Goal: Task Accomplishment & Management: Use online tool/utility

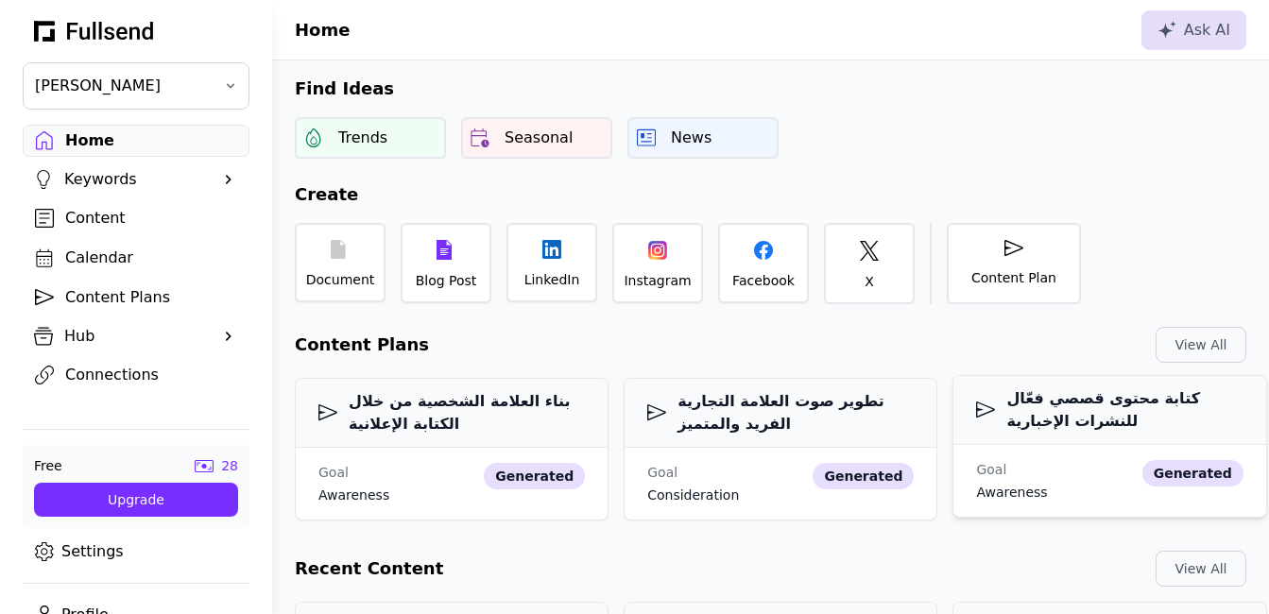
click at [1117, 398] on h3 "كتابة محتوى قصصي فعّال للنشرات الإخبارية" at bounding box center [1109, 409] width 266 height 45
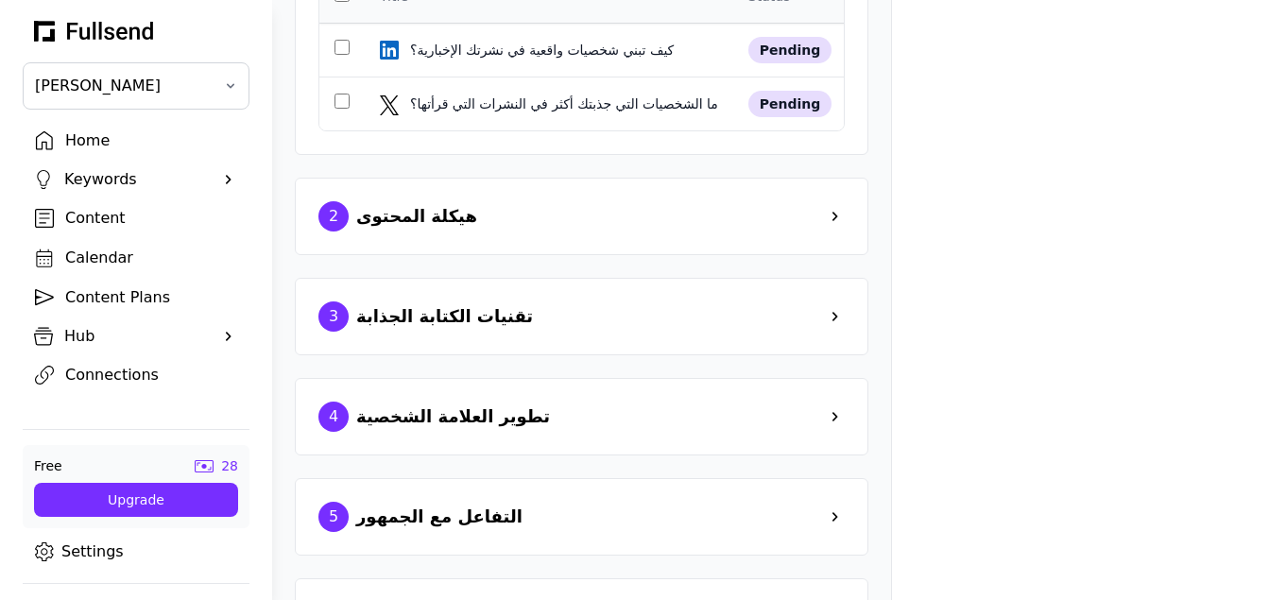
scroll to position [677, 0]
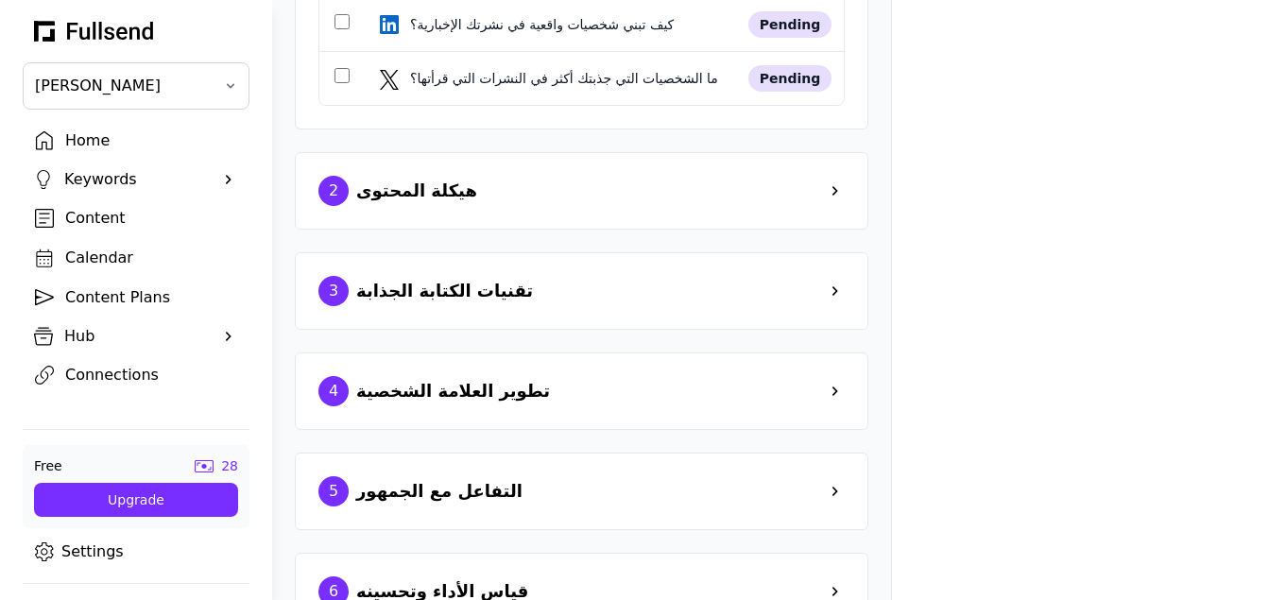
click at [98, 293] on div "Content Plans" at bounding box center [151, 297] width 172 height 23
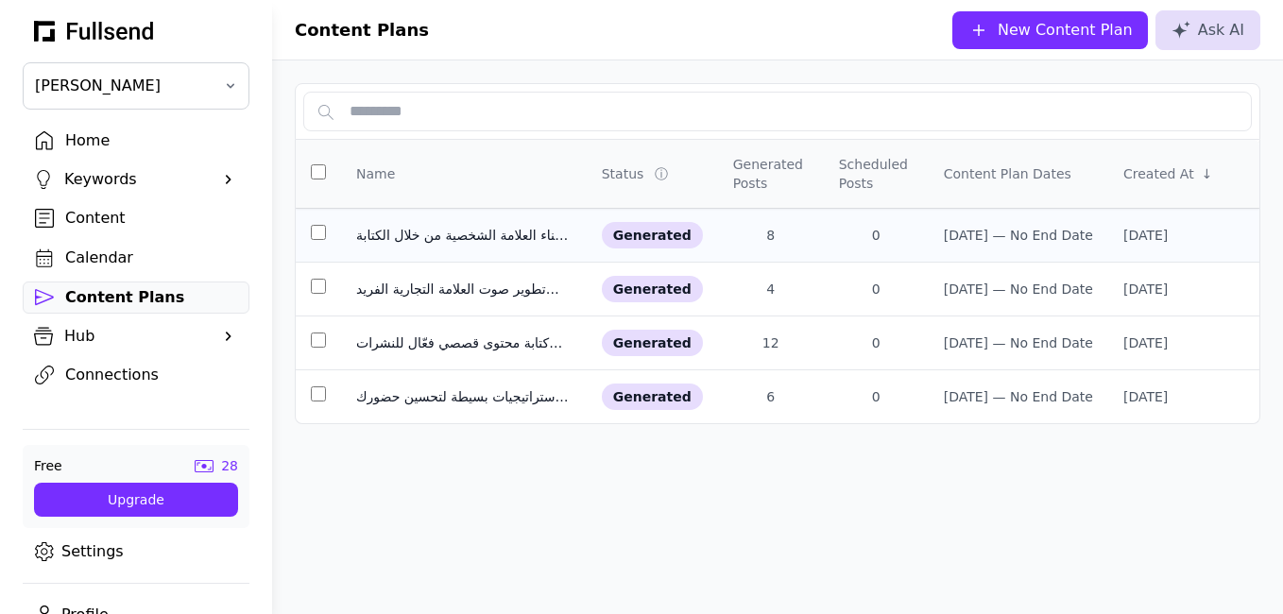
click at [504, 244] on div "بناء العلامة الشخصية من خلال الكتابة الإعلانية" at bounding box center [463, 235] width 215 height 19
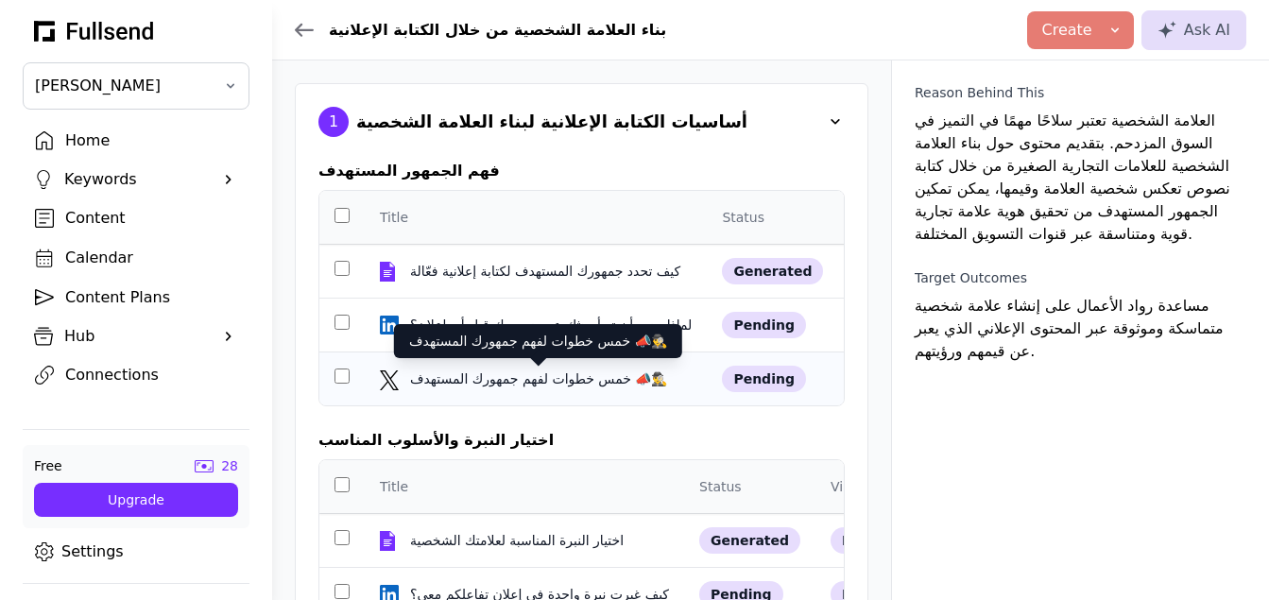
click at [595, 384] on div "خمس خطوات لفهم جمهورك المستهدف 📣🕵️‍♂️" at bounding box center [540, 378] width 261 height 19
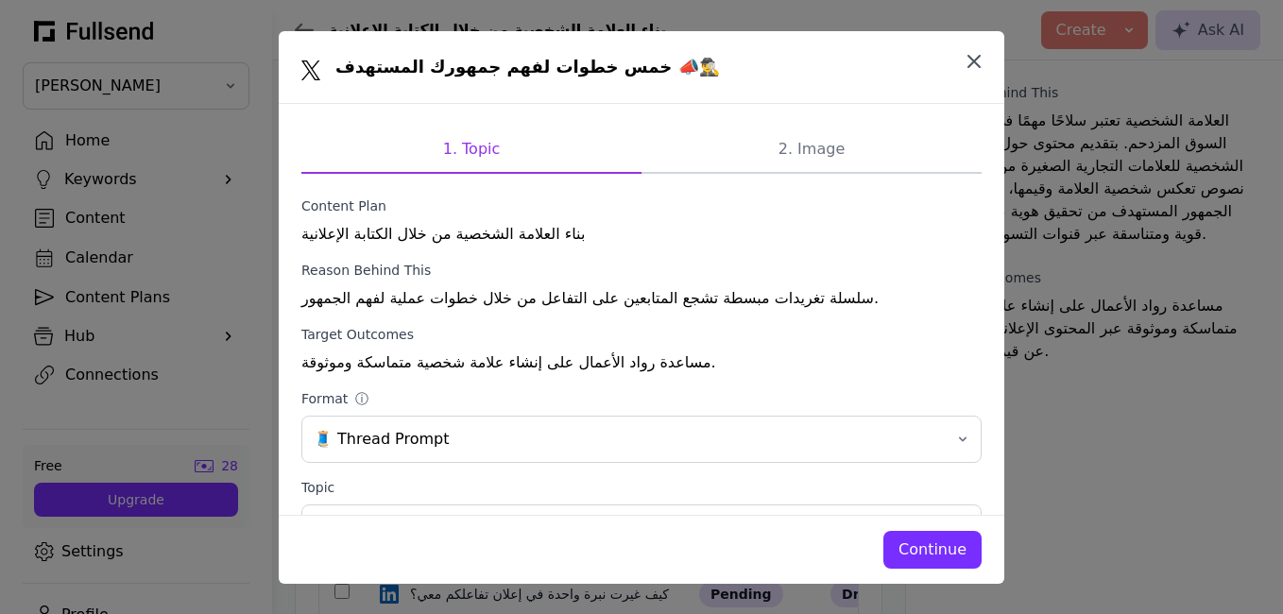
click at [979, 57] on icon "button" at bounding box center [973, 61] width 11 height 11
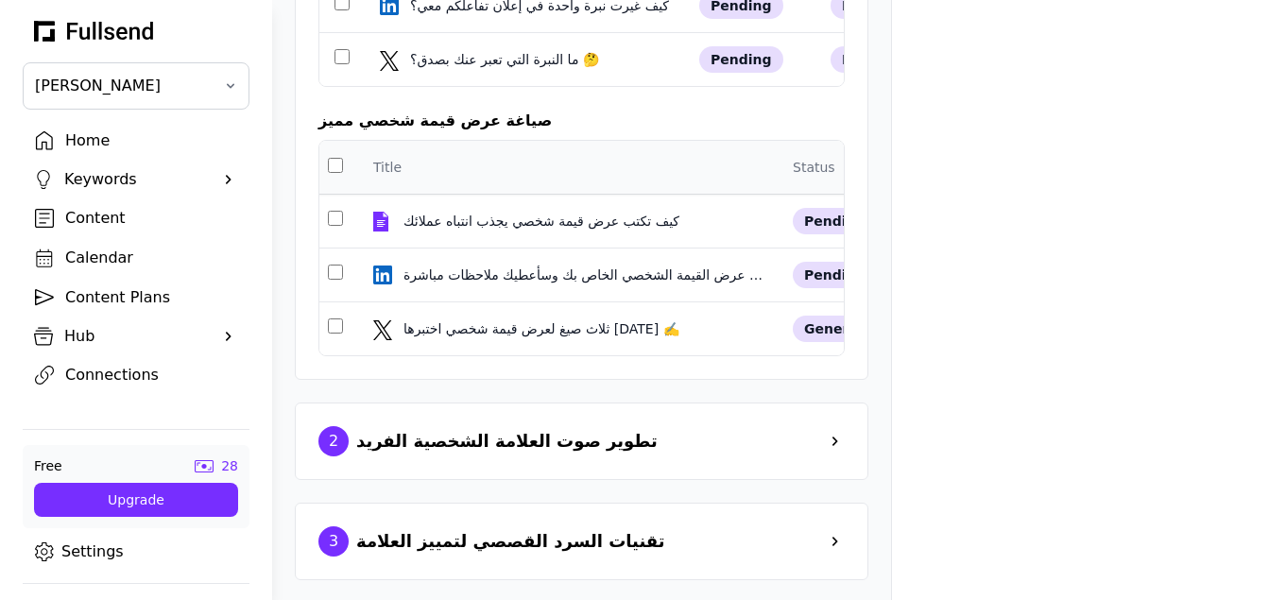
scroll to position [594, 0]
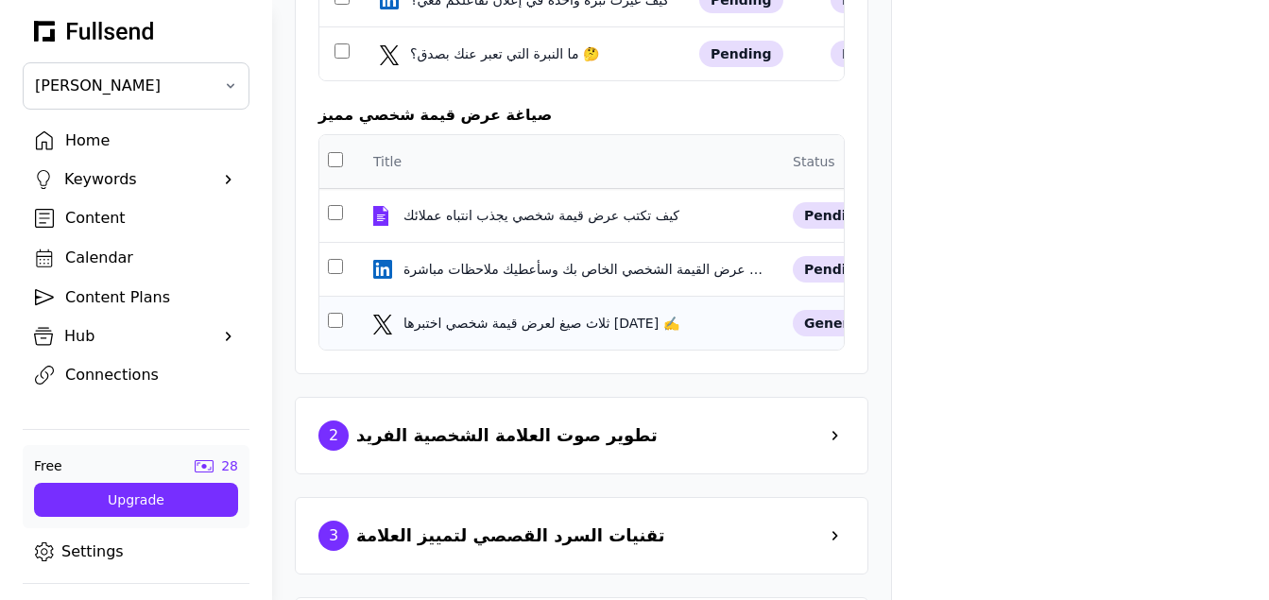
click at [665, 340] on td "ثلاث صيغ لعرض قيمة شخصي اختبرها [DATE] ✍️ ثلاث صيغ لعرض قيمة شخصي اختبرها [DATE…" at bounding box center [567, 324] width 419 height 54
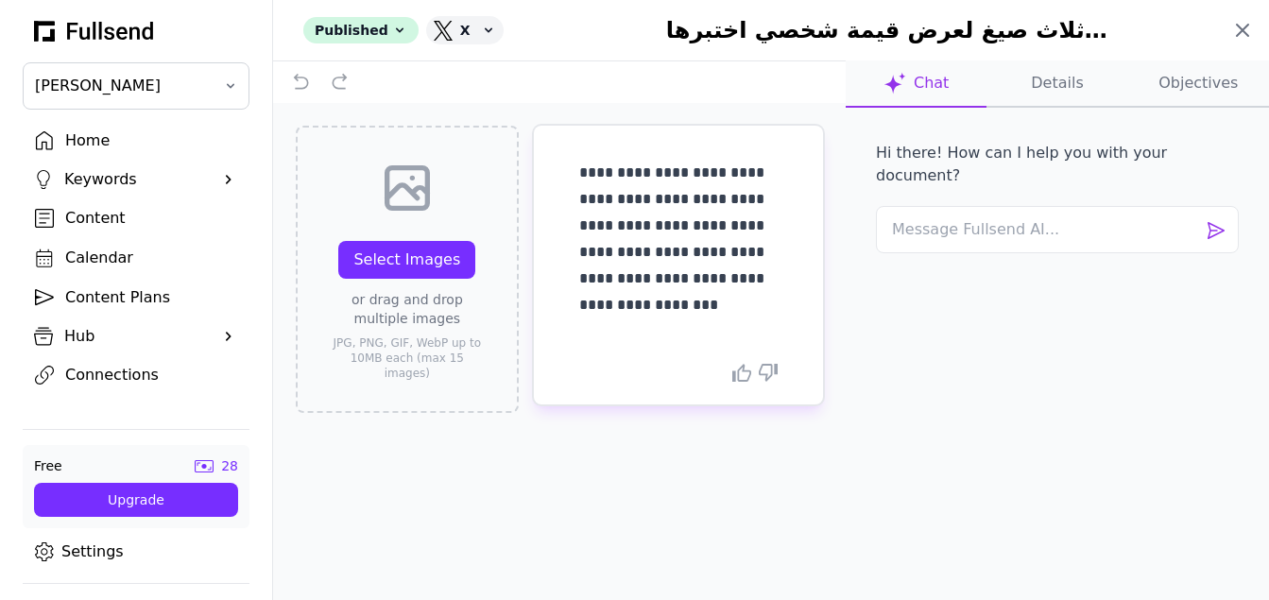
click at [1238, 27] on icon at bounding box center [1242, 30] width 11 height 11
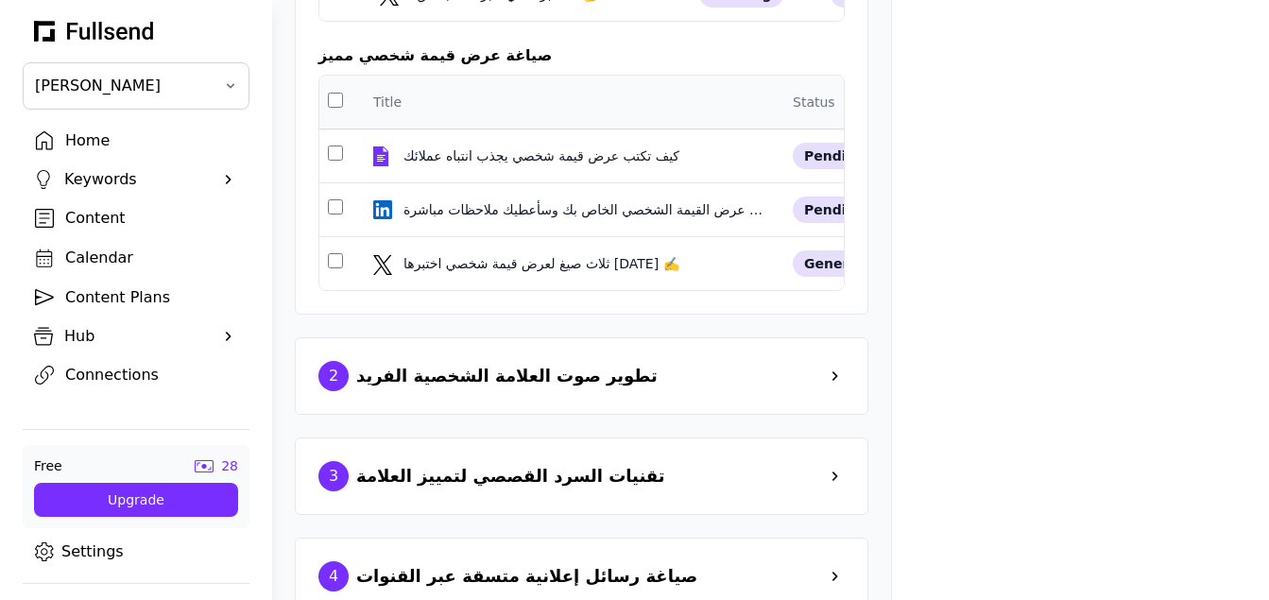
scroll to position [657, 0]
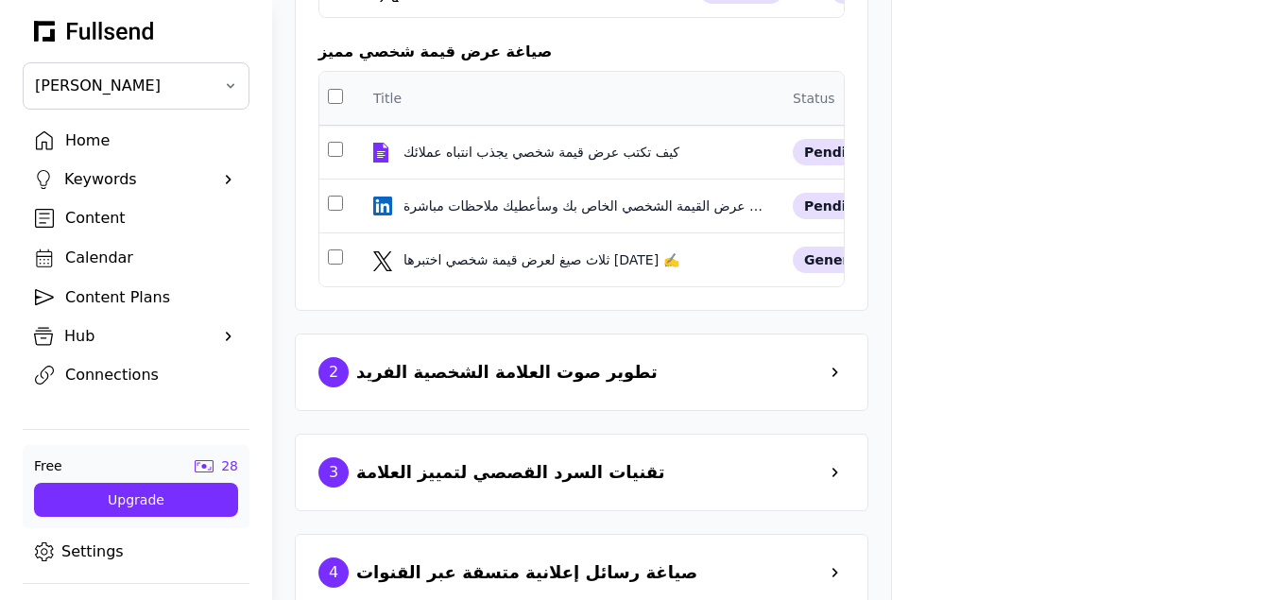
click at [807, 387] on div "2 تطوير صوت العلامة الشخصية الفريد" at bounding box center [581, 372] width 526 height 30
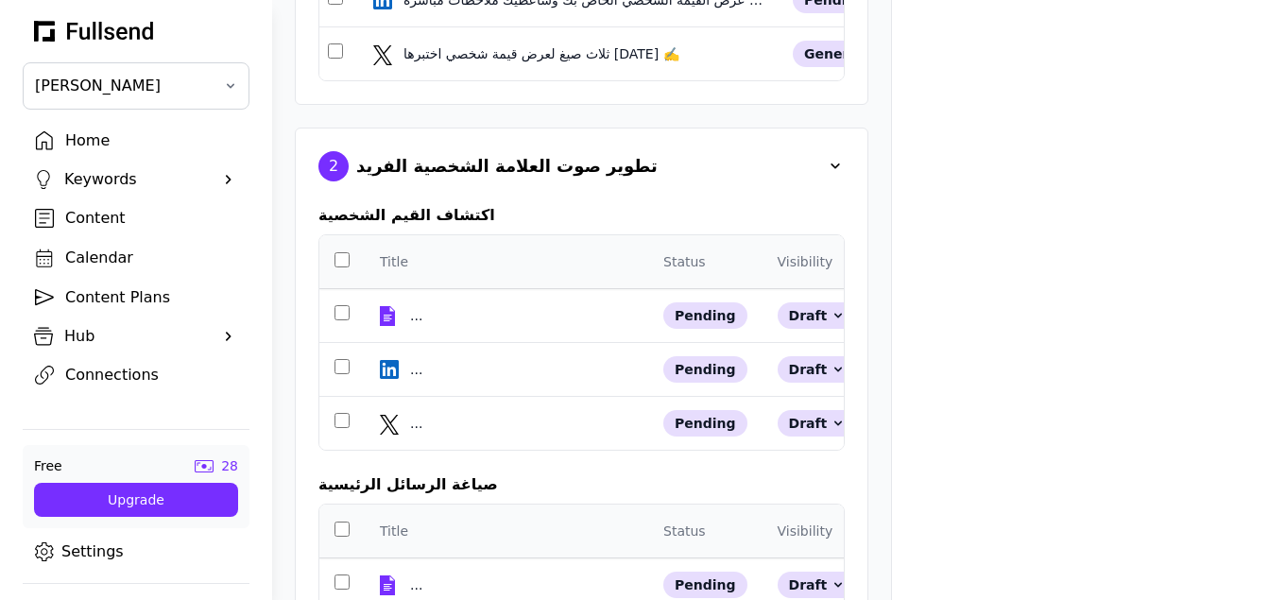
scroll to position [864, 0]
click at [599, 450] on td "... ..." at bounding box center [506, 423] width 283 height 54
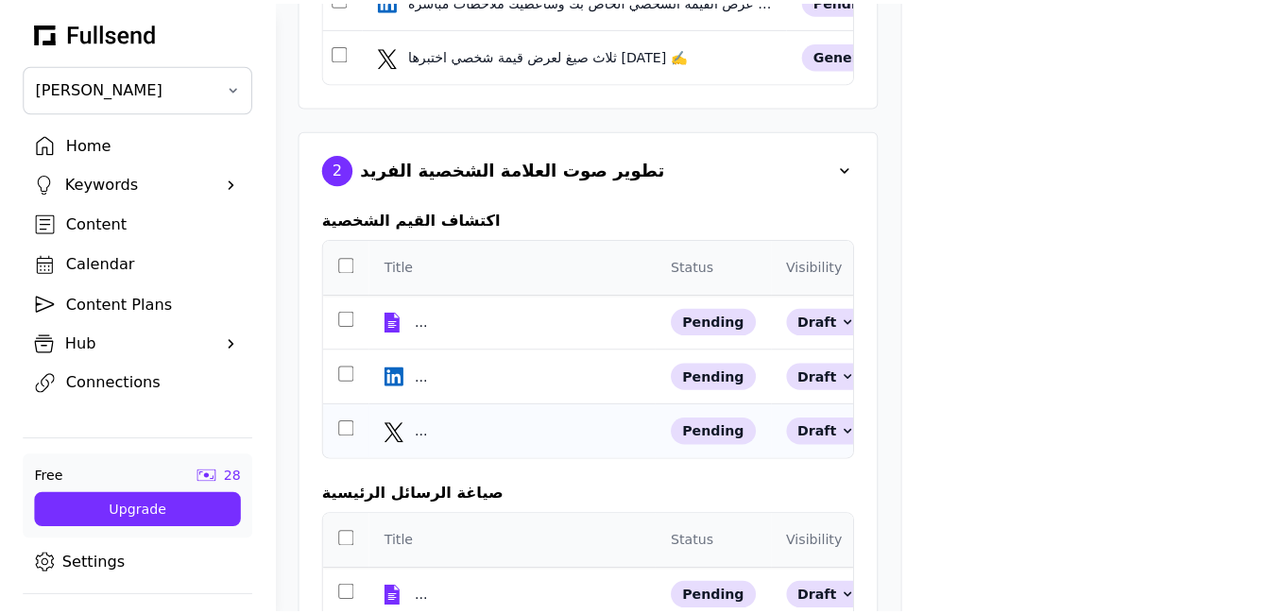
scroll to position [0, 0]
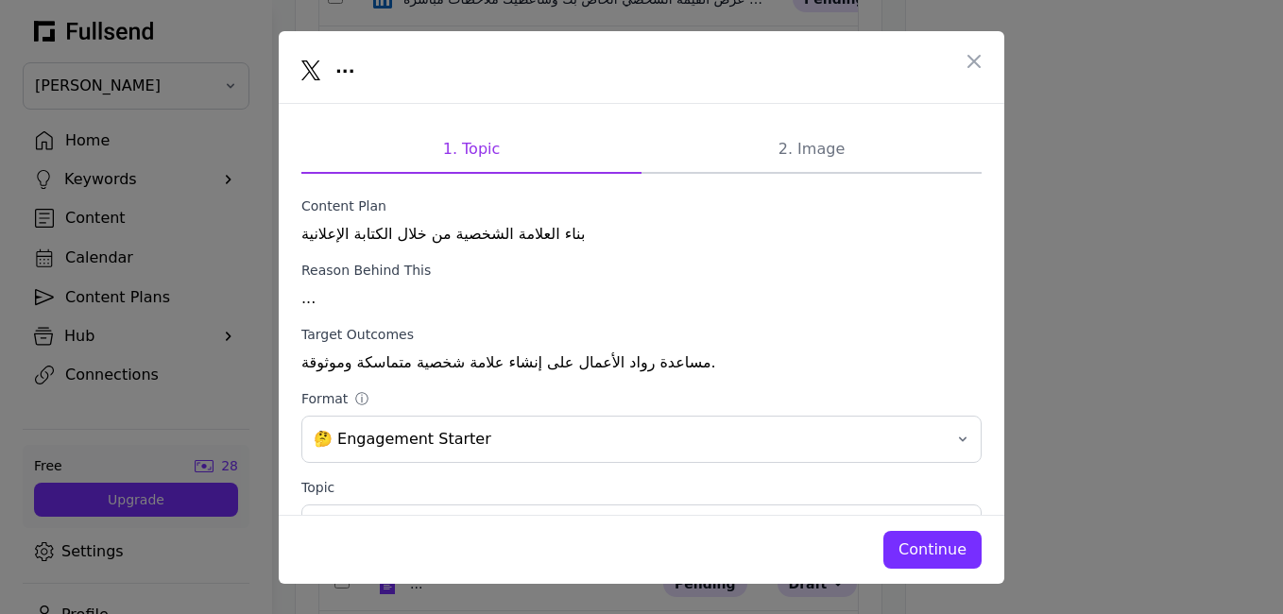
click at [932, 553] on div "Continue" at bounding box center [932, 549] width 68 height 23
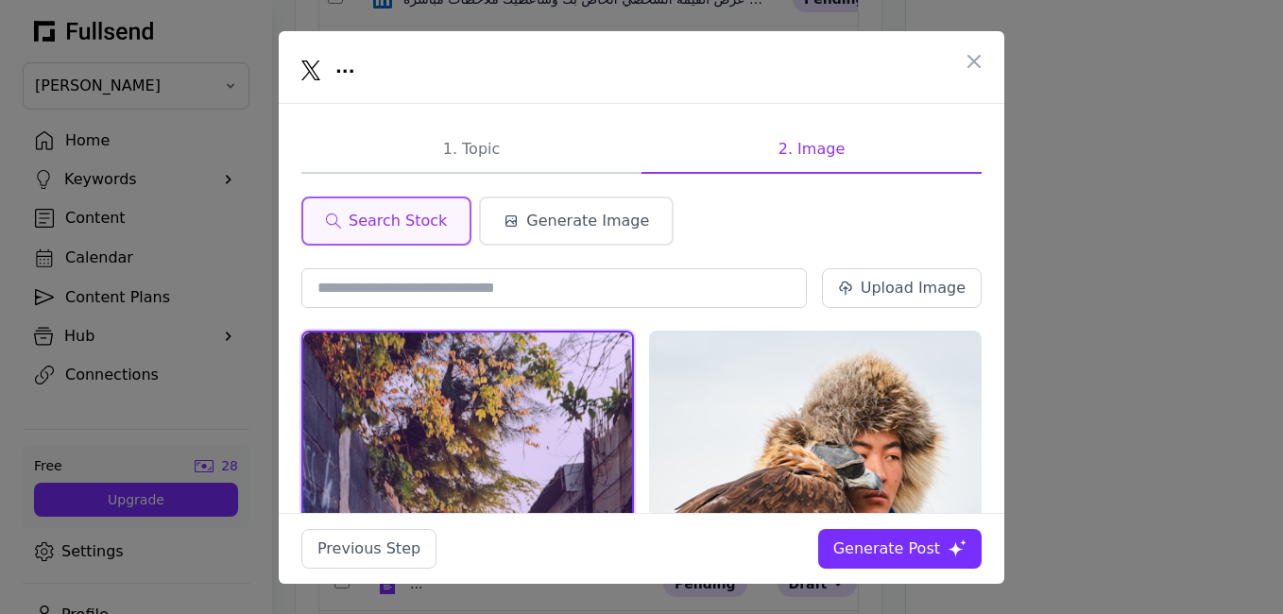
click at [885, 552] on div "Generate Post" at bounding box center [886, 549] width 107 height 23
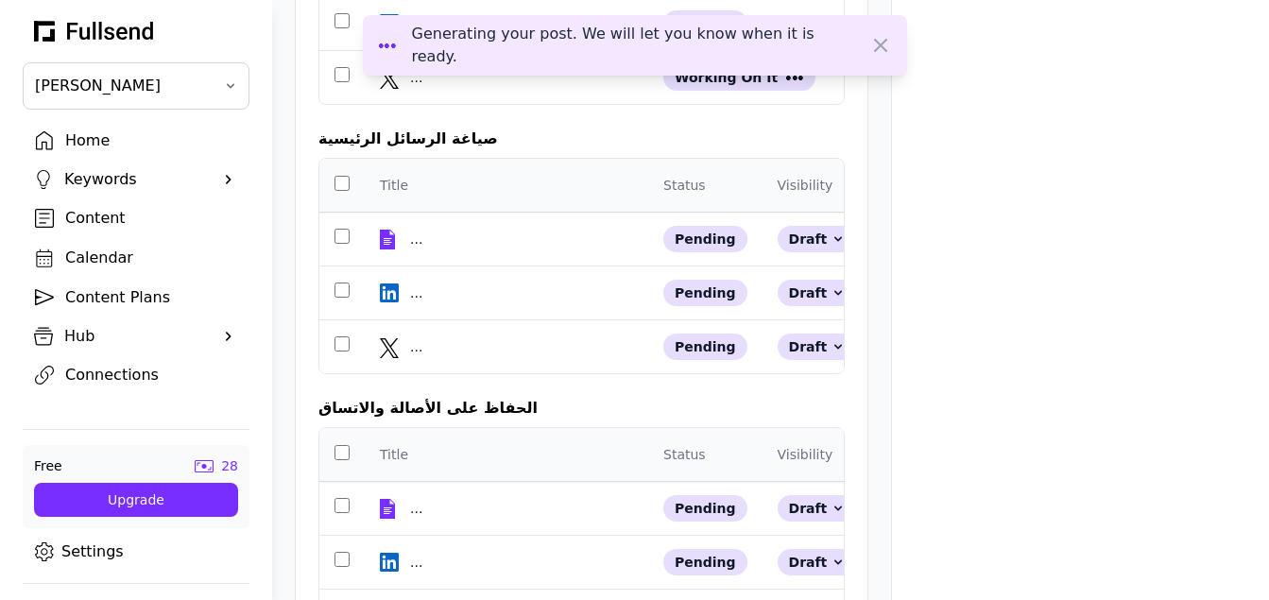
scroll to position [1212, 0]
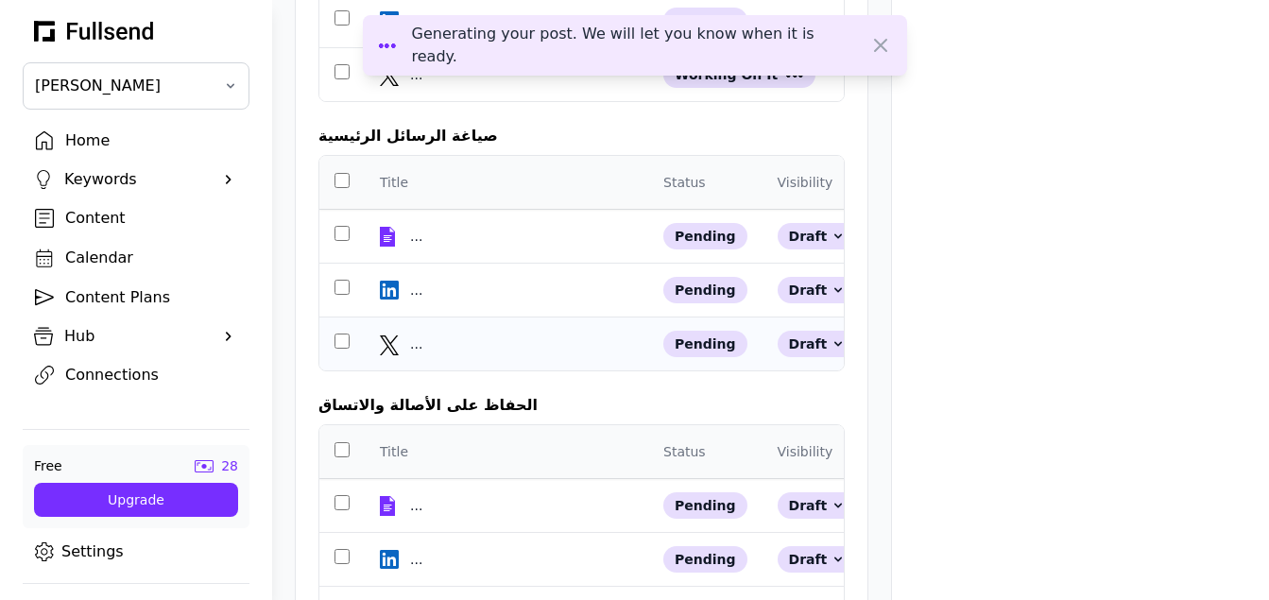
click at [426, 353] on div "..." at bounding box center [523, 343] width 227 height 19
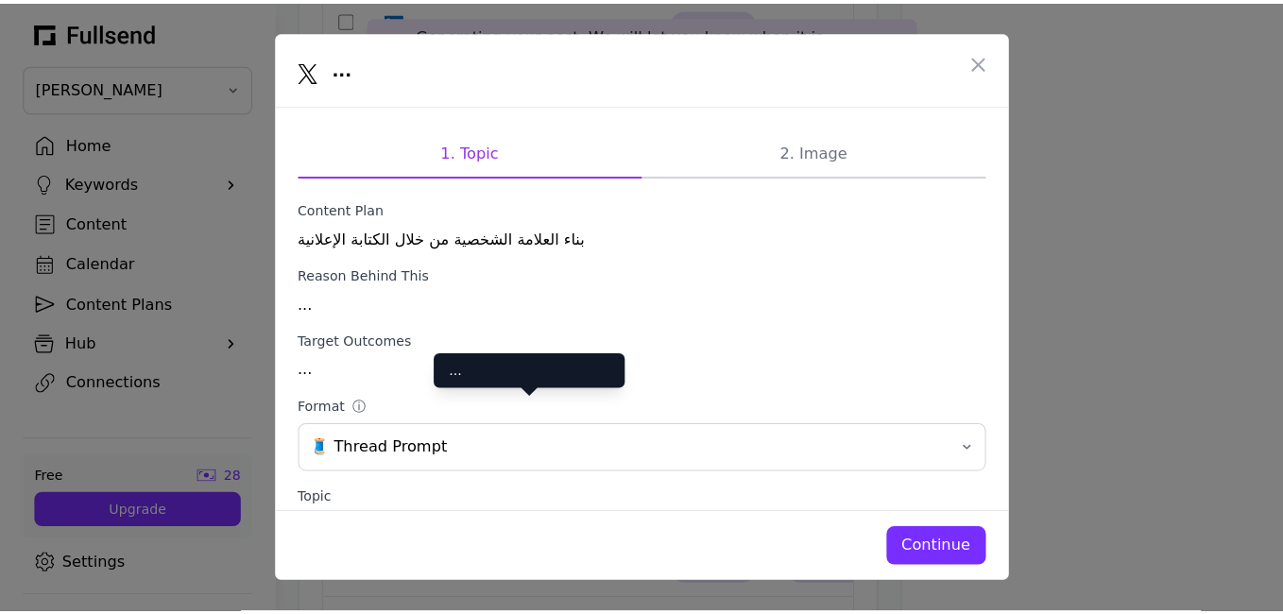
scroll to position [0, 0]
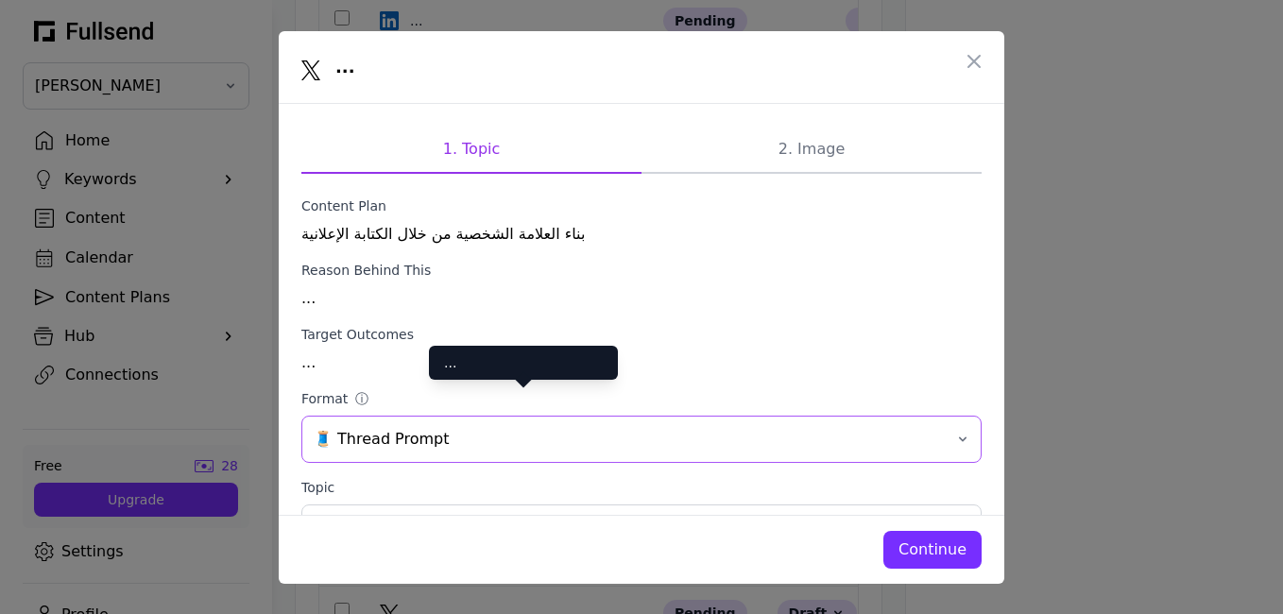
click at [931, 439] on button "🧵 Thread Prompt" at bounding box center [641, 439] width 680 height 47
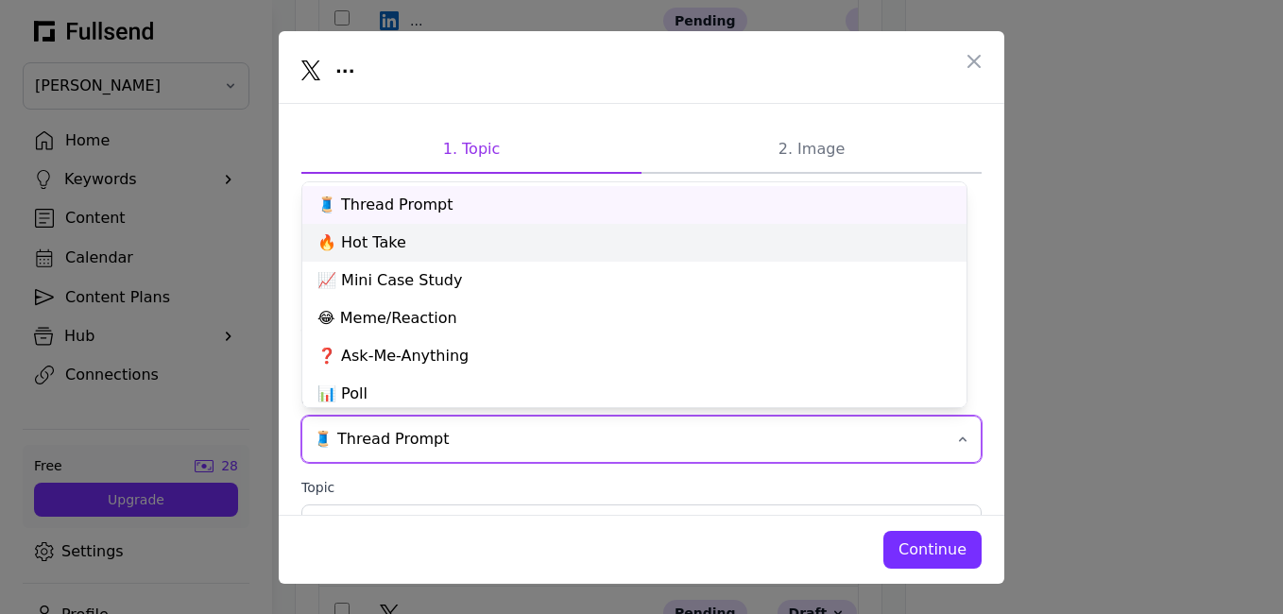
click at [335, 246] on div "🔥 Hot Take" at bounding box center [634, 243] width 664 height 38
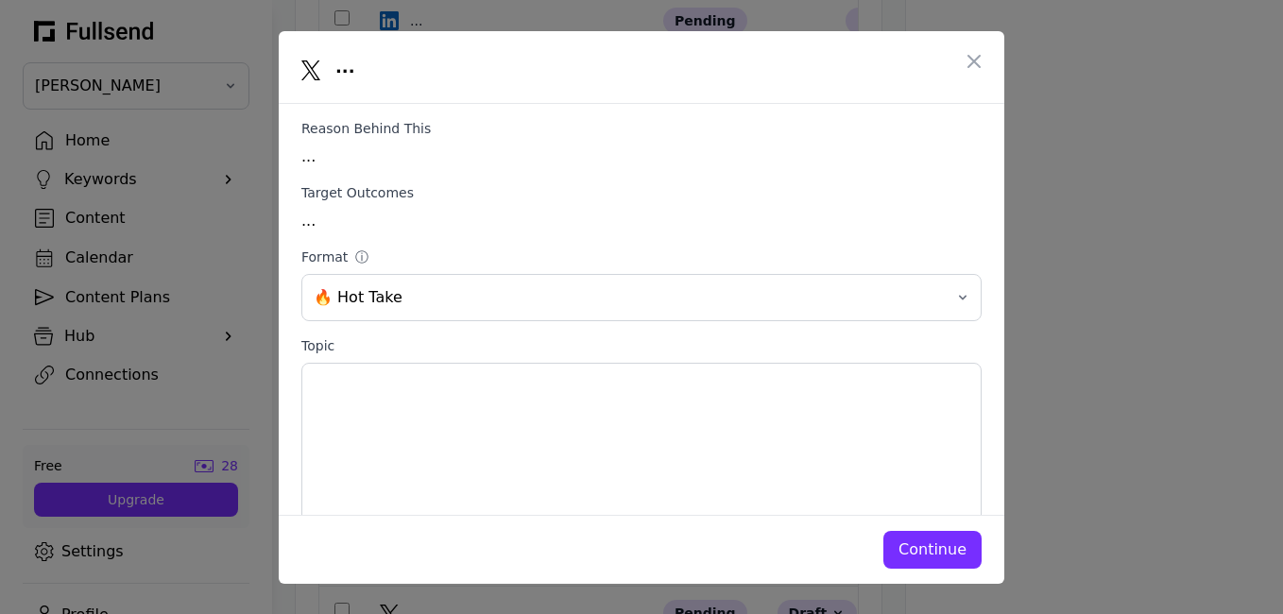
scroll to position [158, 0]
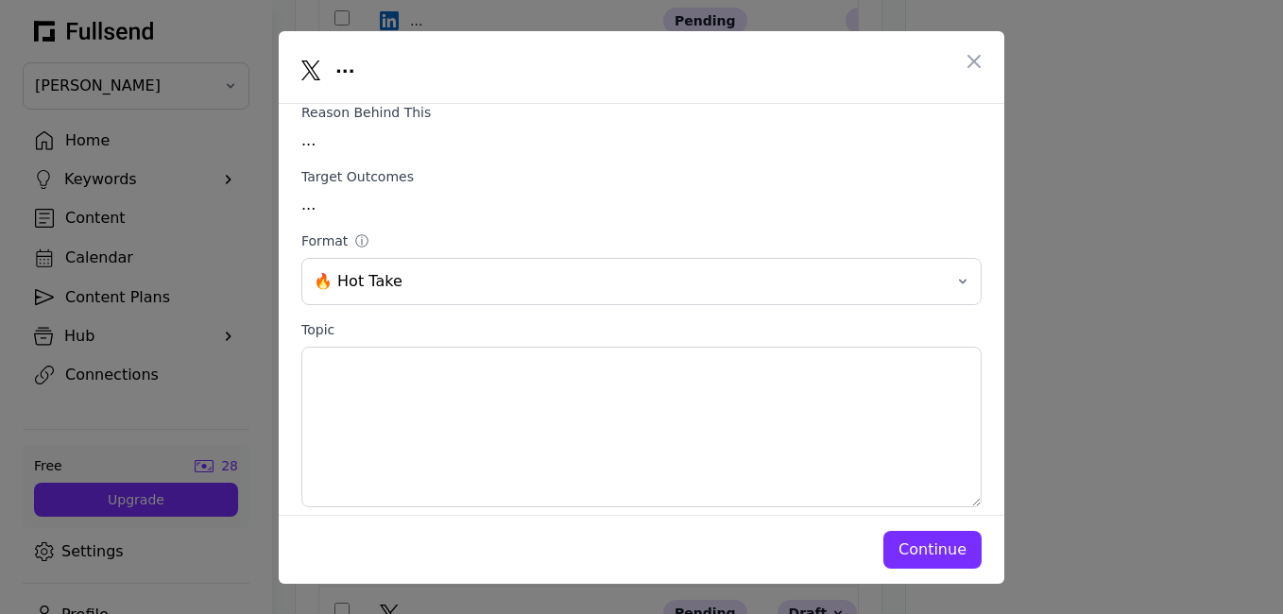
click at [939, 551] on div "Continue" at bounding box center [932, 549] width 68 height 23
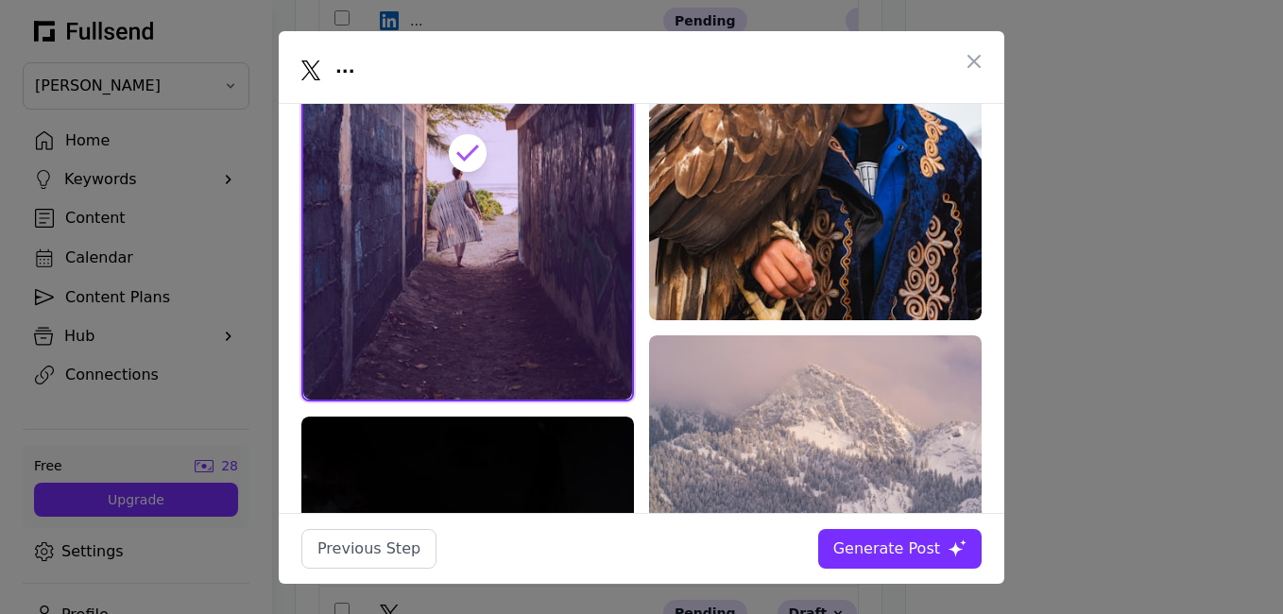
scroll to position [0, 0]
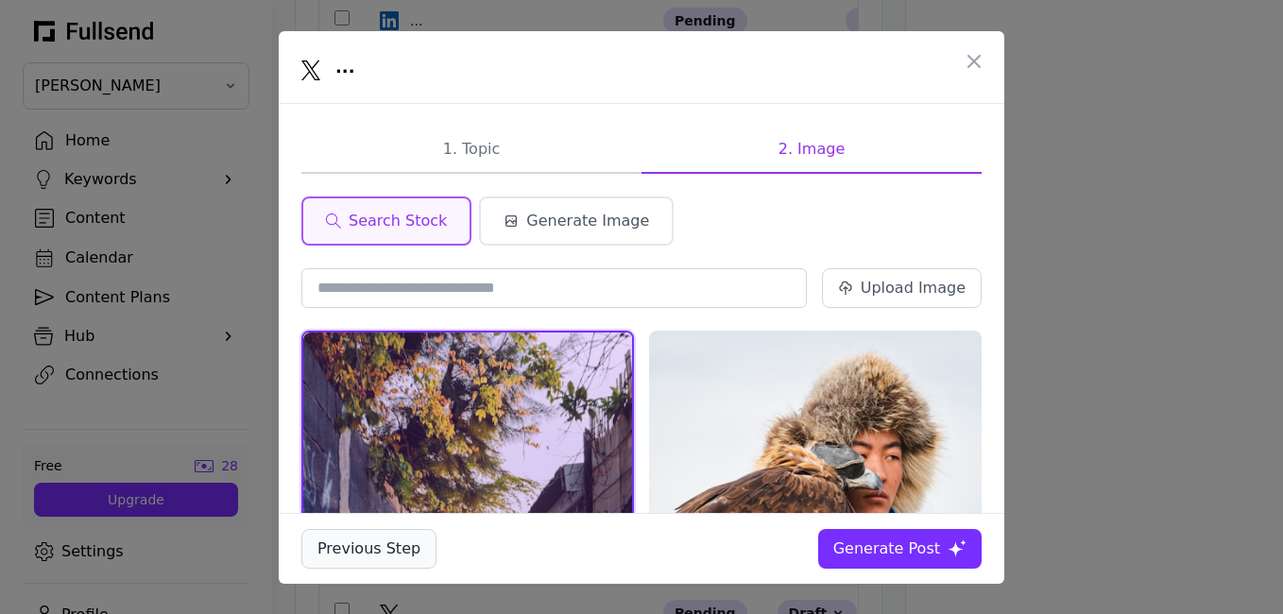
click at [357, 555] on div "Previous Step" at bounding box center [368, 549] width 103 height 23
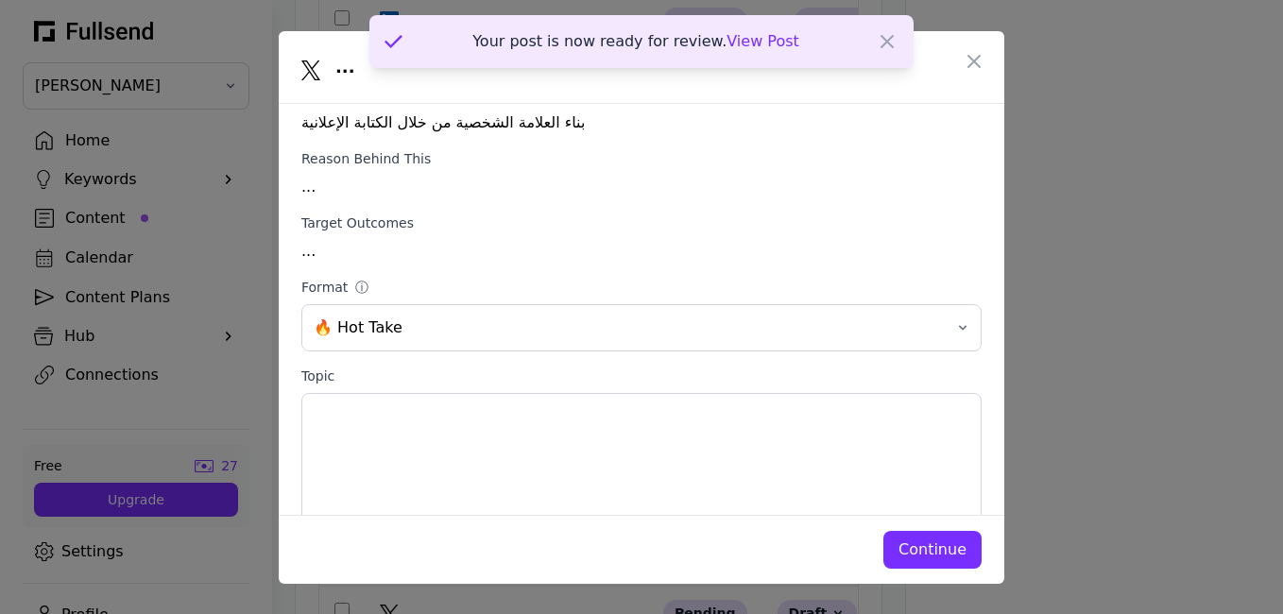
scroll to position [123, 0]
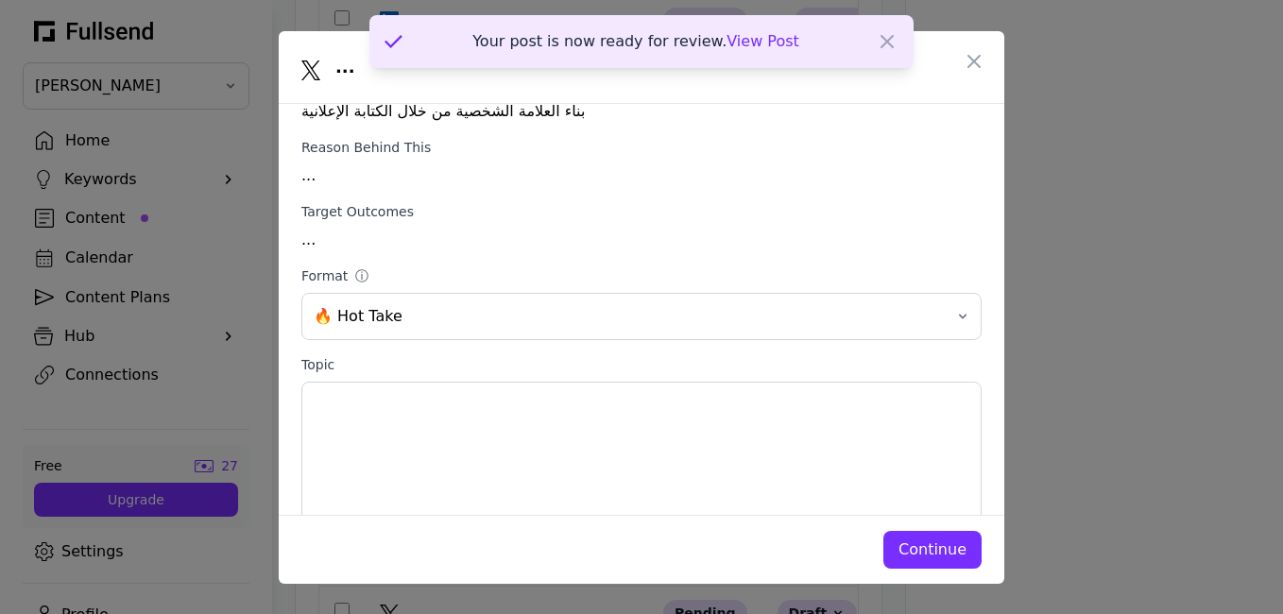
click at [759, 49] on span "View Post" at bounding box center [762, 41] width 73 height 18
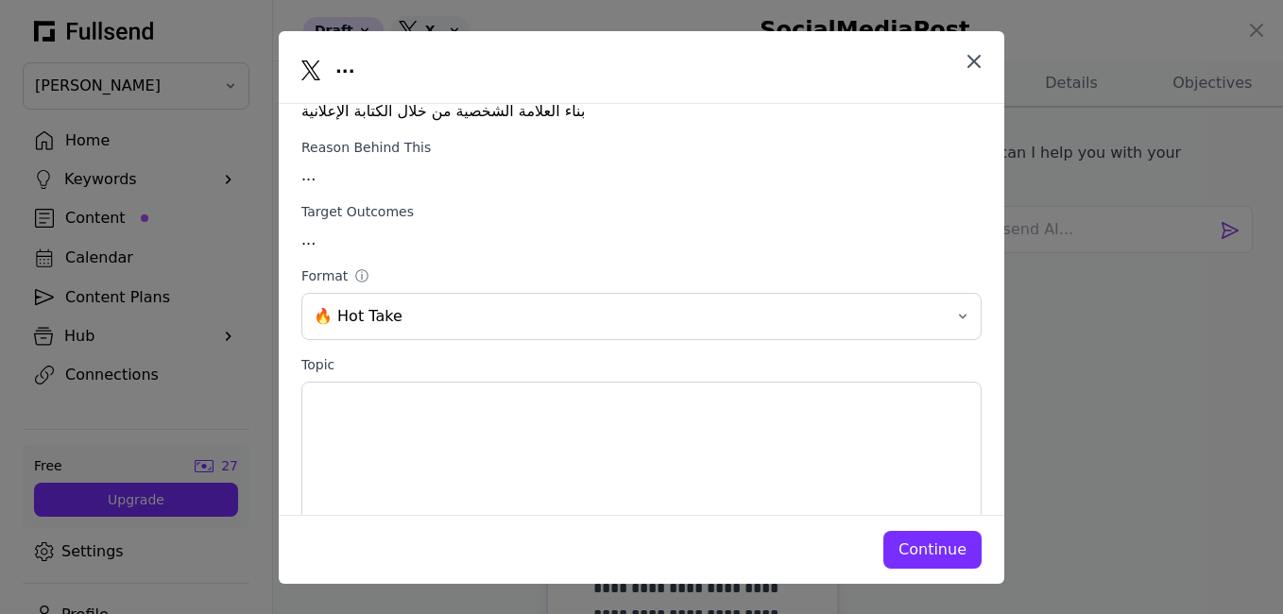
click at [980, 60] on icon "button" at bounding box center [974, 61] width 23 height 23
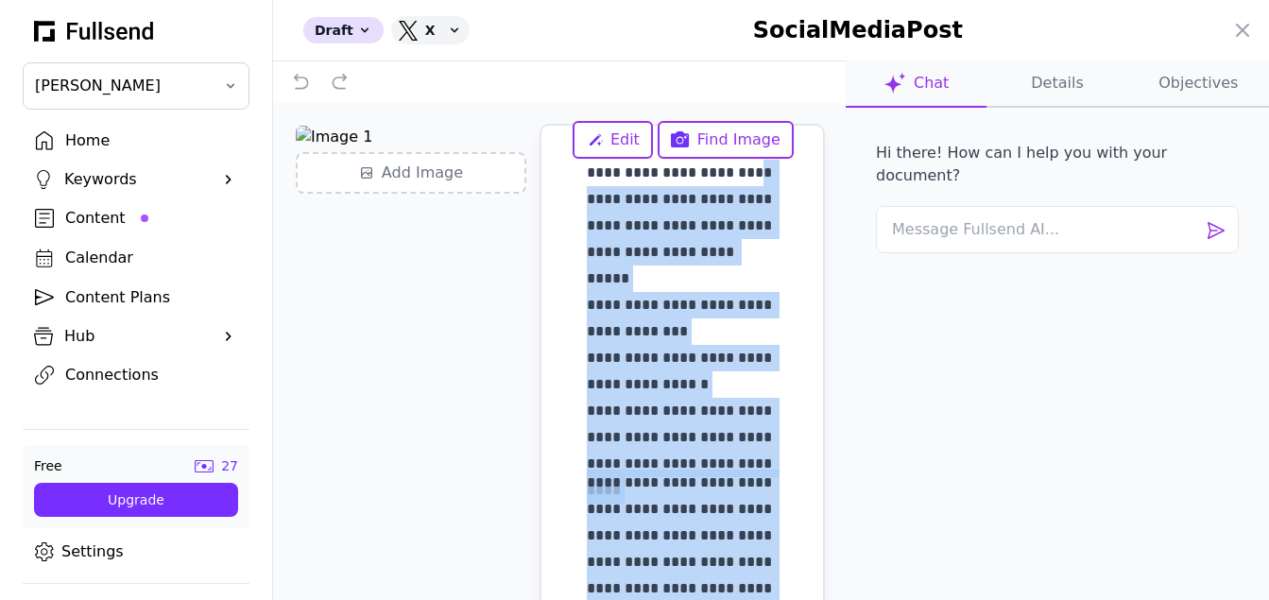
drag, startPoint x: 749, startPoint y: 513, endPoint x: 717, endPoint y: 168, distance: 346.3
click at [624, 160] on div "**********" at bounding box center [682, 568] width 191 height 816
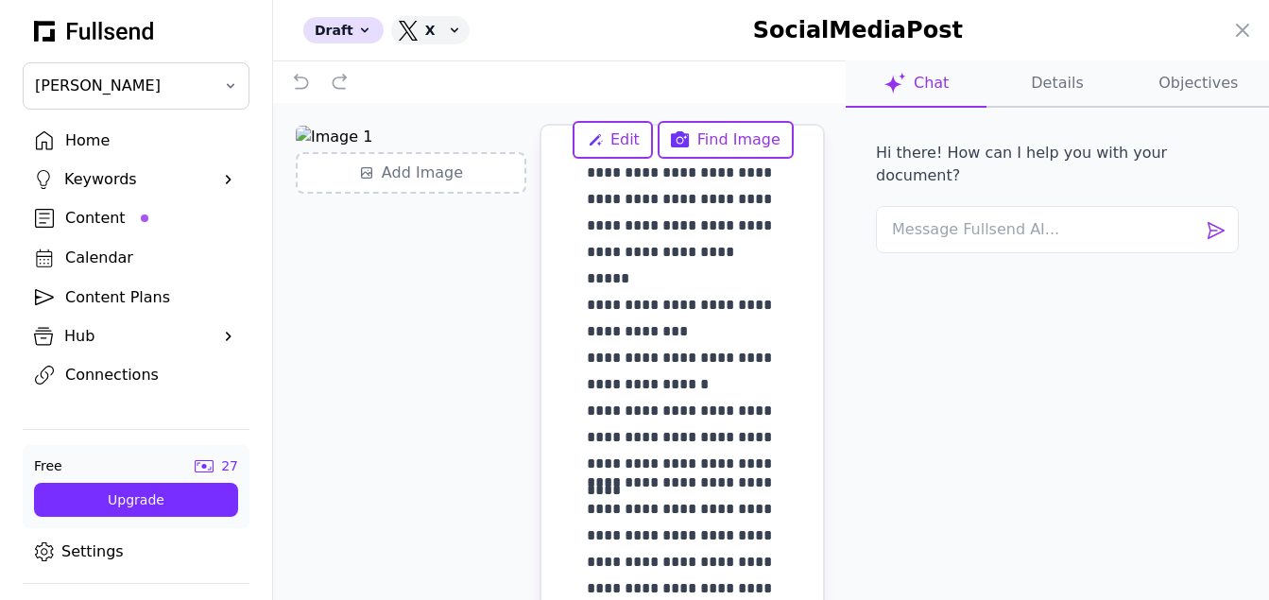
click at [820, 395] on div "**********" at bounding box center [559, 381] width 572 height 557
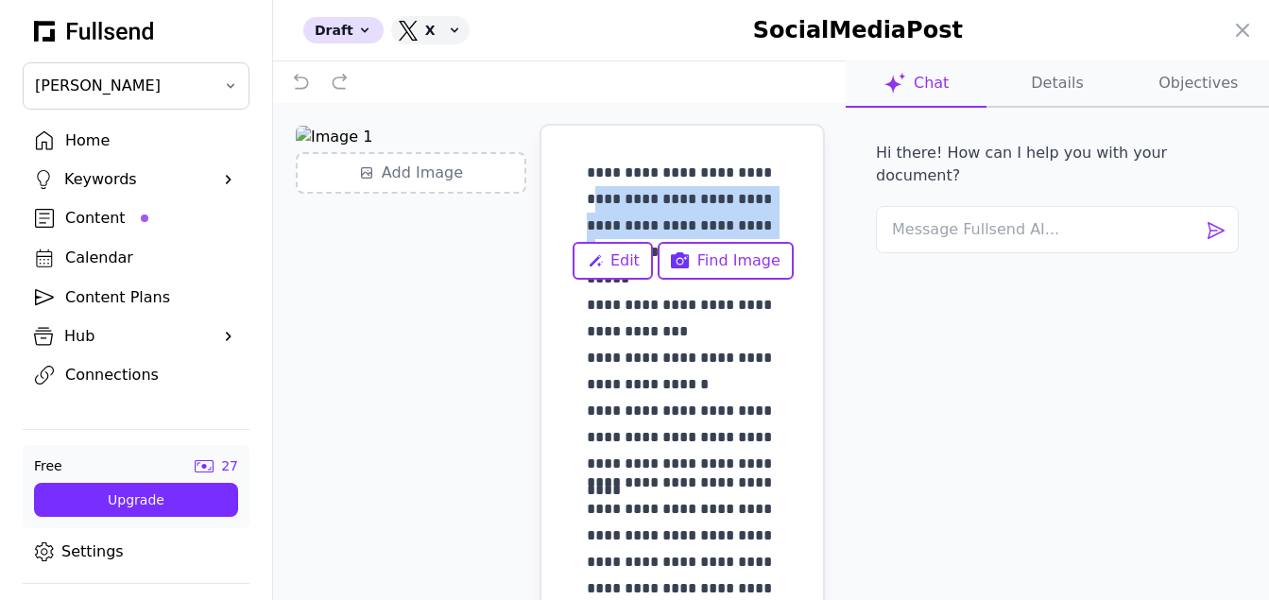
drag, startPoint x: 694, startPoint y: 172, endPoint x: 587, endPoint y: 196, distance: 110.3
click at [587, 202] on p "**********" at bounding box center [682, 305] width 191 height 291
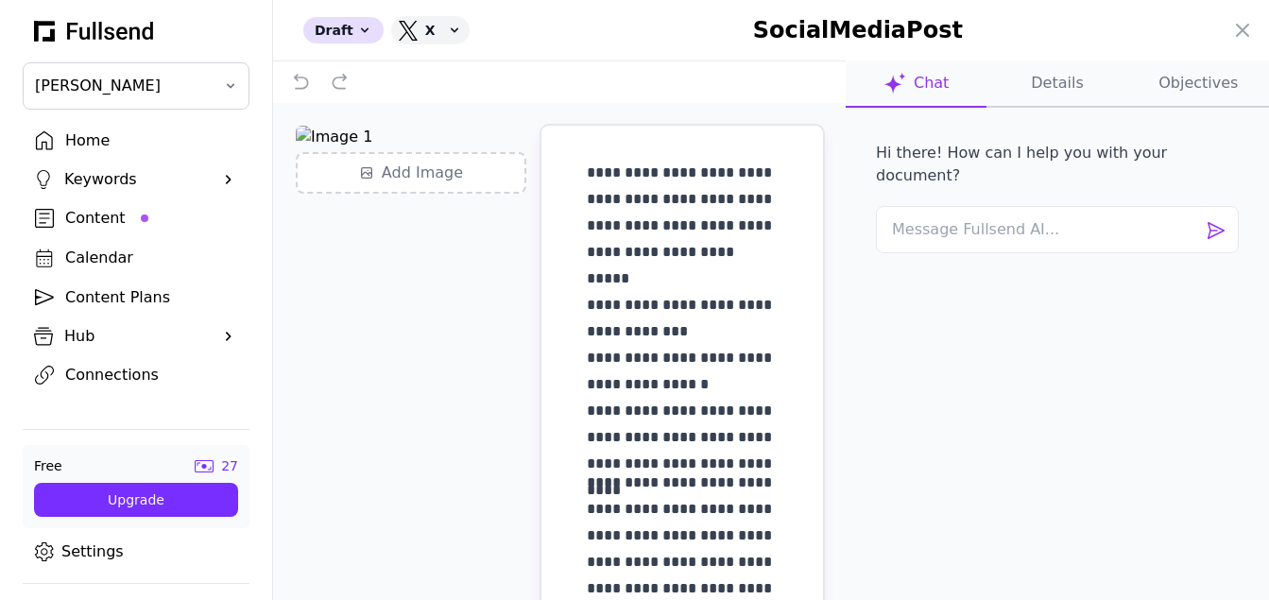
click at [587, 177] on p "**********" at bounding box center [682, 305] width 191 height 291
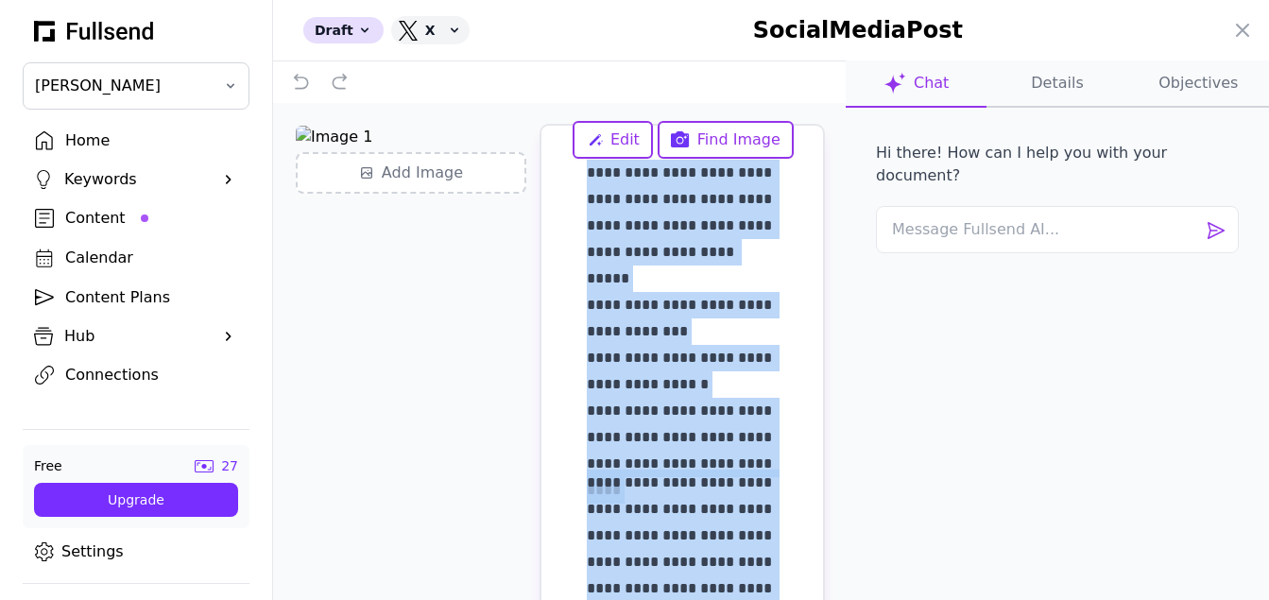
drag, startPoint x: 582, startPoint y: 171, endPoint x: 712, endPoint y: 604, distance: 451.9
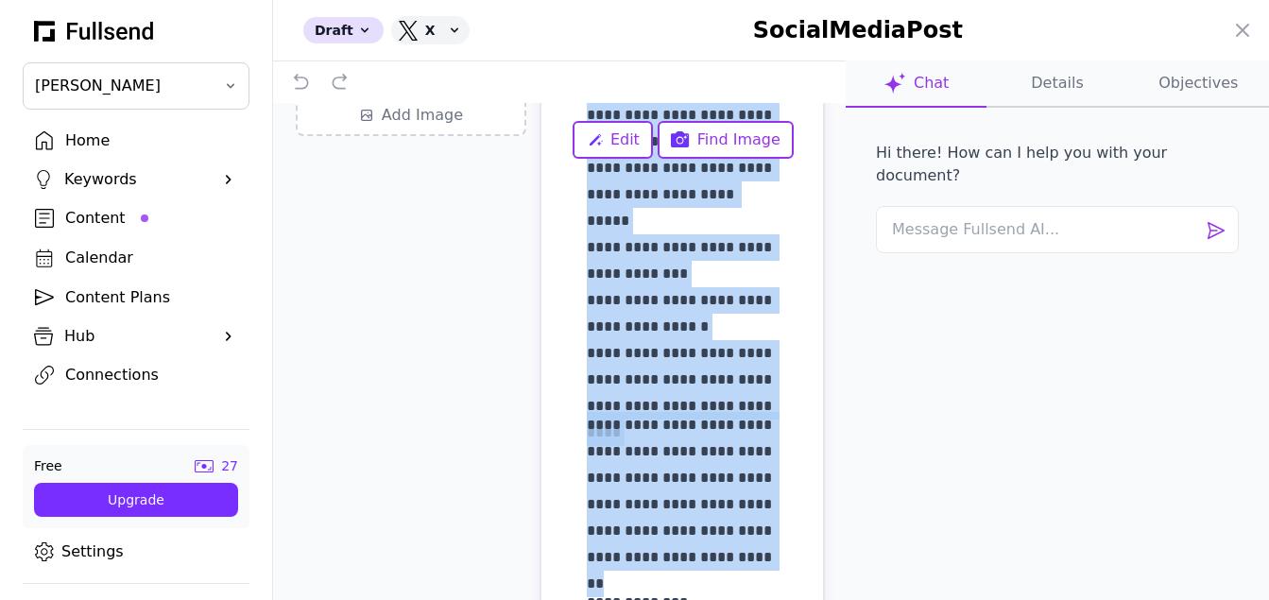
scroll to position [92, 0]
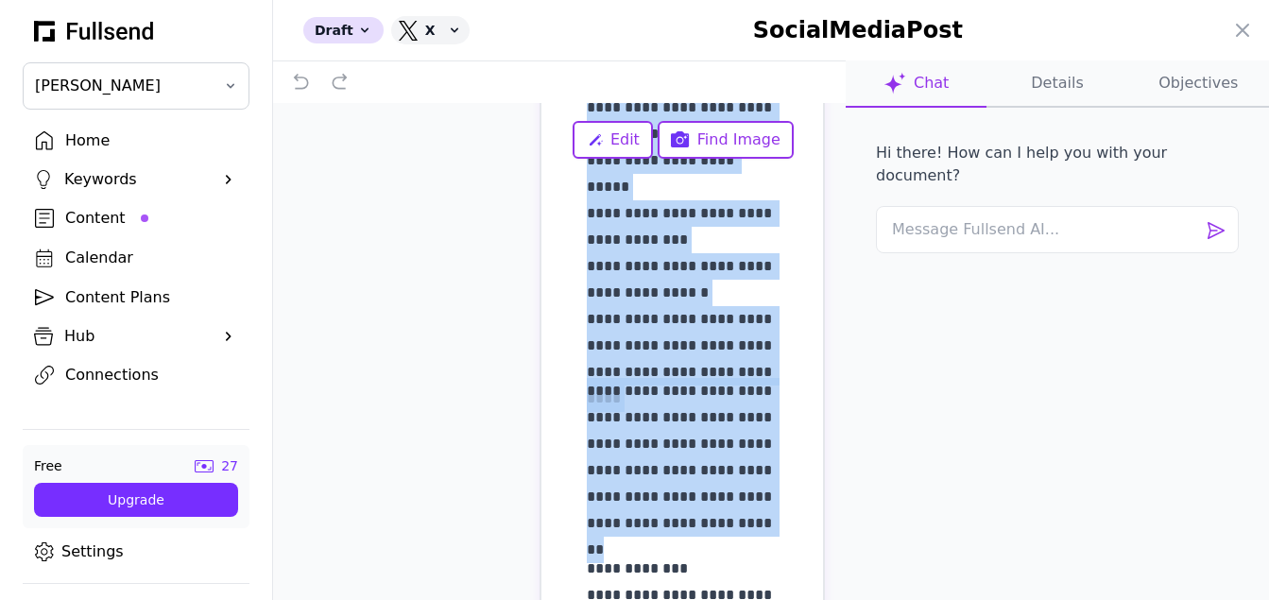
copy div "**********"
click at [325, 19] on div "Draft" at bounding box center [343, 30] width 80 height 26
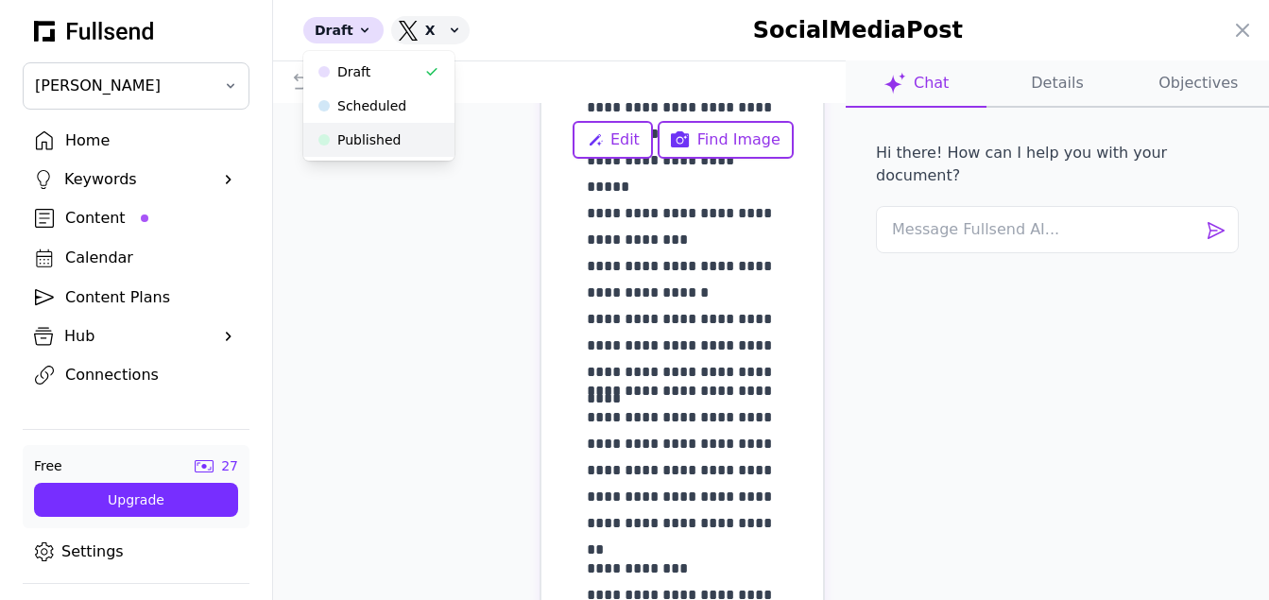
click at [338, 136] on button "Published" at bounding box center [378, 140] width 151 height 34
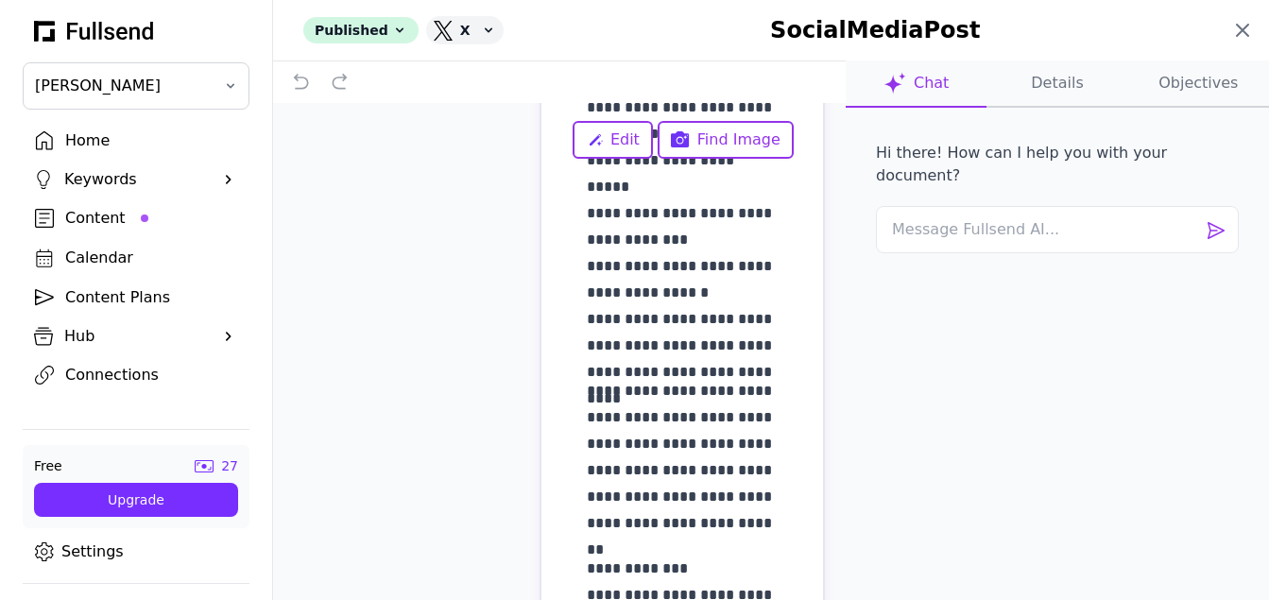
click at [1242, 30] on icon at bounding box center [1242, 30] width 11 height 11
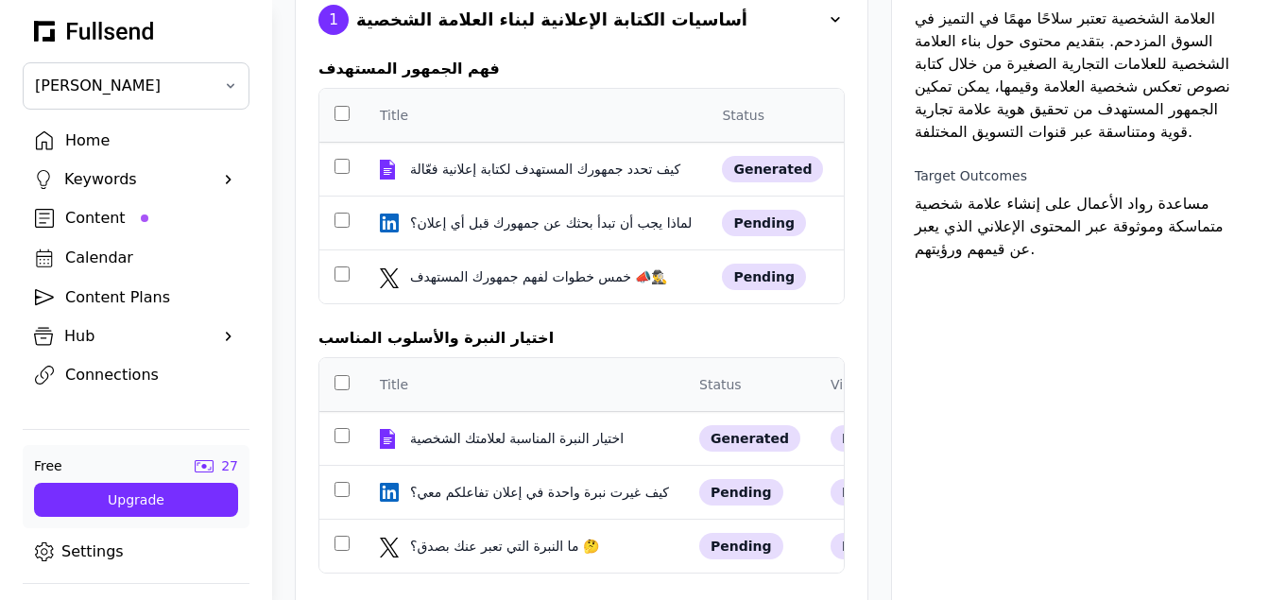
scroll to position [103, 0]
click at [428, 284] on div "خمس خطوات لفهم جمهورك المستهدف 📣🕵️‍♂️" at bounding box center [540, 275] width 261 height 19
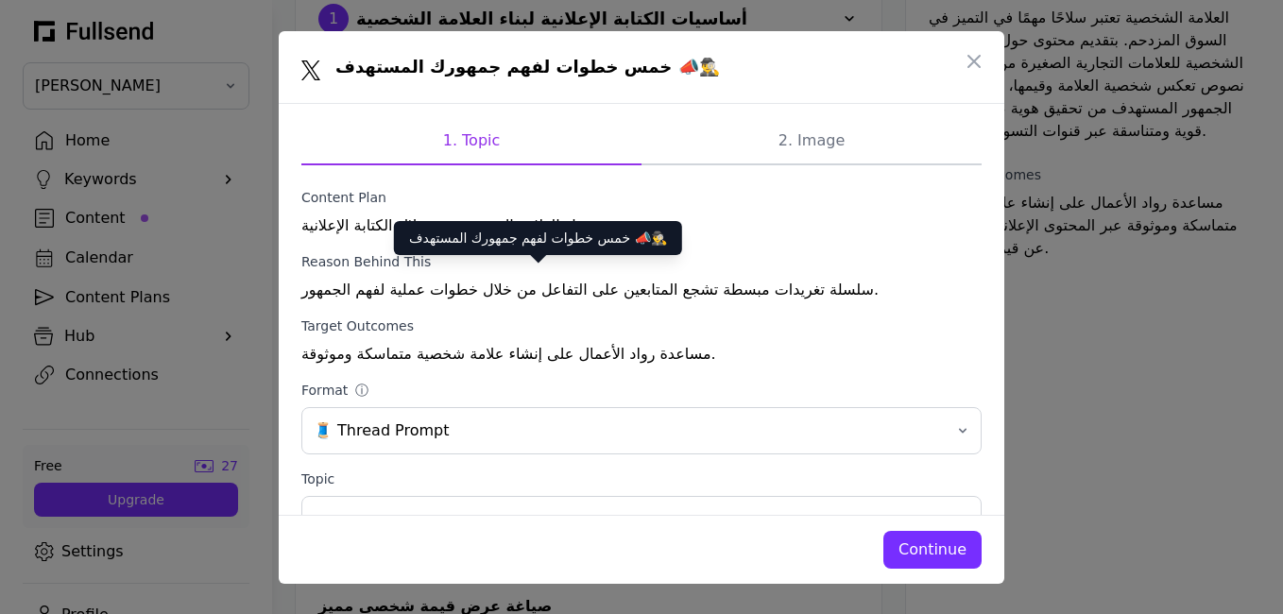
scroll to position [0, 0]
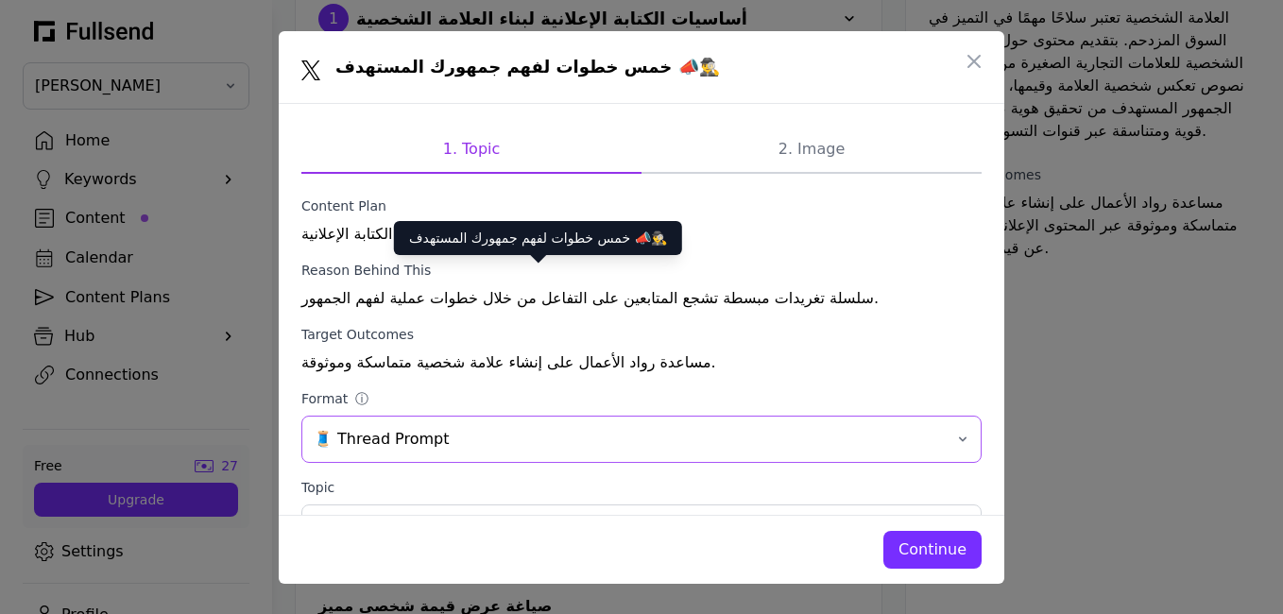
click at [921, 442] on span "🧵 Thread Prompt" at bounding box center [628, 439] width 629 height 23
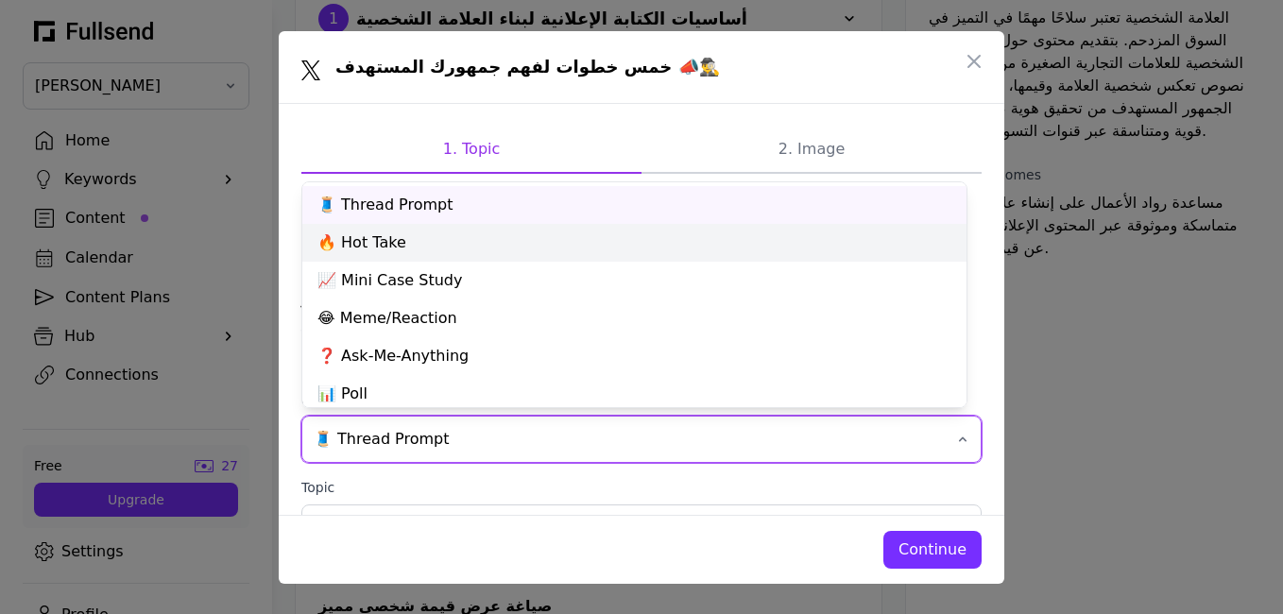
click at [342, 241] on div "🔥 Hot Take" at bounding box center [634, 243] width 664 height 38
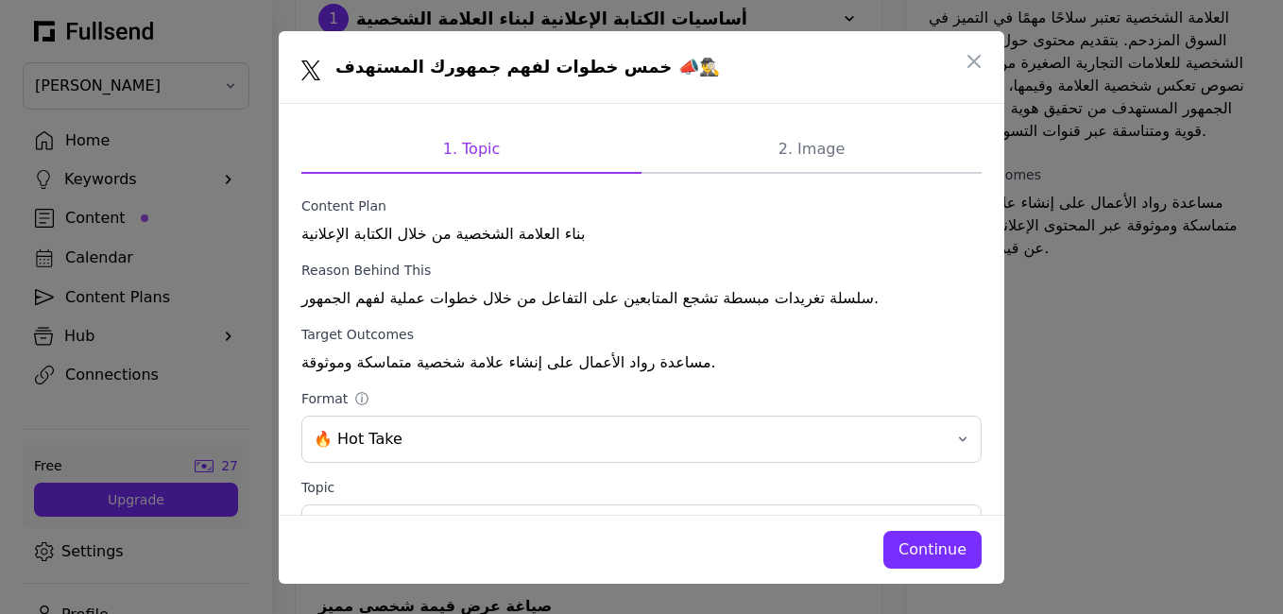
click at [924, 548] on div "Continue" at bounding box center [932, 549] width 68 height 23
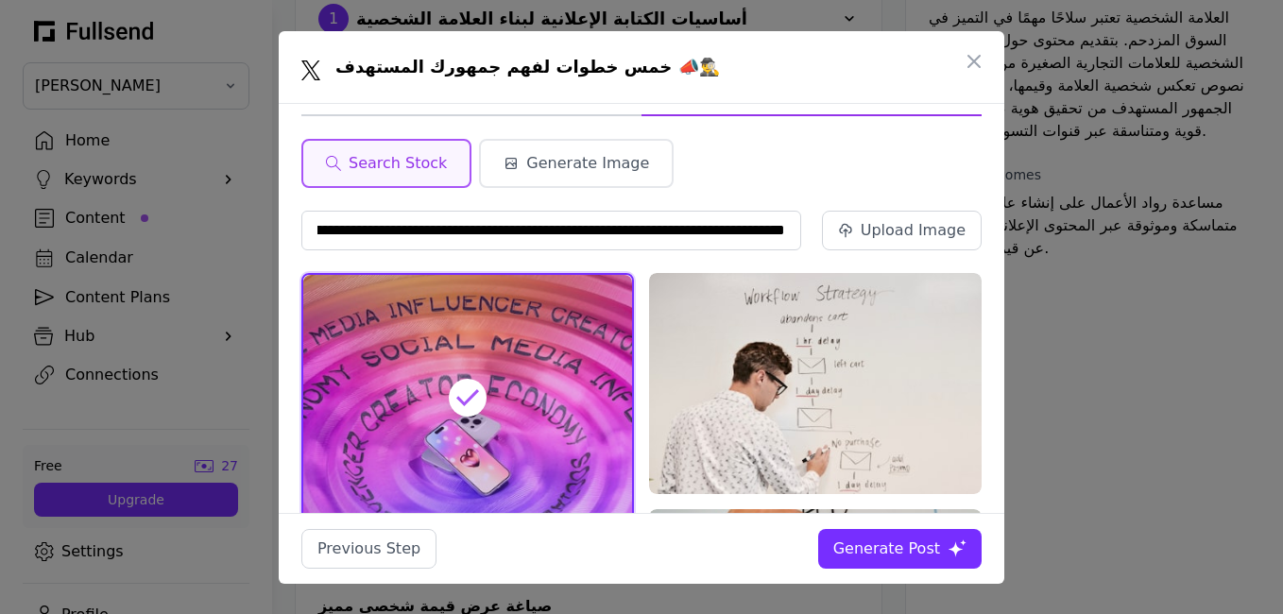
scroll to position [56, 0]
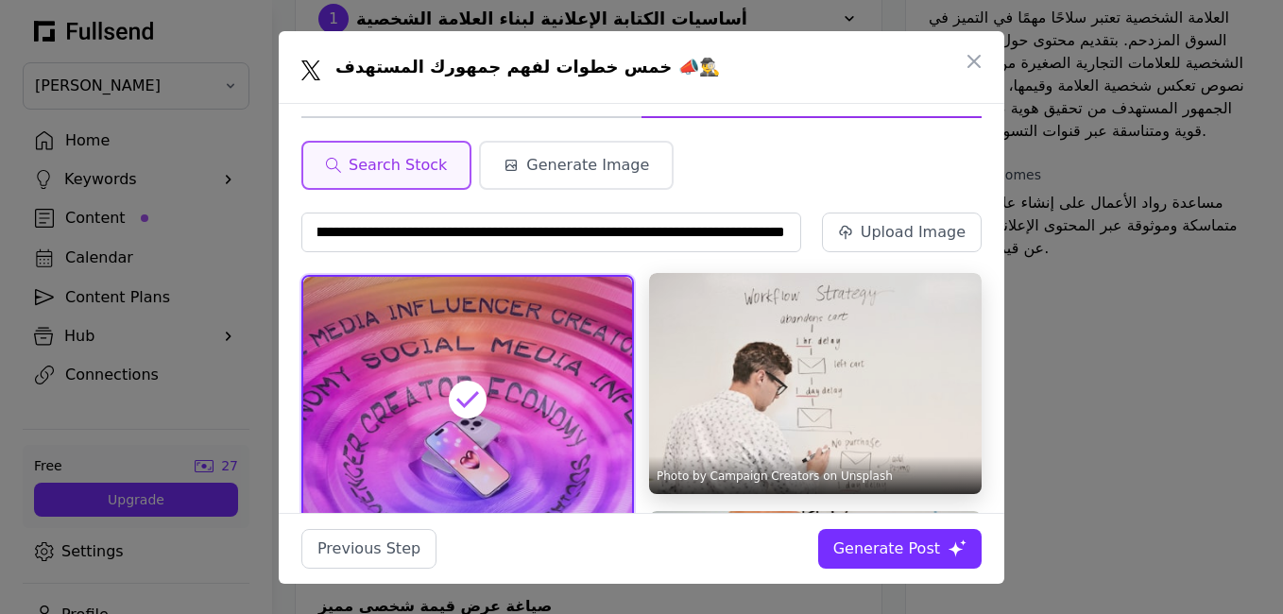
click at [886, 394] on img at bounding box center [815, 384] width 333 height 222
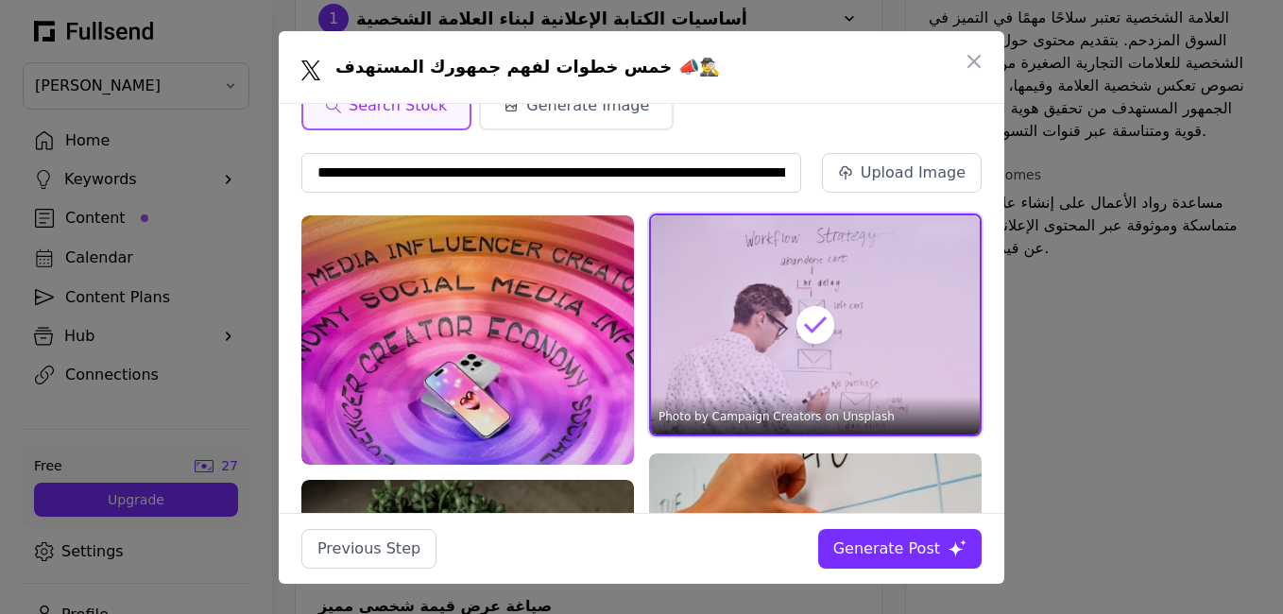
scroll to position [103, 0]
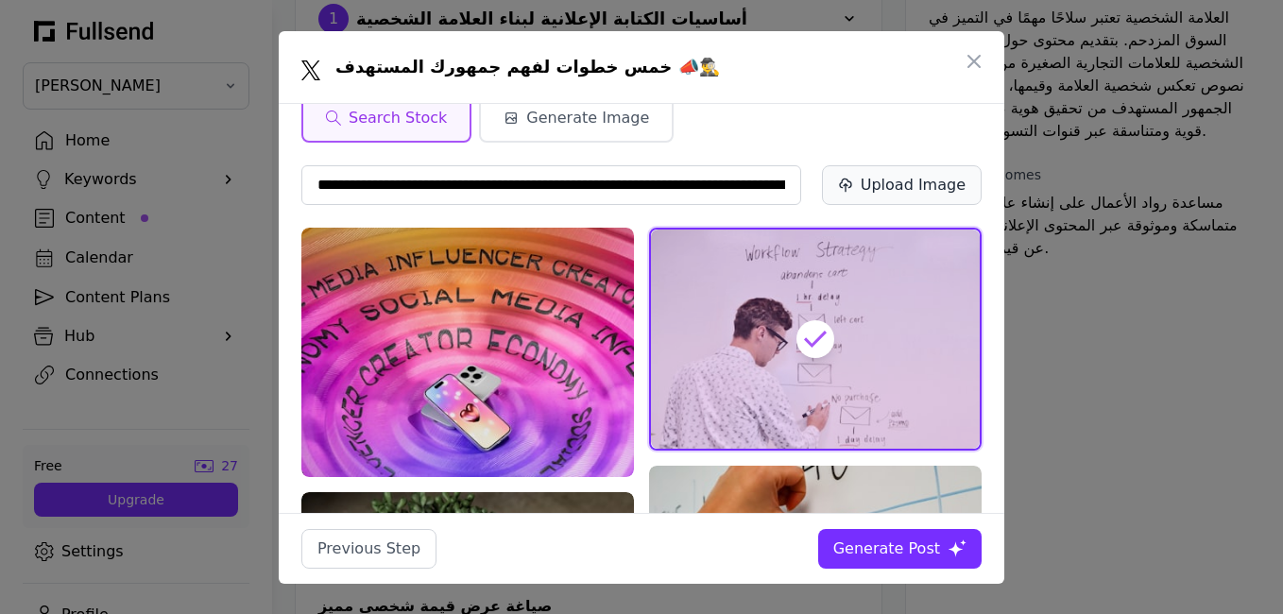
click at [945, 190] on div "Upload Image" at bounding box center [913, 185] width 105 height 23
click at [911, 555] on div "Generate Post" at bounding box center [886, 549] width 107 height 23
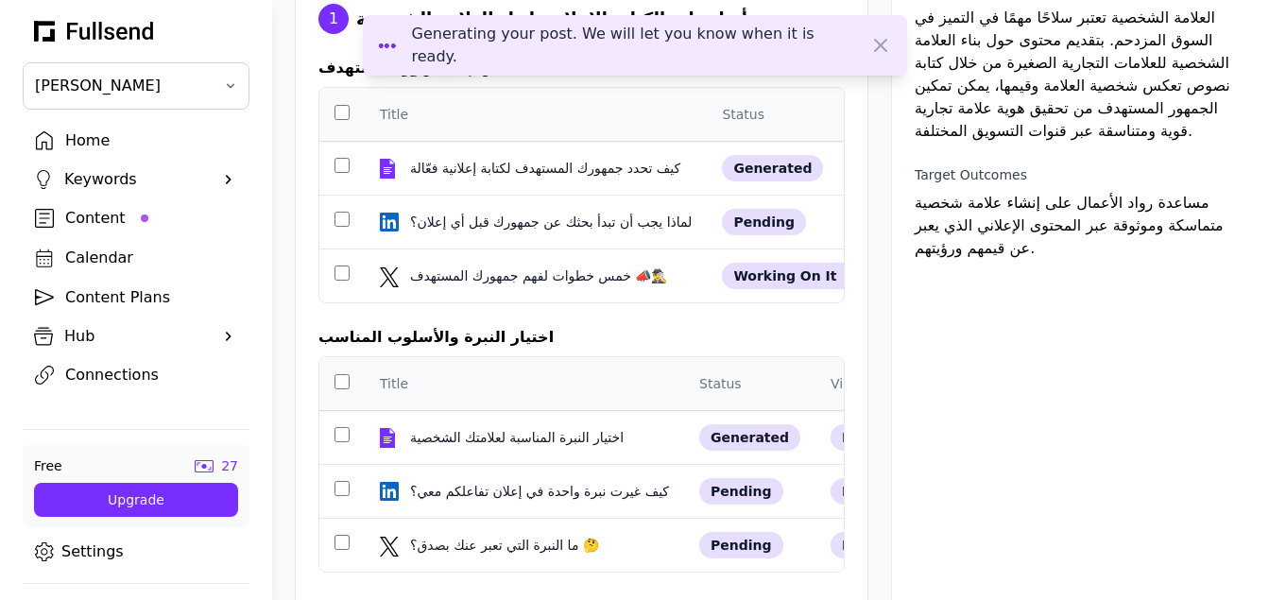
click at [111, 224] on div "Content" at bounding box center [151, 218] width 172 height 23
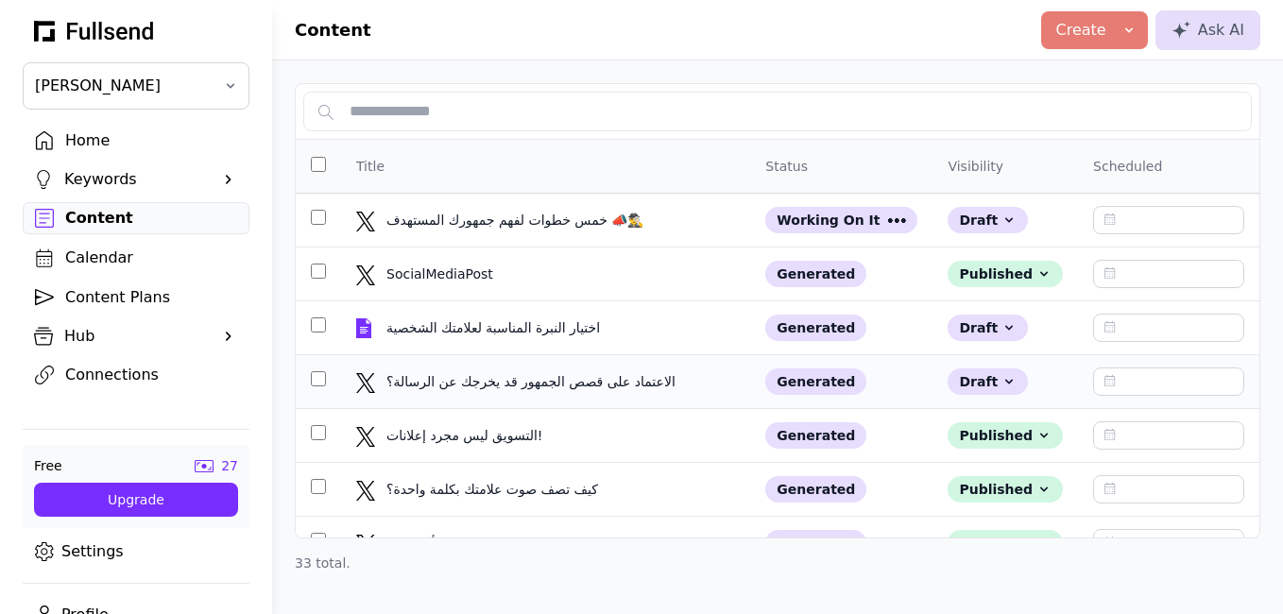
click at [461, 385] on div "الاعتماد على قصص الجمهور قد يخرجك عن الرسالة؟" at bounding box center [532, 381] width 293 height 19
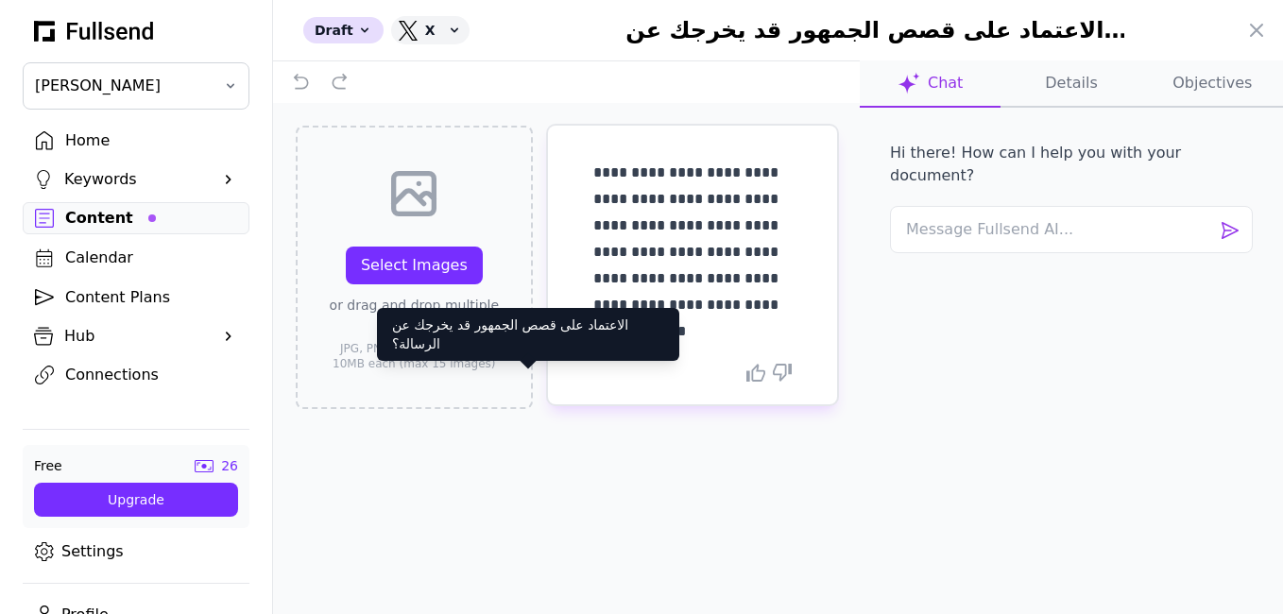
click at [1270, 37] on div "Draft X Saving الاعتماد على قصص الجمهور قد يخرجك عن الرسالة؟ Close panel" at bounding box center [778, 30] width 1010 height 60
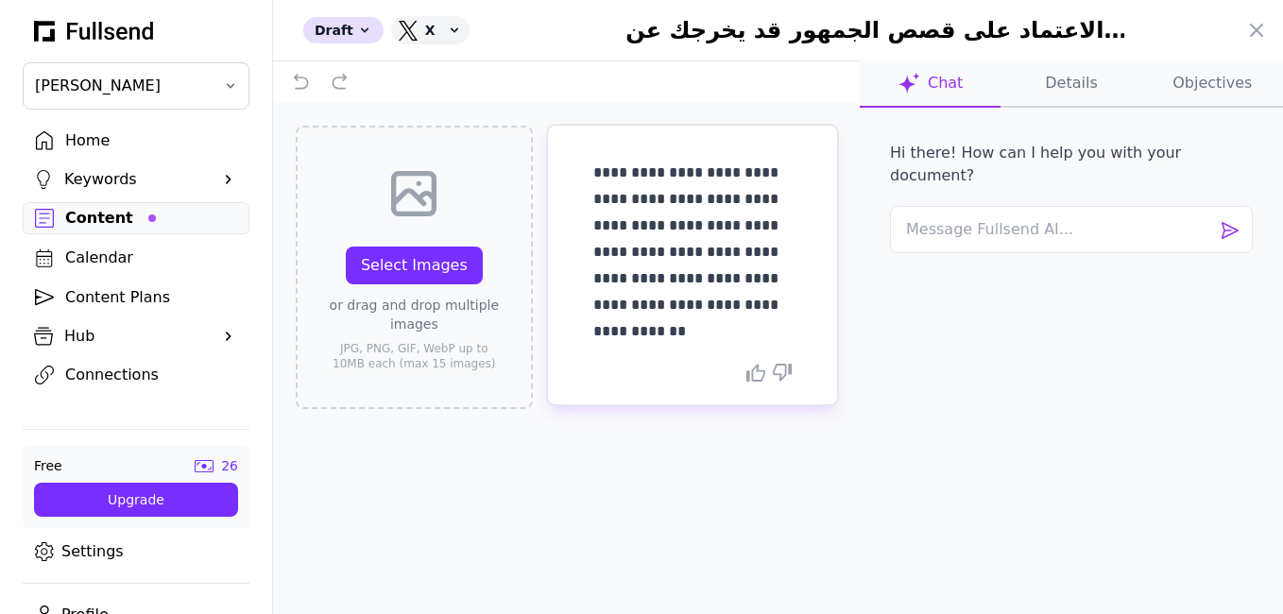
click at [114, 231] on div at bounding box center [641, 307] width 1283 height 614
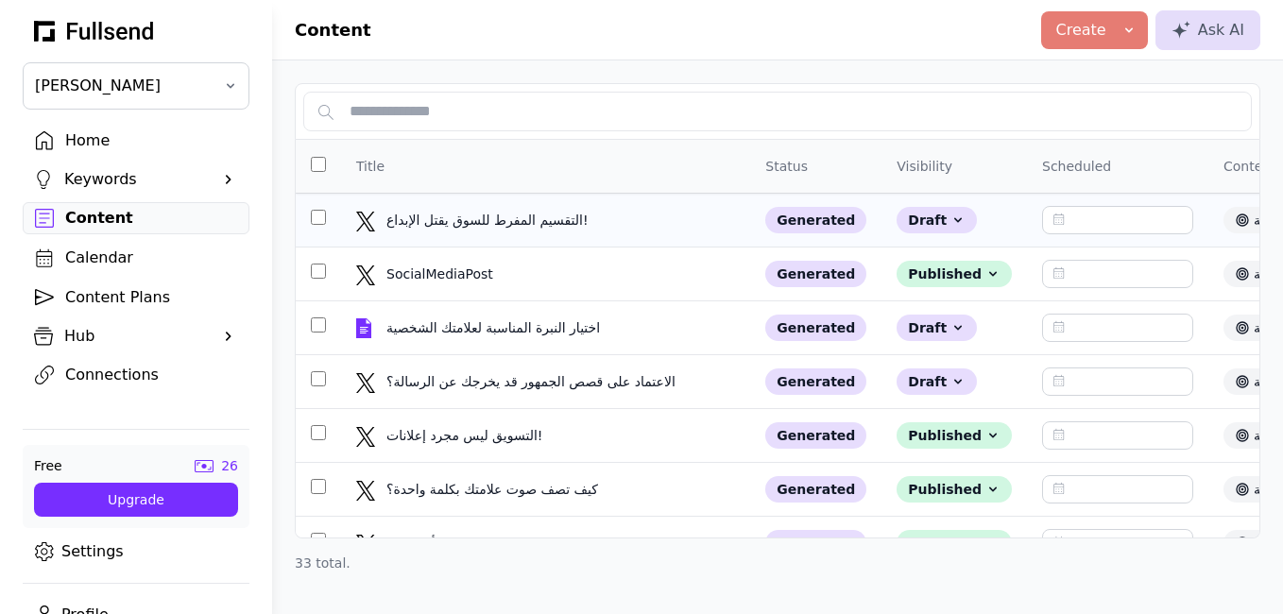
click at [456, 216] on div "التقسيم المفرط للسوق يقتل الإبداع!" at bounding box center [499, 220] width 227 height 19
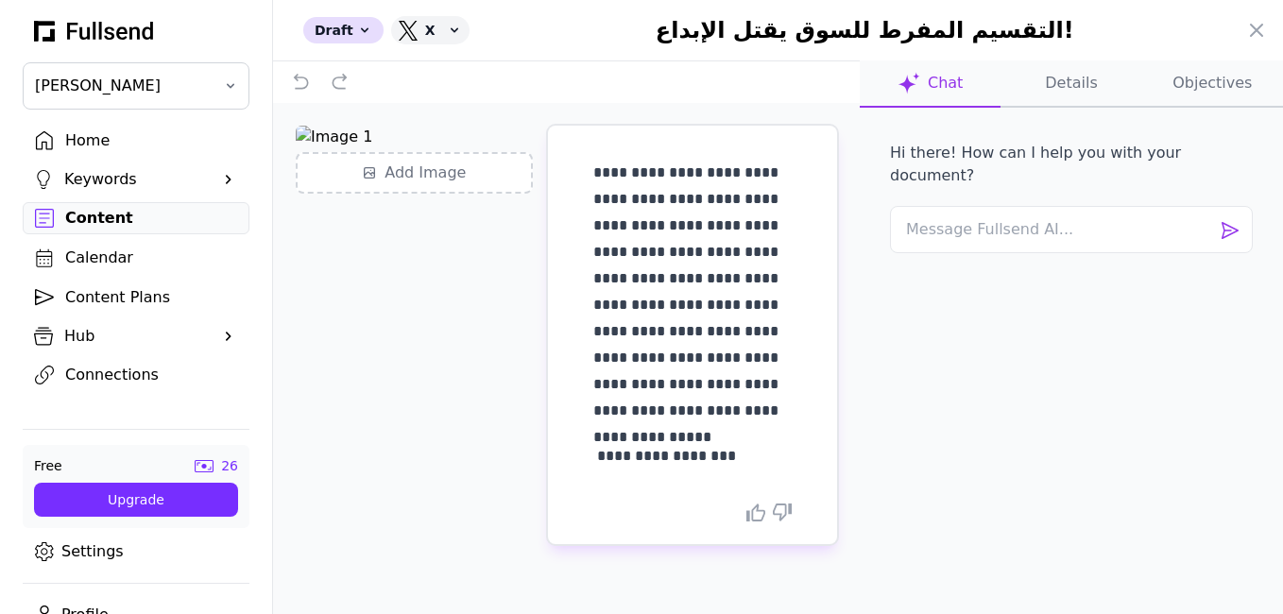
click at [1276, 39] on div "Draft X Saving التقسيم المفرط للسوق يقتل الإبداع! Close panel" at bounding box center [778, 30] width 1010 height 60
click at [1255, 30] on icon at bounding box center [1256, 30] width 23 height 23
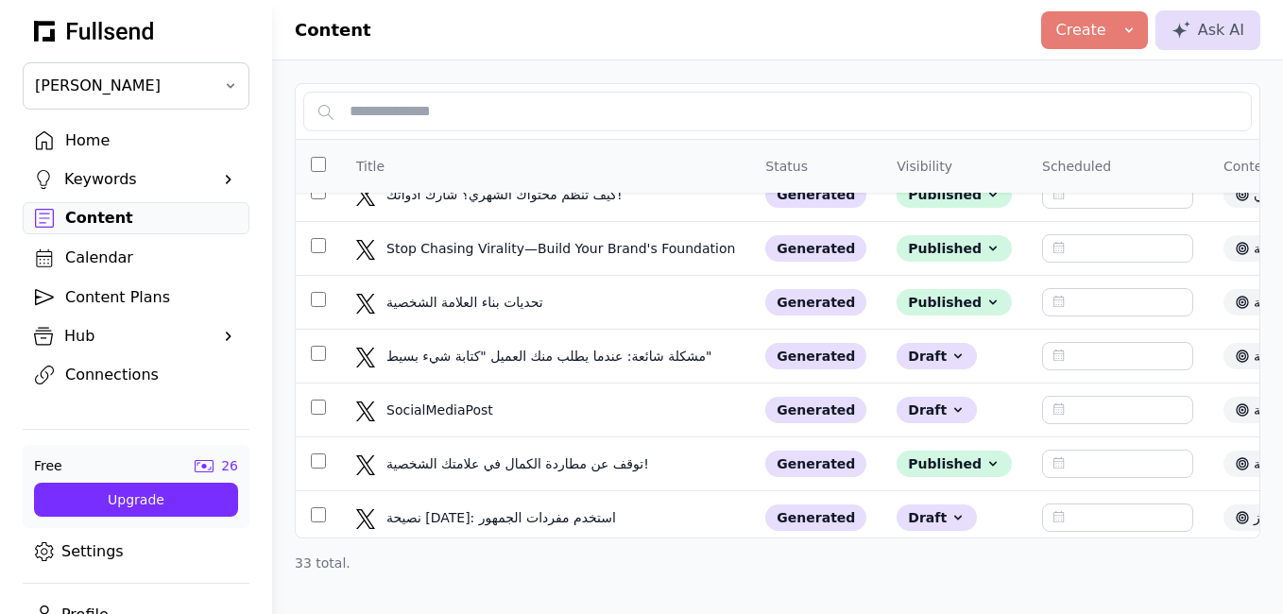
scroll to position [623, 0]
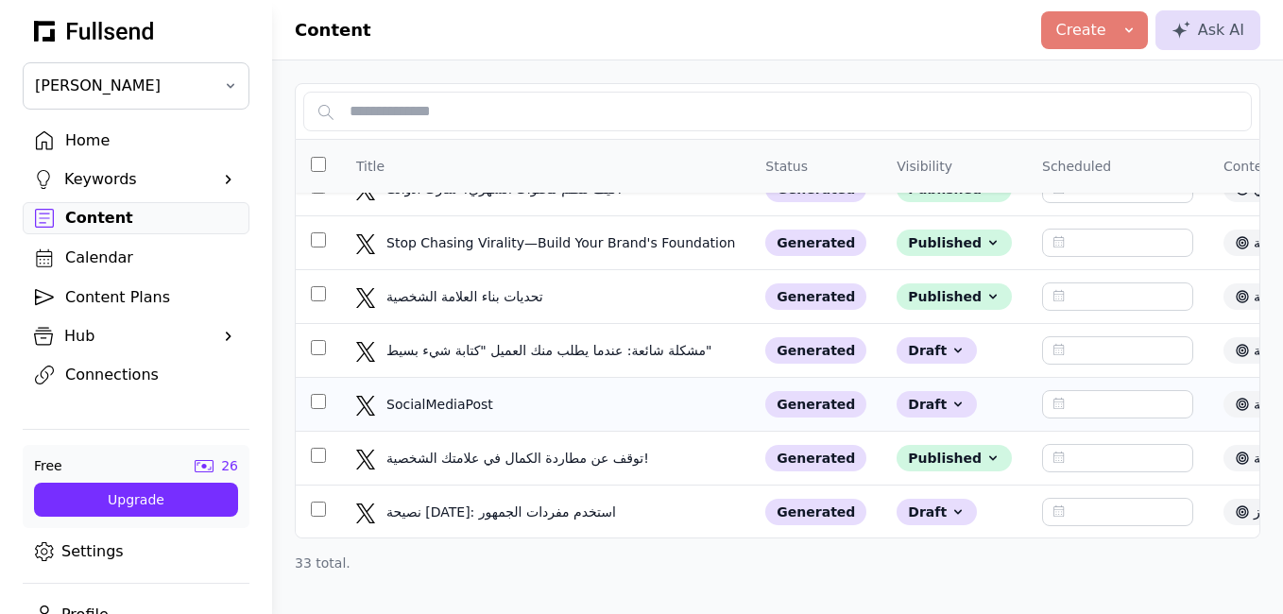
click at [444, 405] on div "SocialMediaPost" at bounding box center [499, 404] width 227 height 19
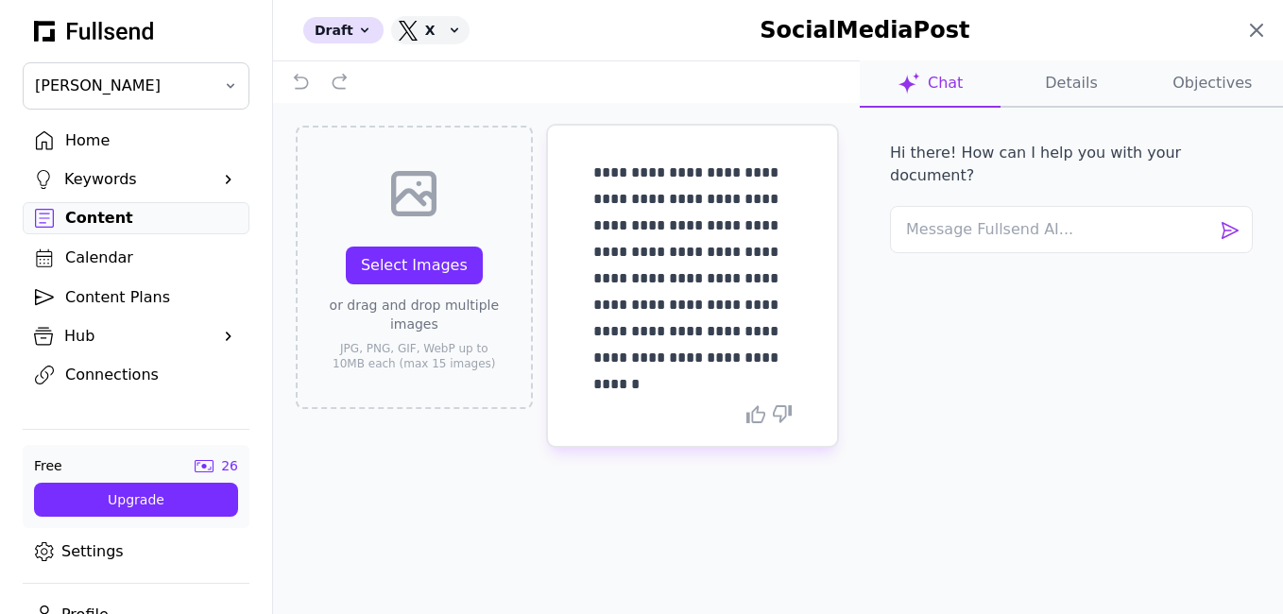
click at [1254, 26] on icon at bounding box center [1256, 30] width 11 height 11
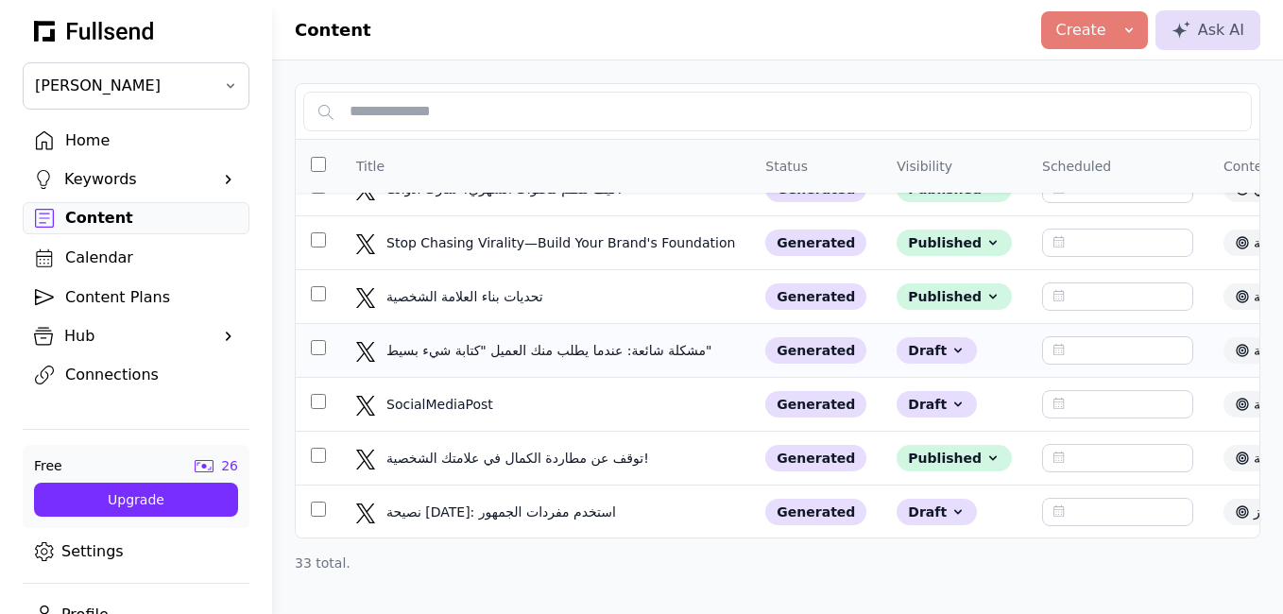
click at [601, 337] on td "مشكلة شائعة: عندما يطلب منك العميل "كتابة شيء بسيط" مشكلة شائعة: عندما يطلب منك…" at bounding box center [545, 351] width 409 height 54
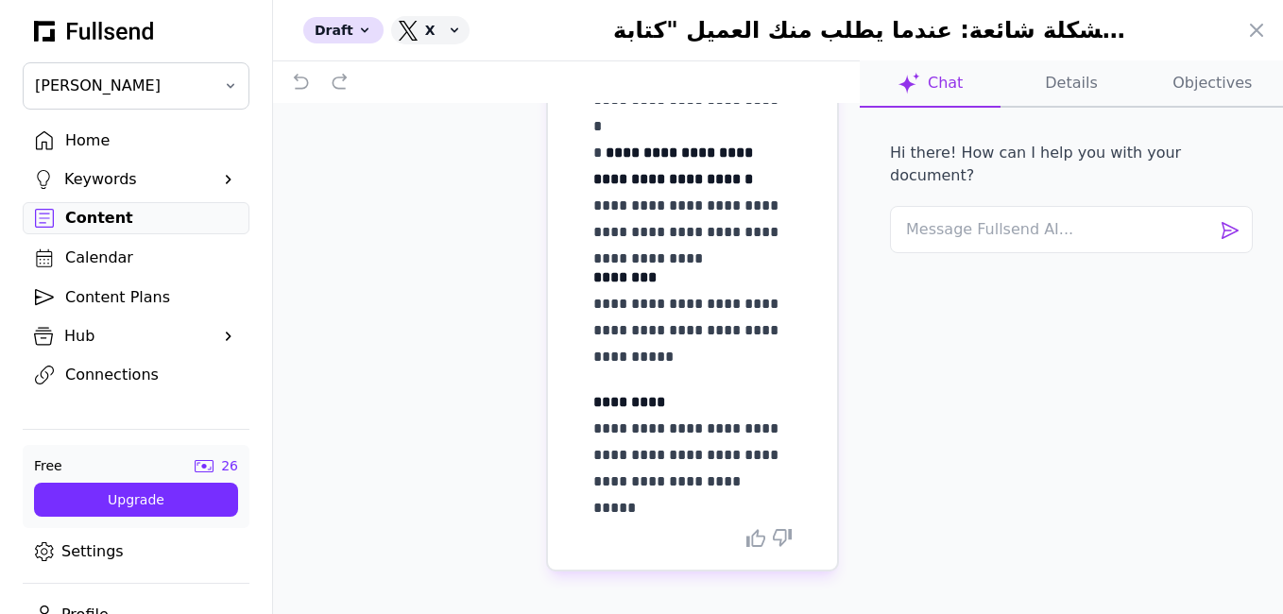
scroll to position [318, 0]
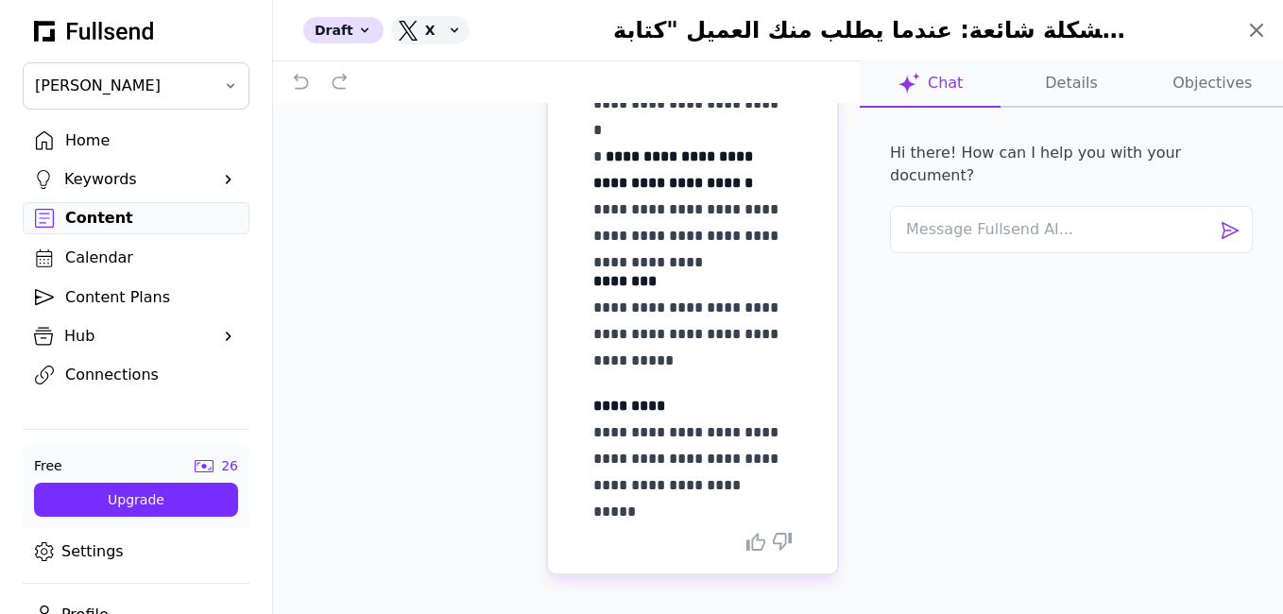
click at [1254, 37] on icon at bounding box center [1256, 30] width 23 height 23
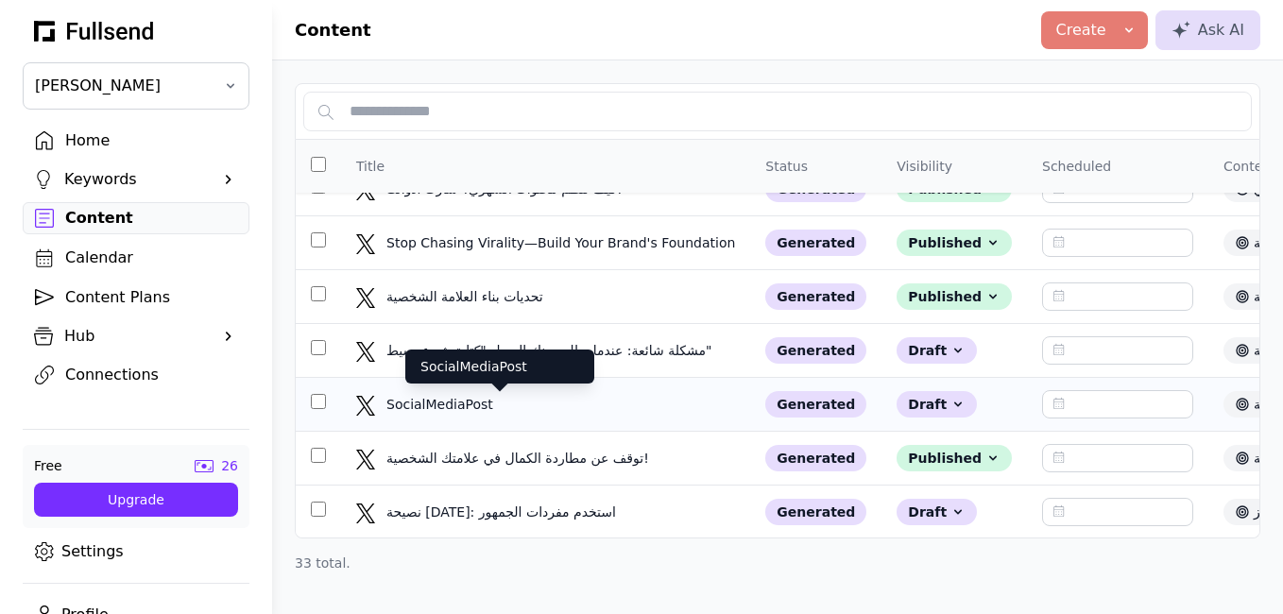
click at [595, 401] on div "SocialMediaPost" at bounding box center [499, 404] width 227 height 19
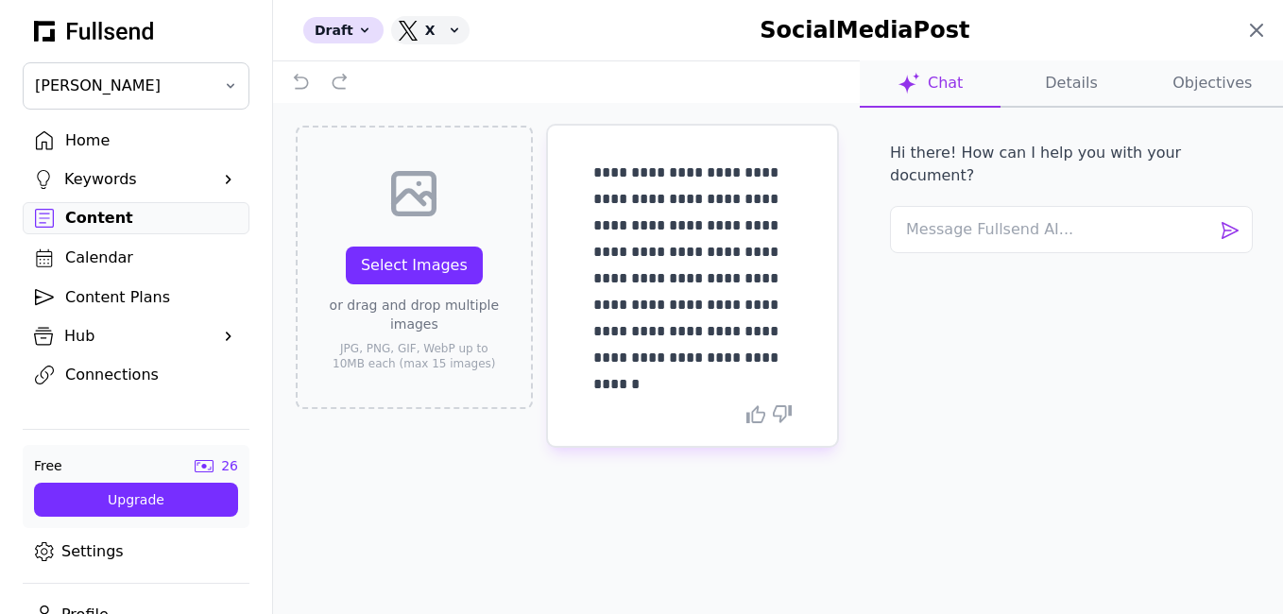
click at [1267, 39] on icon at bounding box center [1256, 30] width 23 height 23
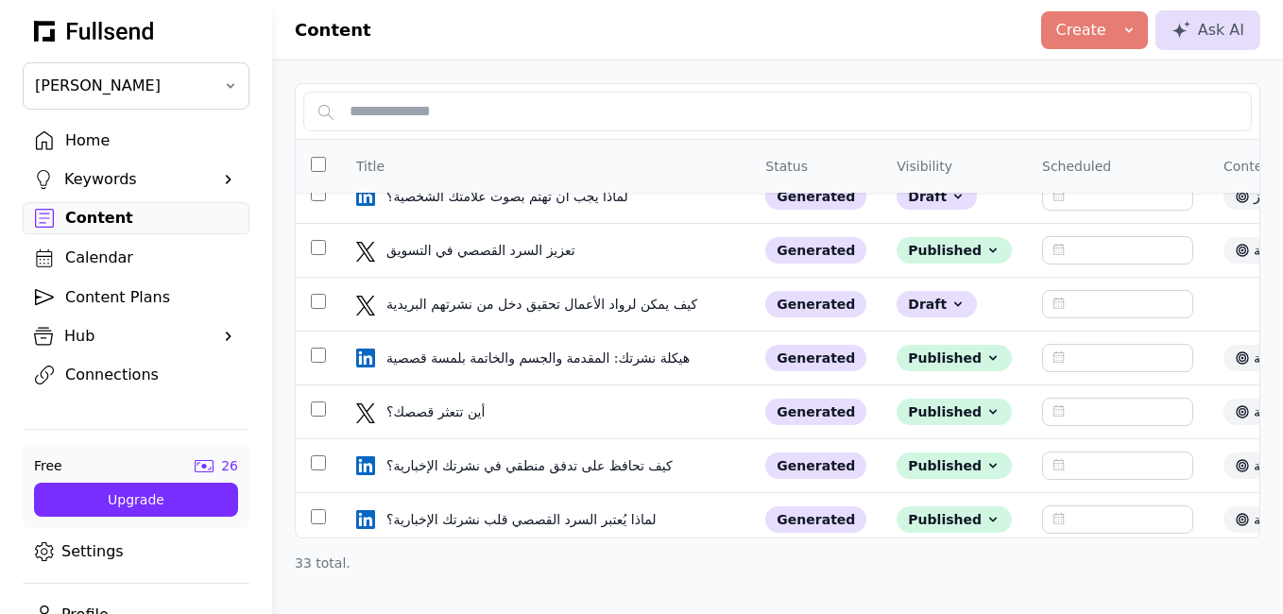
scroll to position [1317, 0]
click at [696, 306] on div "كيف يمكن لرواد الأعمال تحقيق دخل من نشرتهم البريدية كيف يمكن لرواد الأعمال تحقي…" at bounding box center [545, 303] width 379 height 19
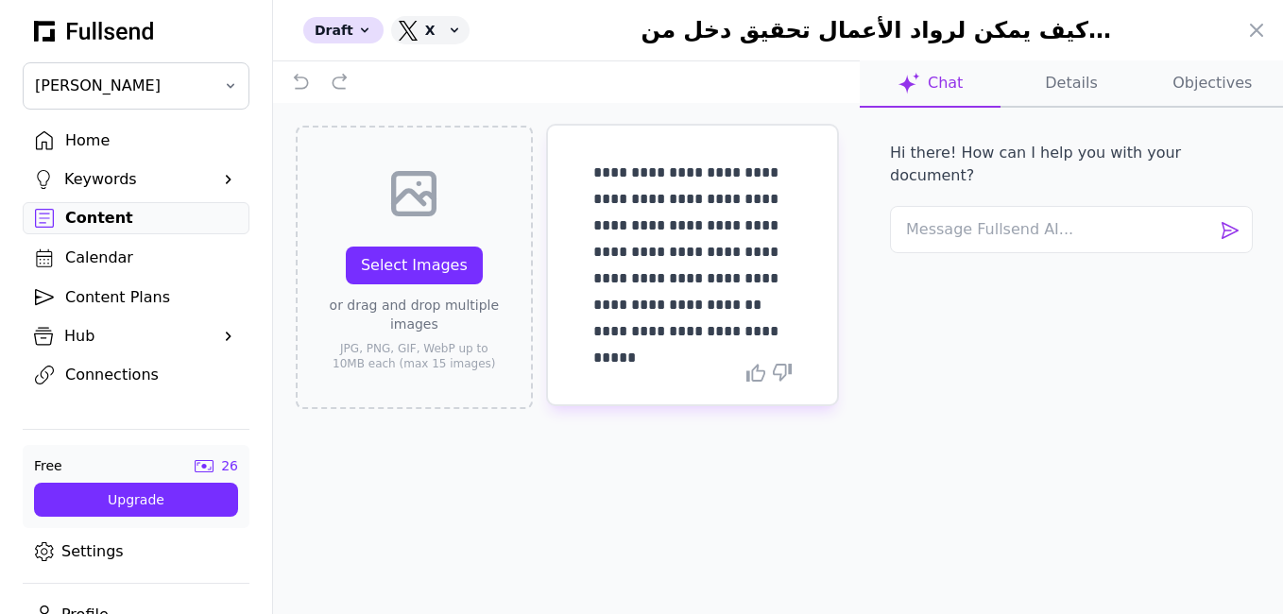
click at [1239, 83] on button "Objectives" at bounding box center [1212, 83] width 141 height 47
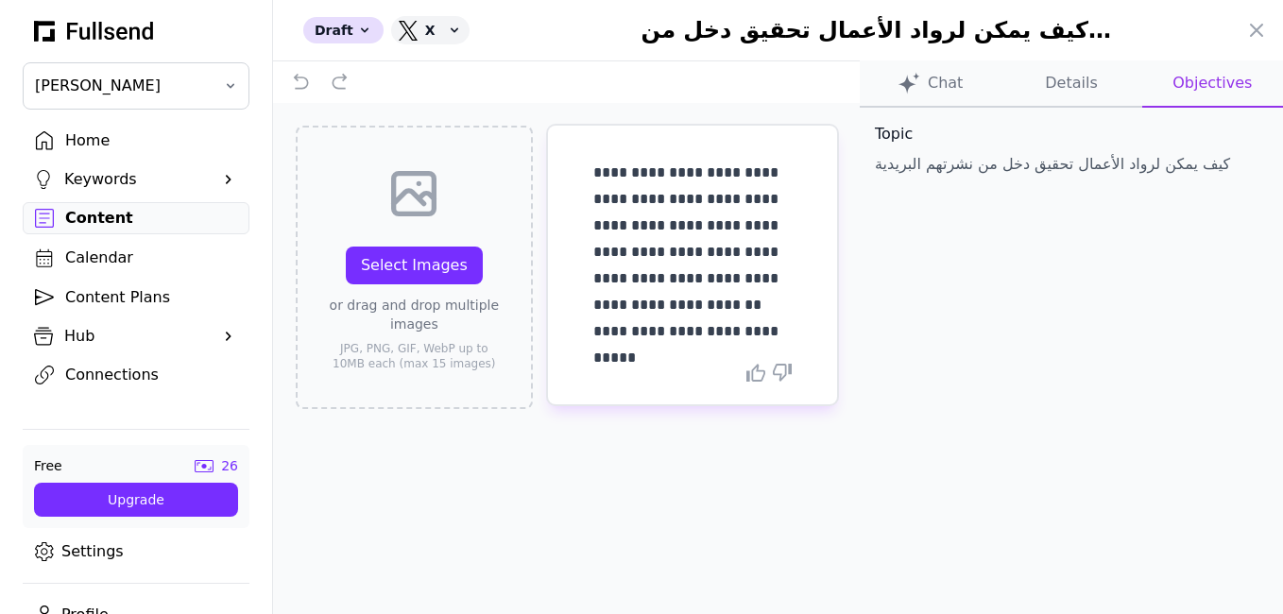
click at [1101, 88] on button "Details" at bounding box center [1070, 83] width 141 height 47
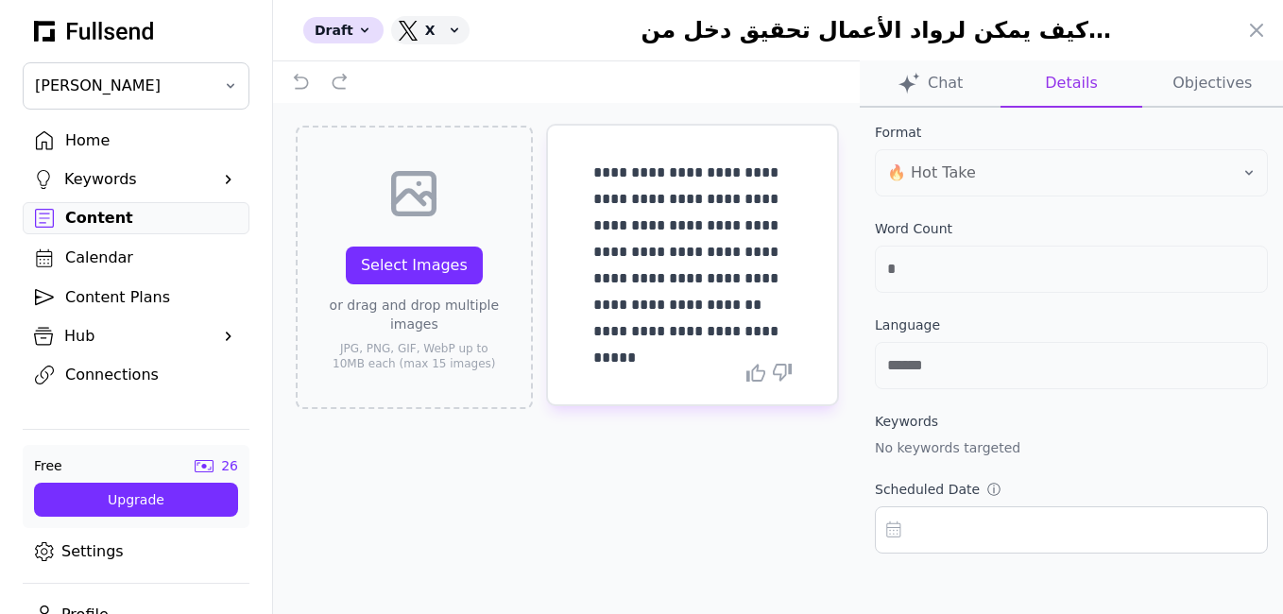
click at [1099, 86] on button "Details" at bounding box center [1070, 83] width 141 height 47
click at [1210, 91] on button "Objectives" at bounding box center [1212, 83] width 141 height 47
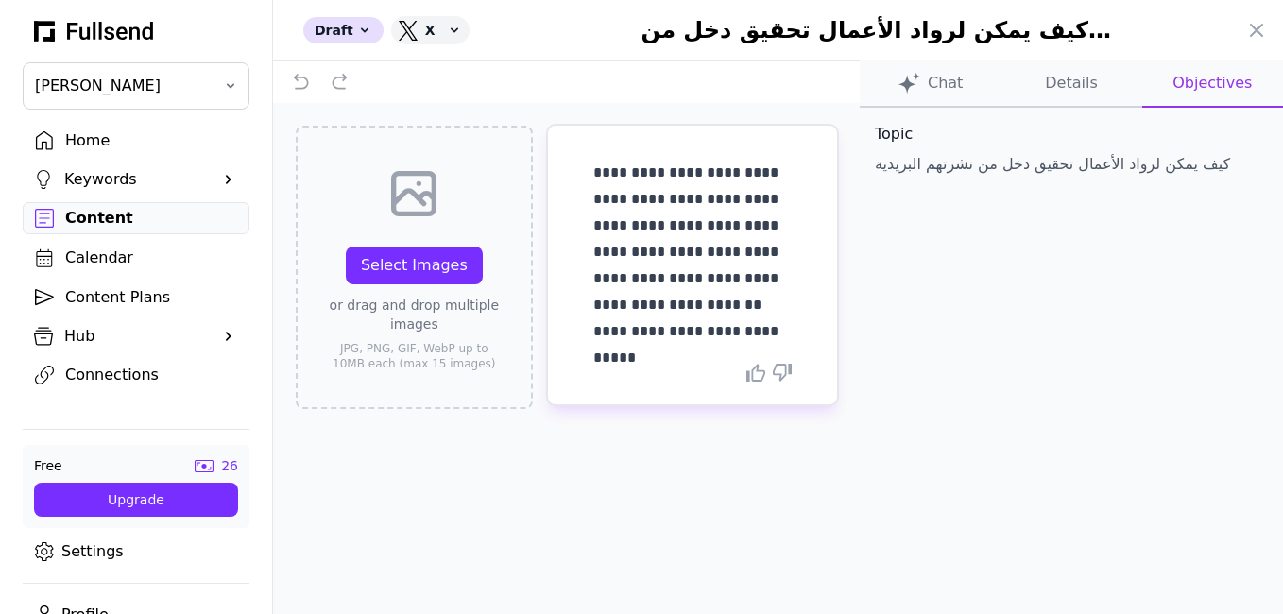
click at [1000, 87] on button "Chat" at bounding box center [1070, 83] width 141 height 47
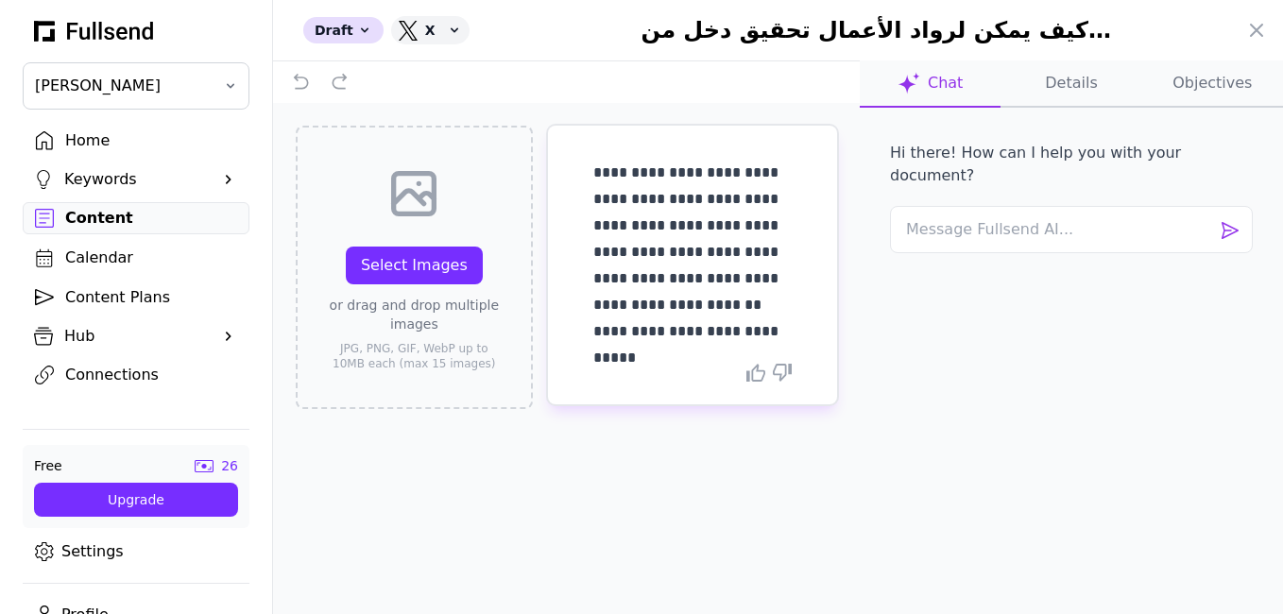
click at [788, 370] on icon at bounding box center [782, 373] width 19 height 18
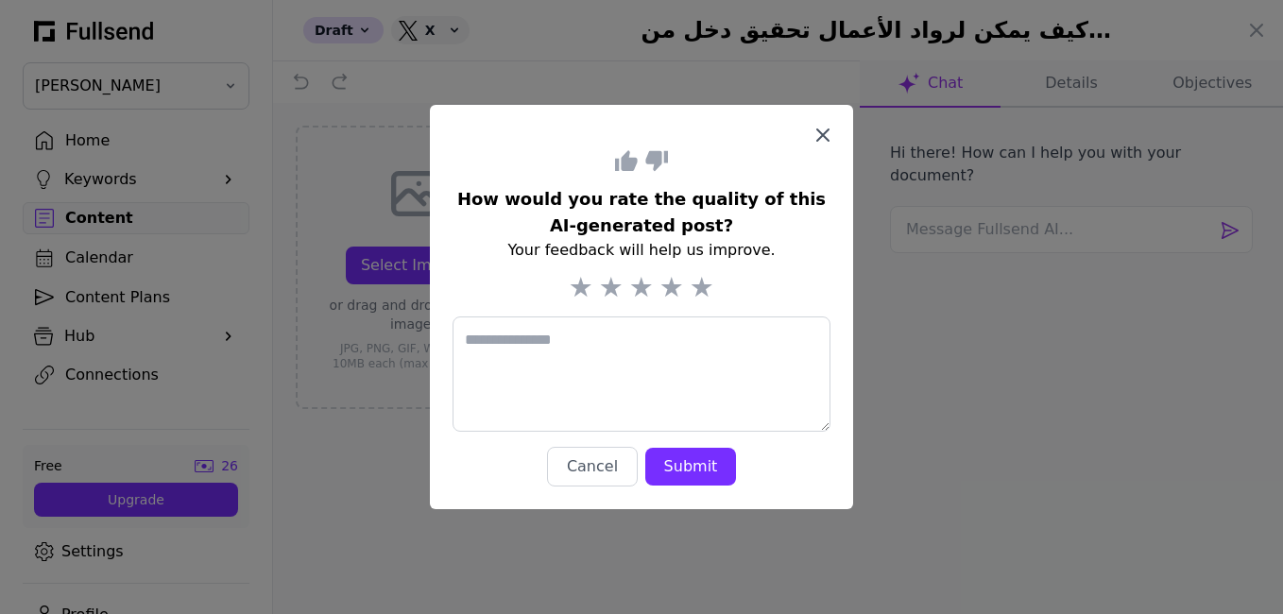
click at [819, 139] on icon "button" at bounding box center [822, 134] width 11 height 11
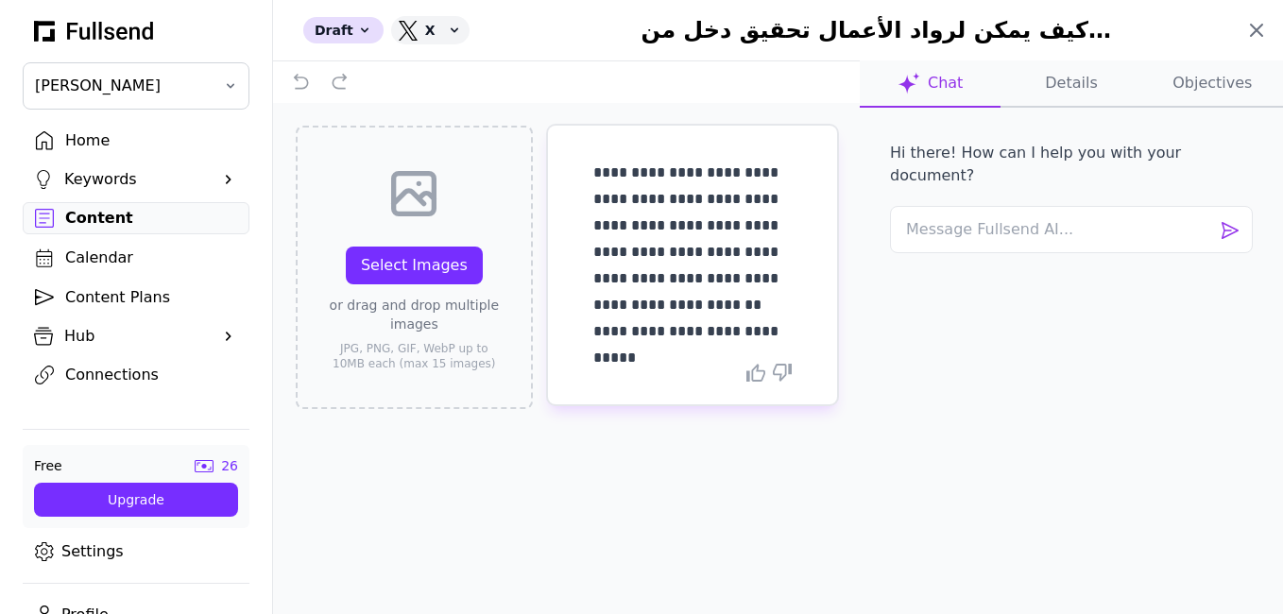
click at [1256, 30] on icon at bounding box center [1256, 30] width 11 height 11
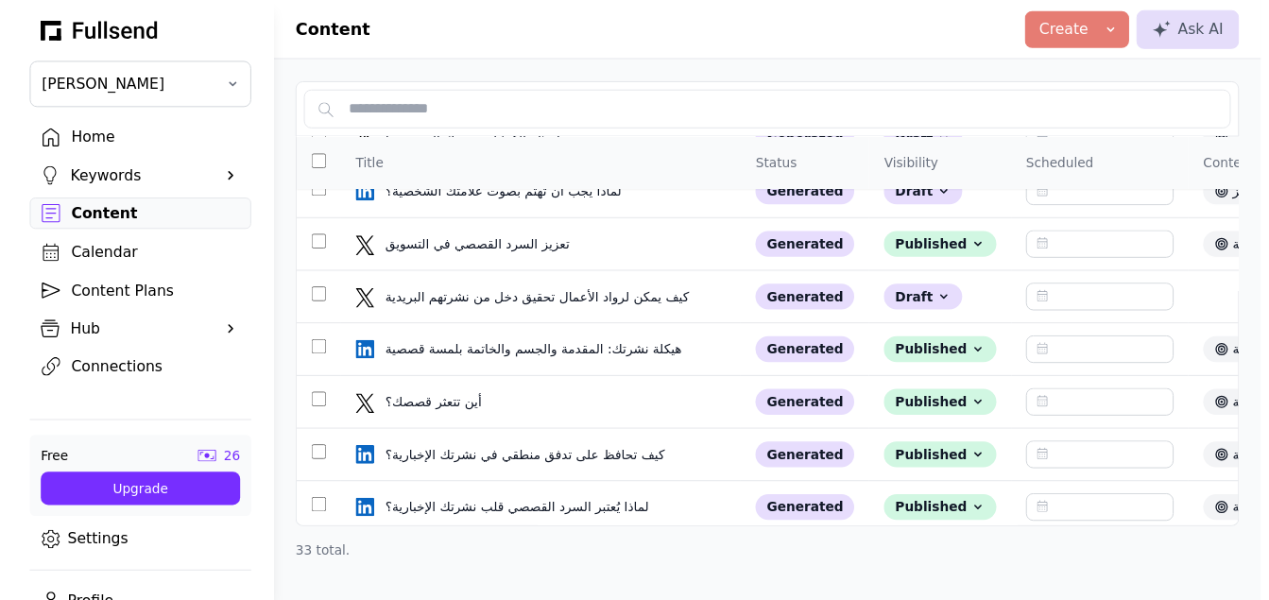
scroll to position [1446, 0]
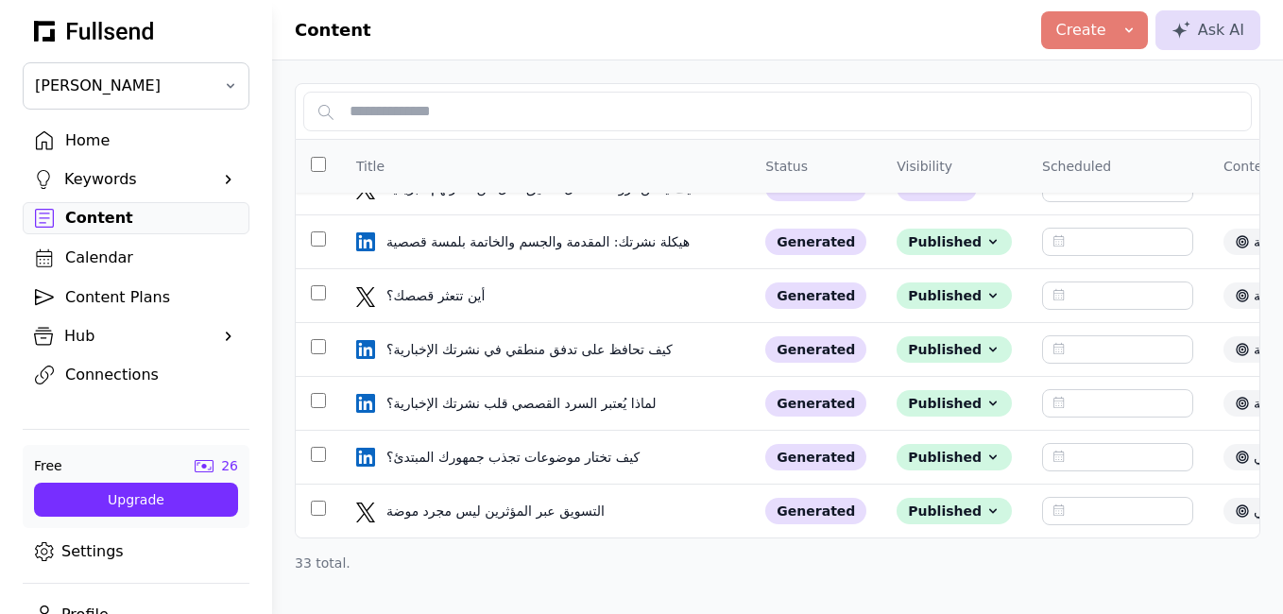
click at [79, 222] on div "Content" at bounding box center [151, 218] width 172 height 23
click at [86, 299] on div "Content Plans" at bounding box center [151, 297] width 172 height 23
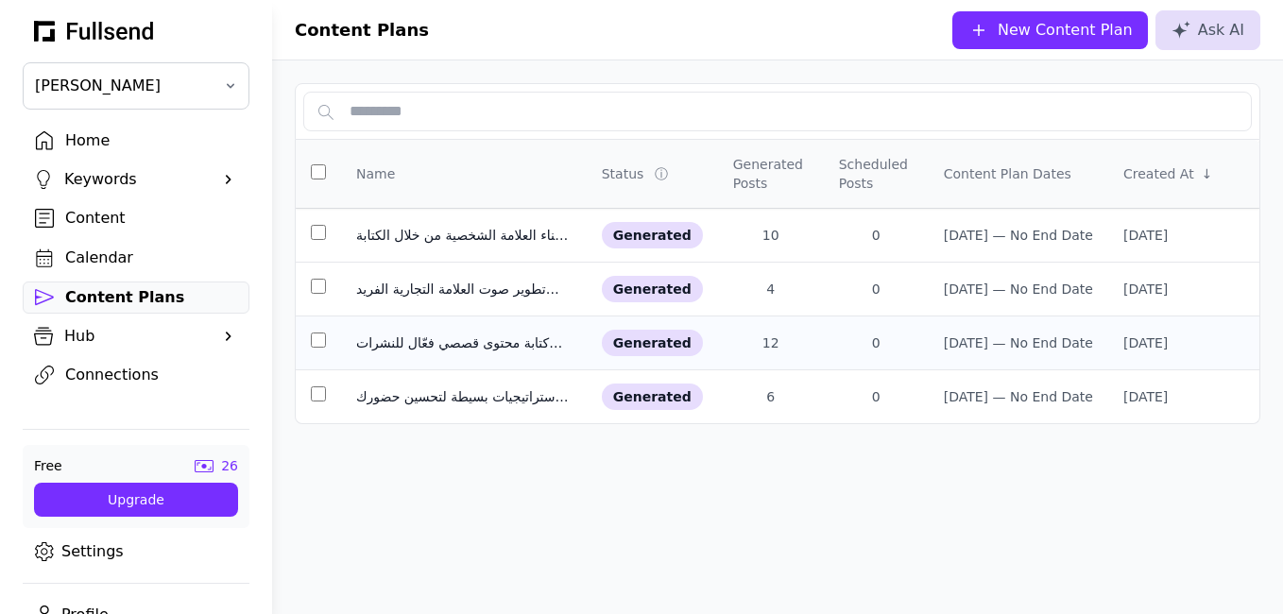
click at [424, 343] on div "كتابة محتوى قصصي فعّال للنشرات الإخبارية" at bounding box center [463, 342] width 215 height 19
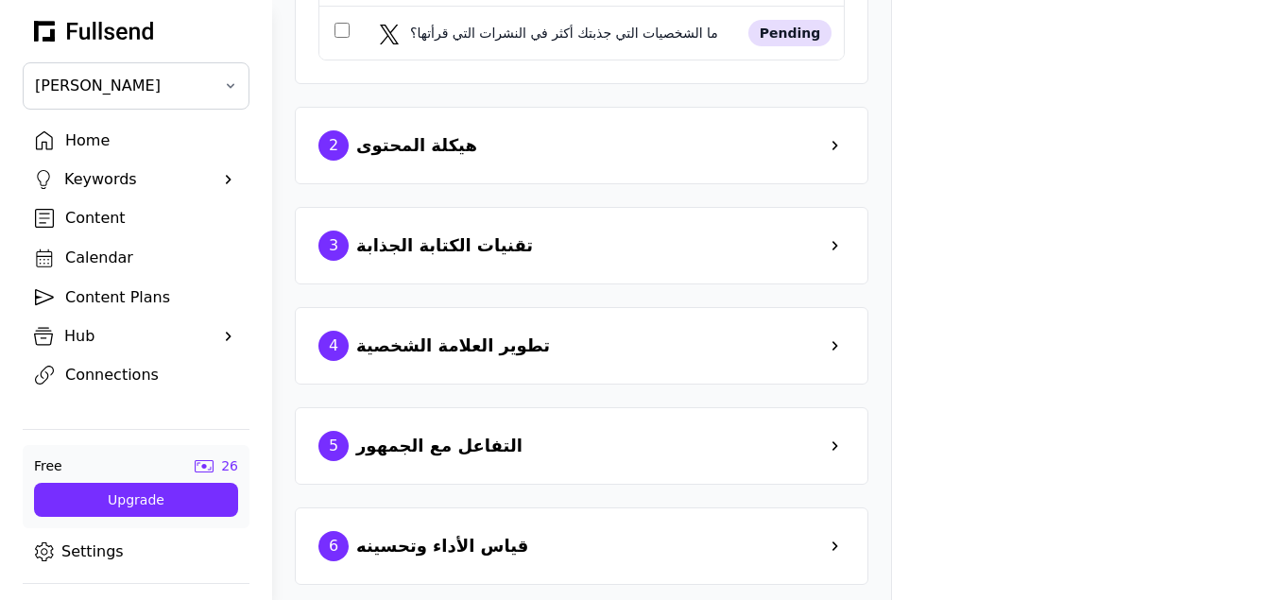
scroll to position [718, 0]
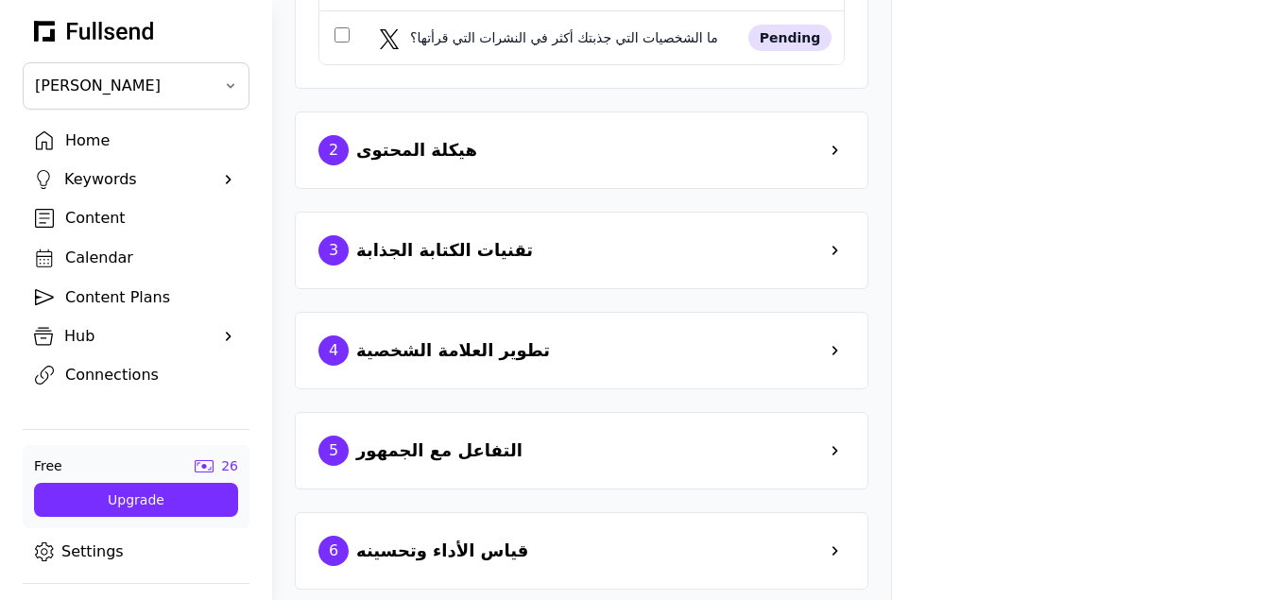
click at [390, 163] on div "هيكلة المحتوى" at bounding box center [416, 150] width 121 height 26
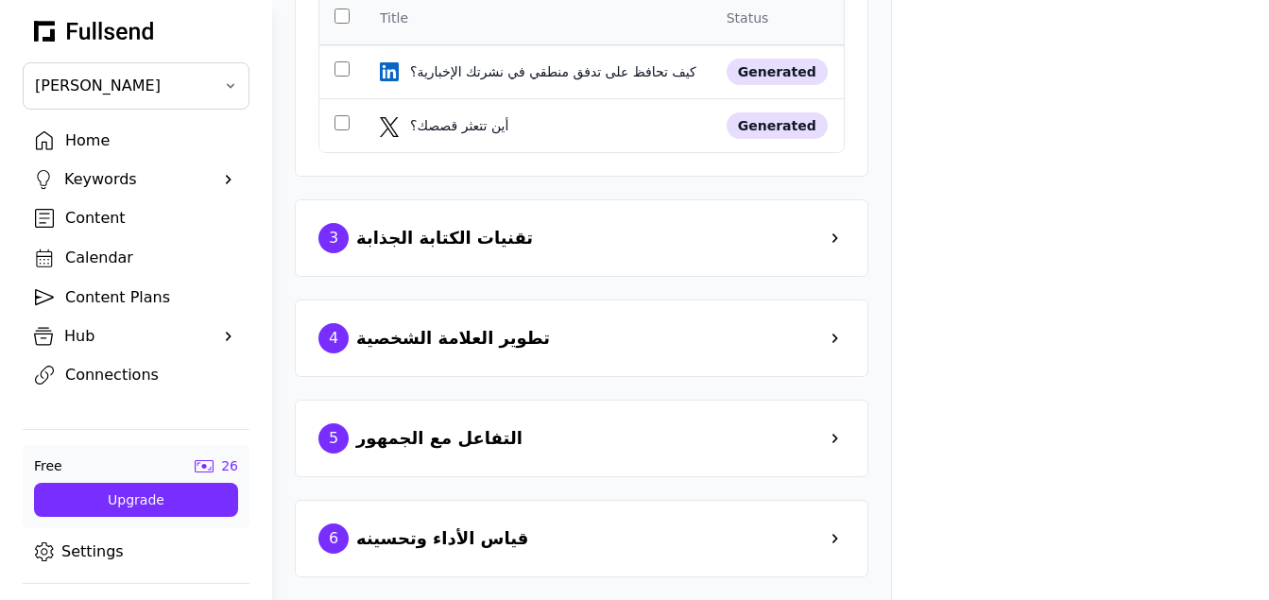
scroll to position [1362, 0]
click at [418, 251] on div "تقنيات الكتابة الجذابة" at bounding box center [444, 238] width 177 height 26
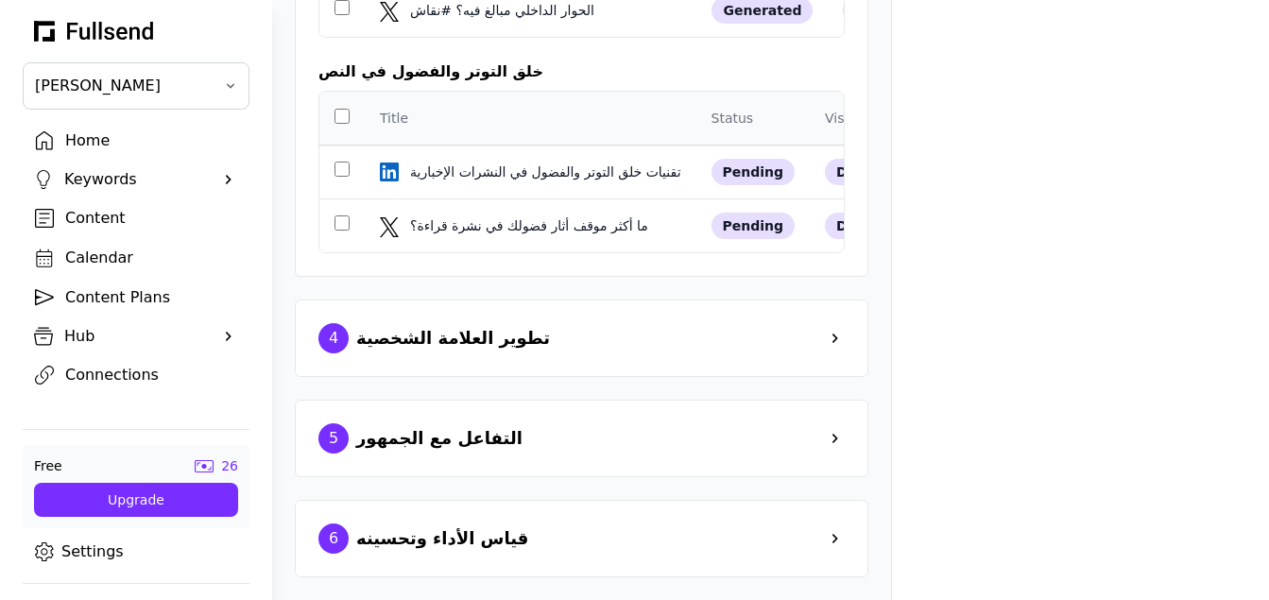
scroll to position [2042, 0]
click at [435, 216] on div "ما أكثر موقف أثار فضولك في نشرة قراءة؟" at bounding box center [531, 225] width 242 height 19
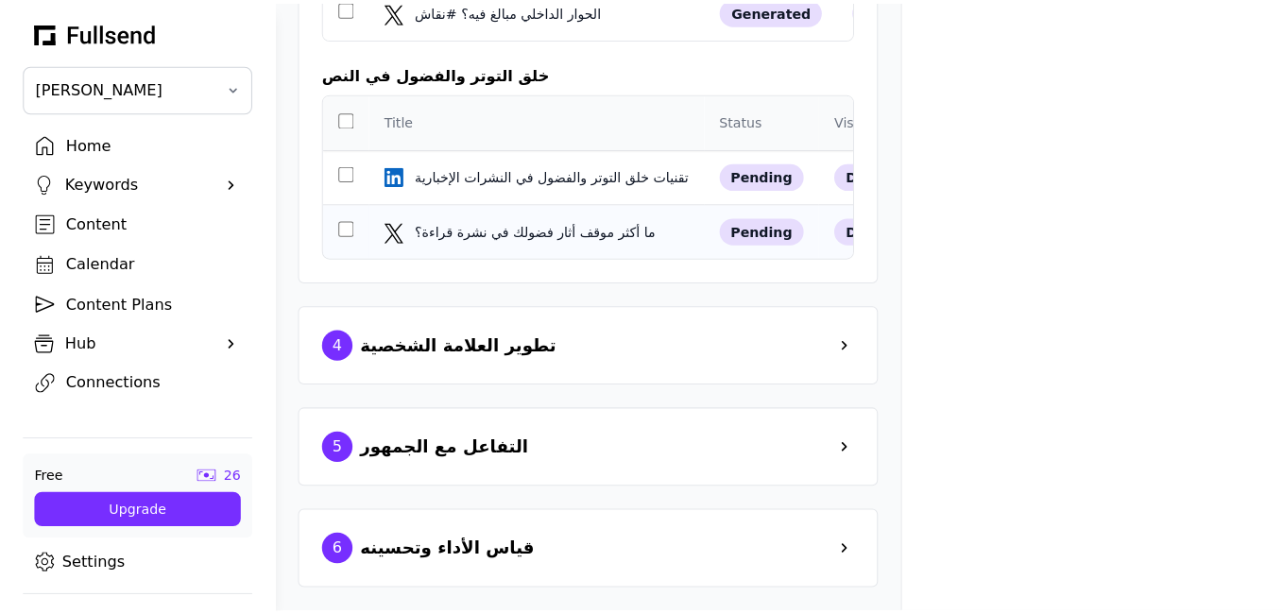
scroll to position [0, 0]
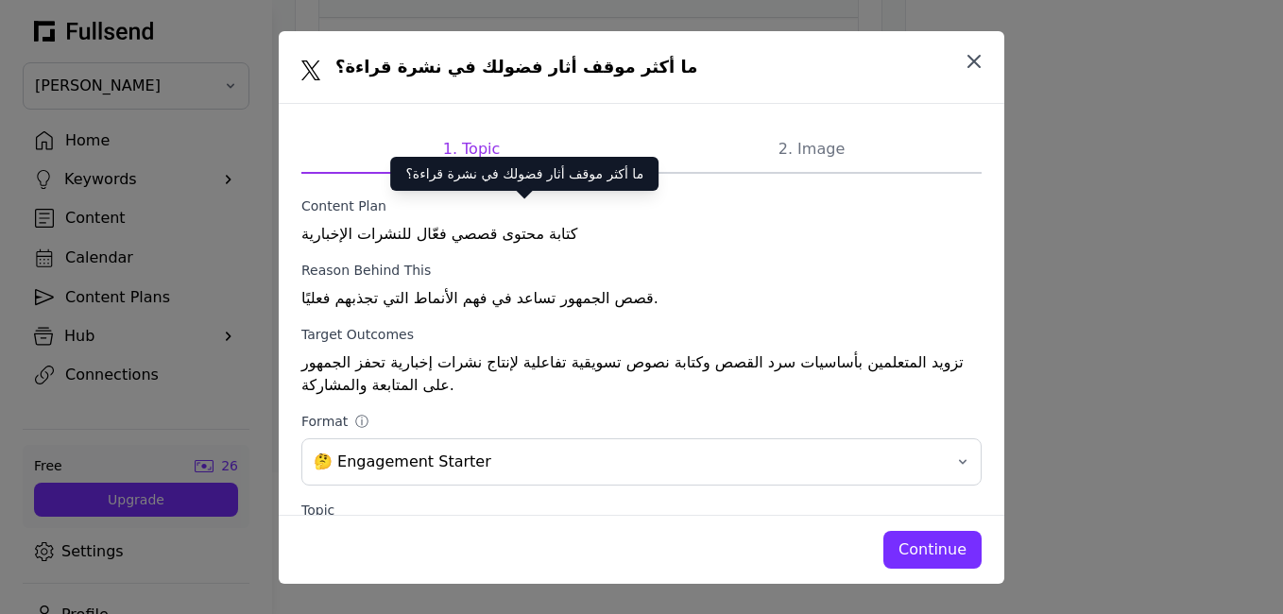
click at [986, 72] on button "button" at bounding box center [974, 62] width 38 height 38
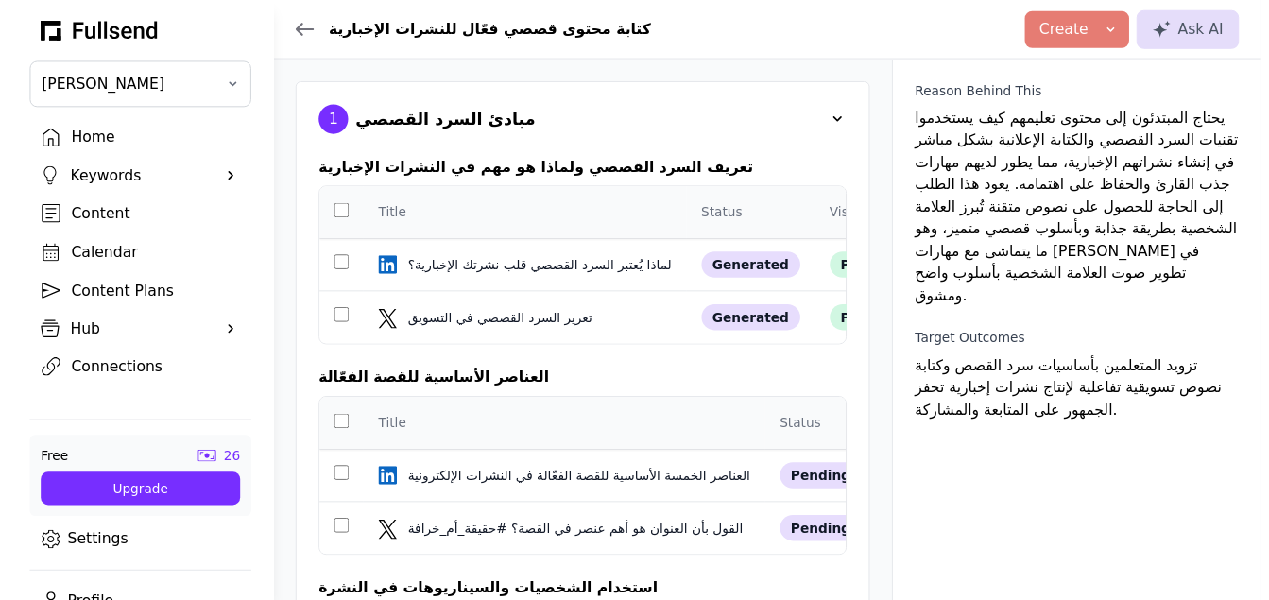
scroll to position [2042, 0]
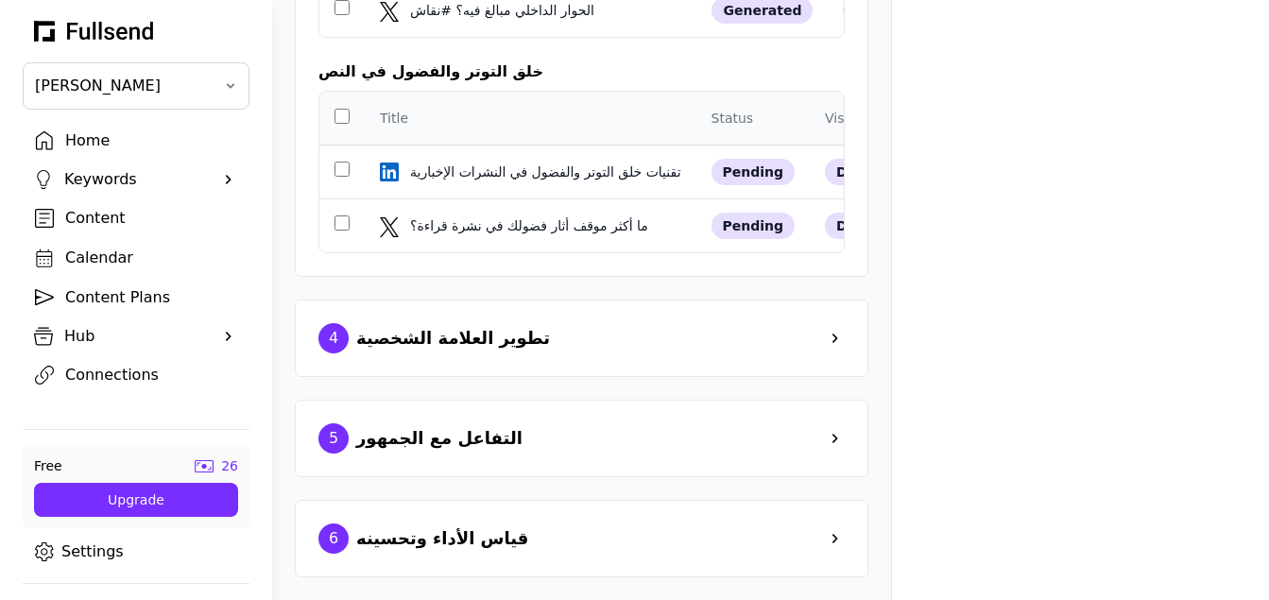
click at [404, 343] on div "تطوير العلامة الشخصية" at bounding box center [453, 338] width 194 height 26
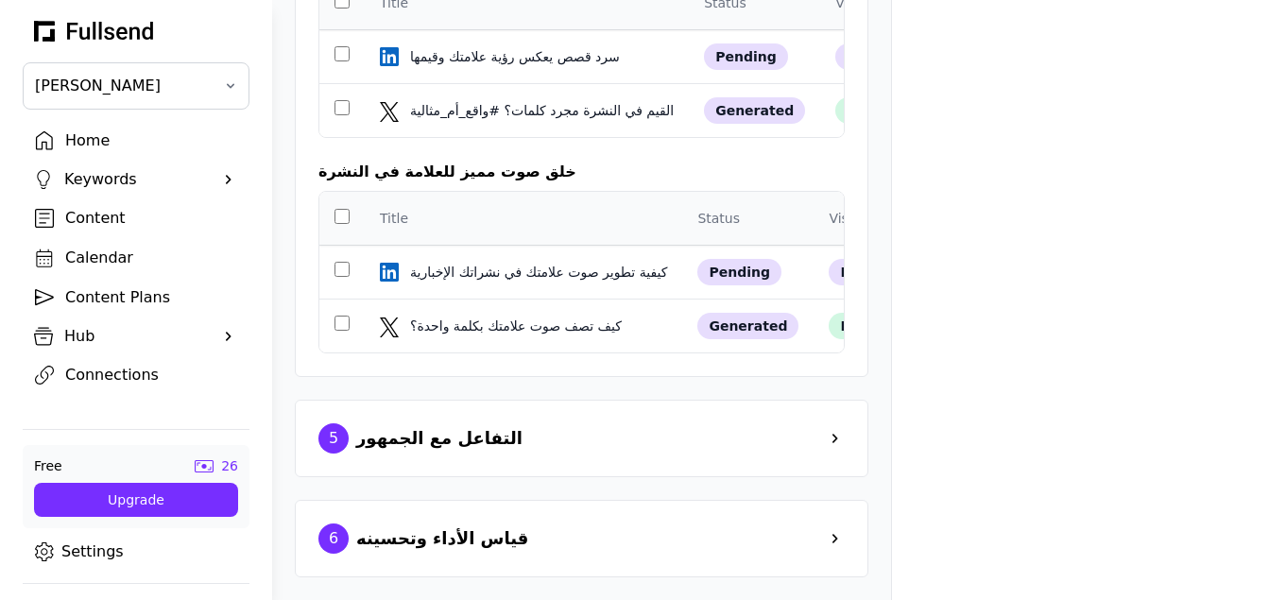
scroll to position [2731, 0]
click at [417, 438] on div "التفاعل مع الجمهور" at bounding box center [439, 438] width 166 height 26
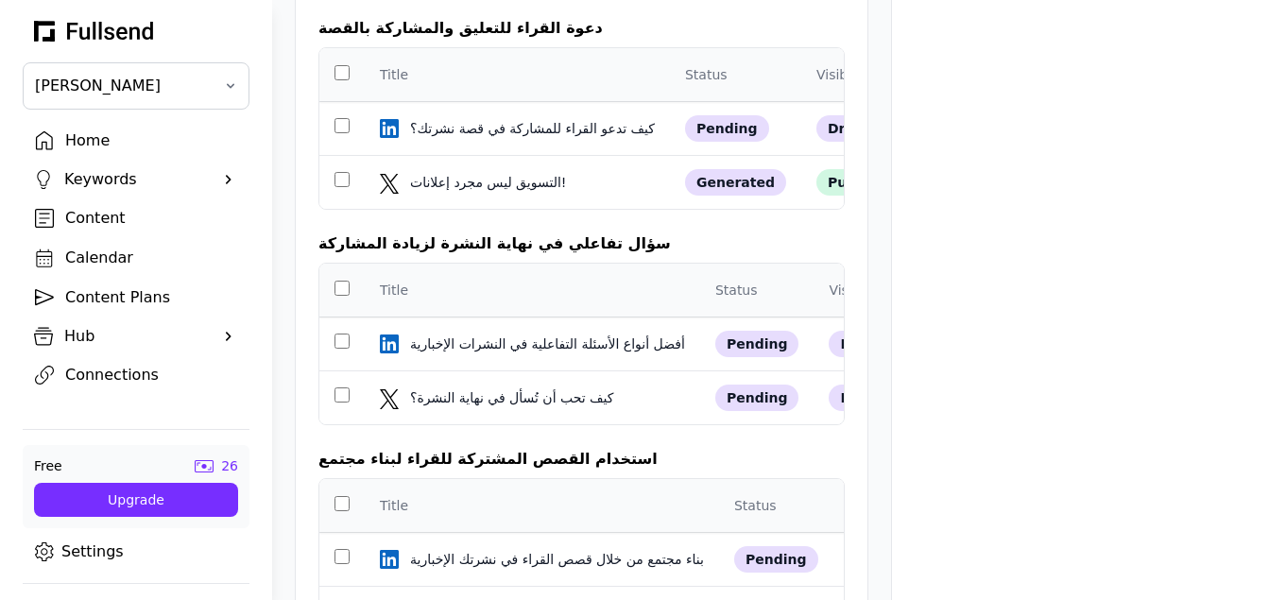
scroll to position [3024, 0]
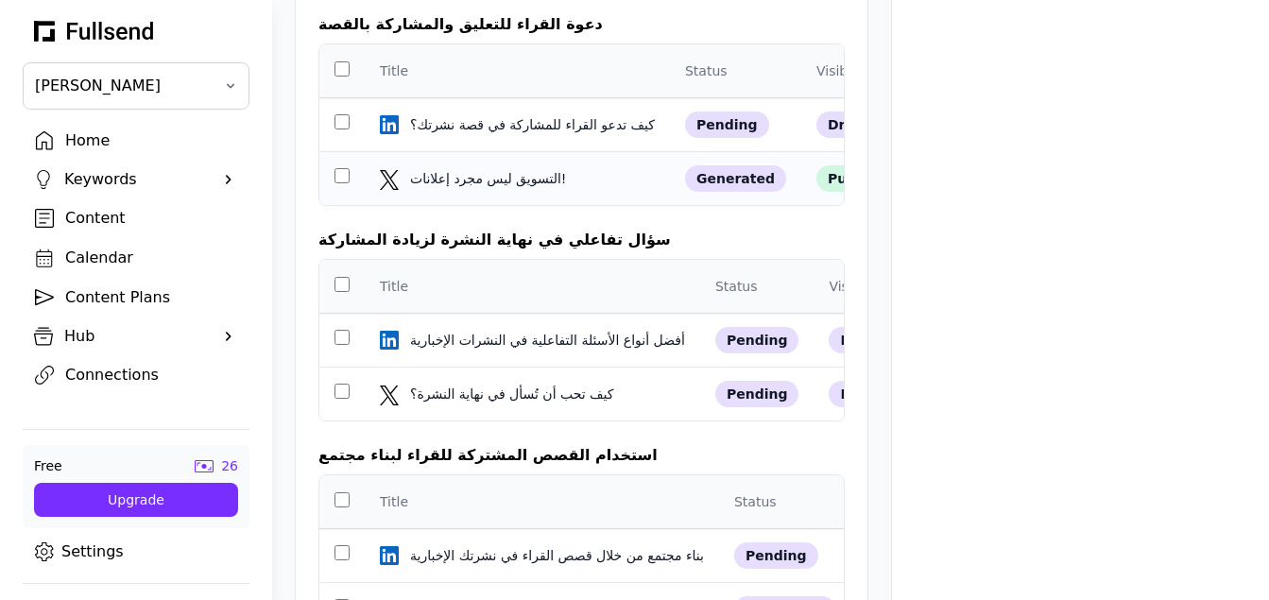
click at [440, 188] on div "التسويق ليس مجرد إعلانات!" at bounding box center [523, 178] width 227 height 19
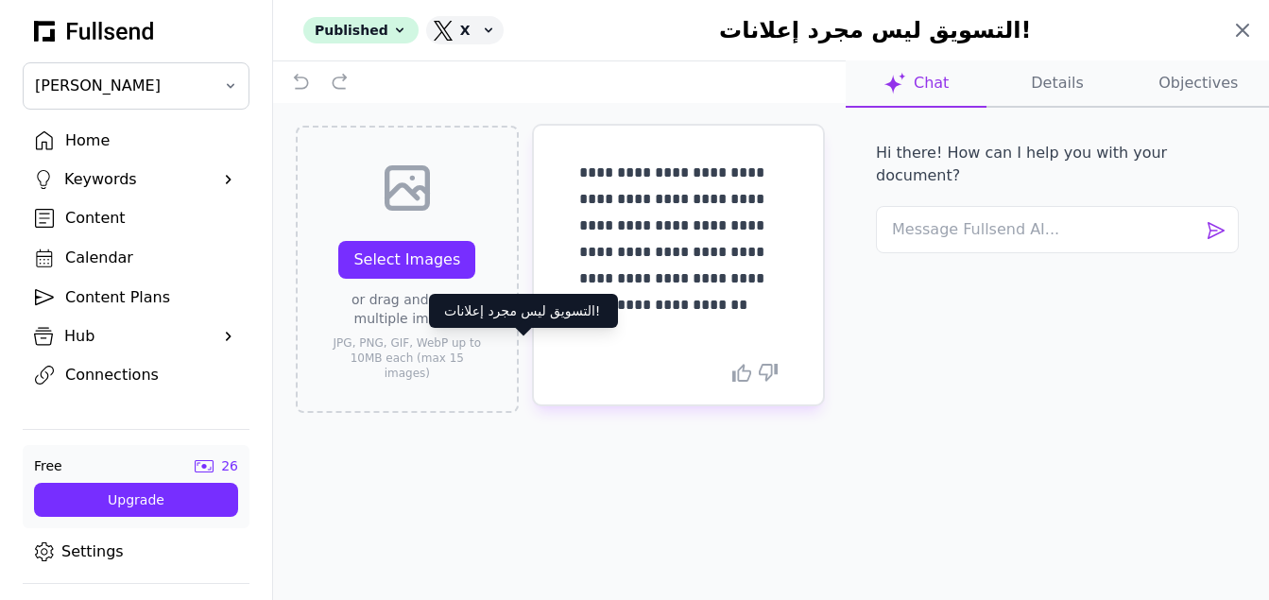
click at [1247, 31] on icon at bounding box center [1242, 30] width 23 height 23
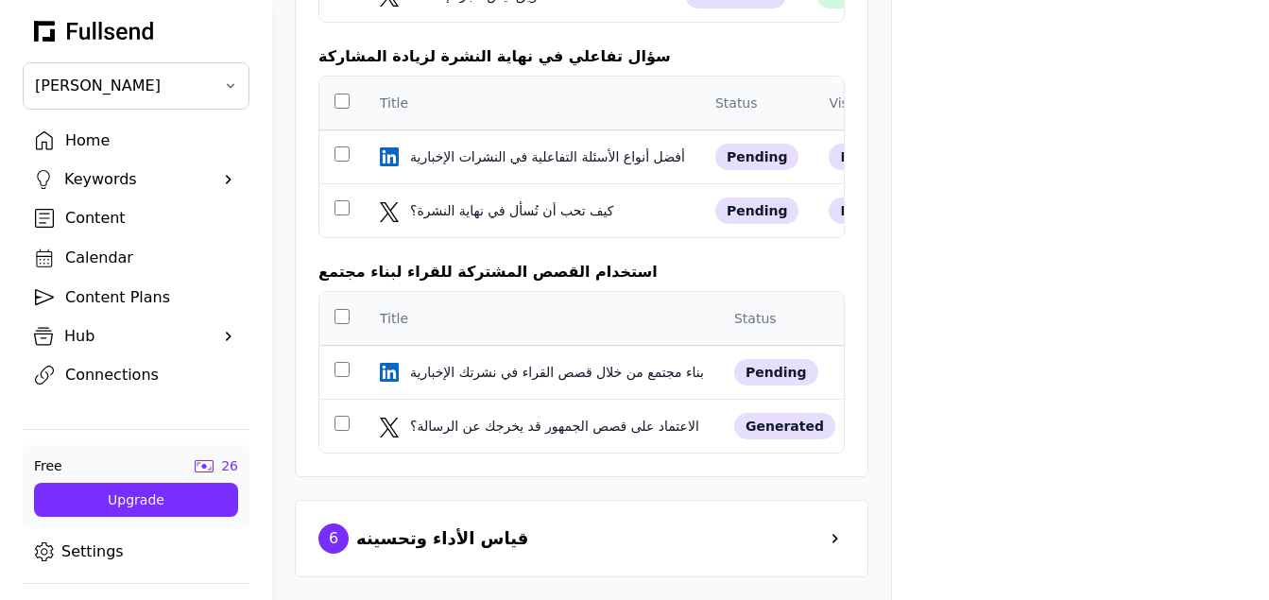
scroll to position [3220, 0]
click at [449, 220] on div "كيف تحب أن تُسأل في نهاية النشرة؟" at bounding box center [523, 210] width 227 height 19
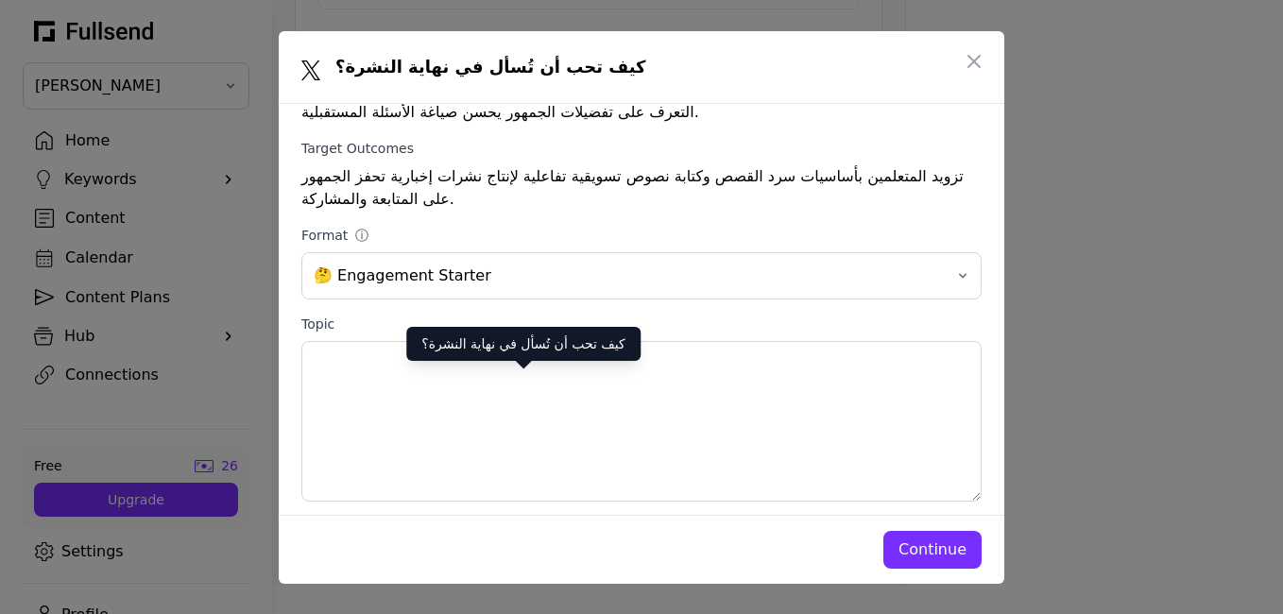
scroll to position [196, 0]
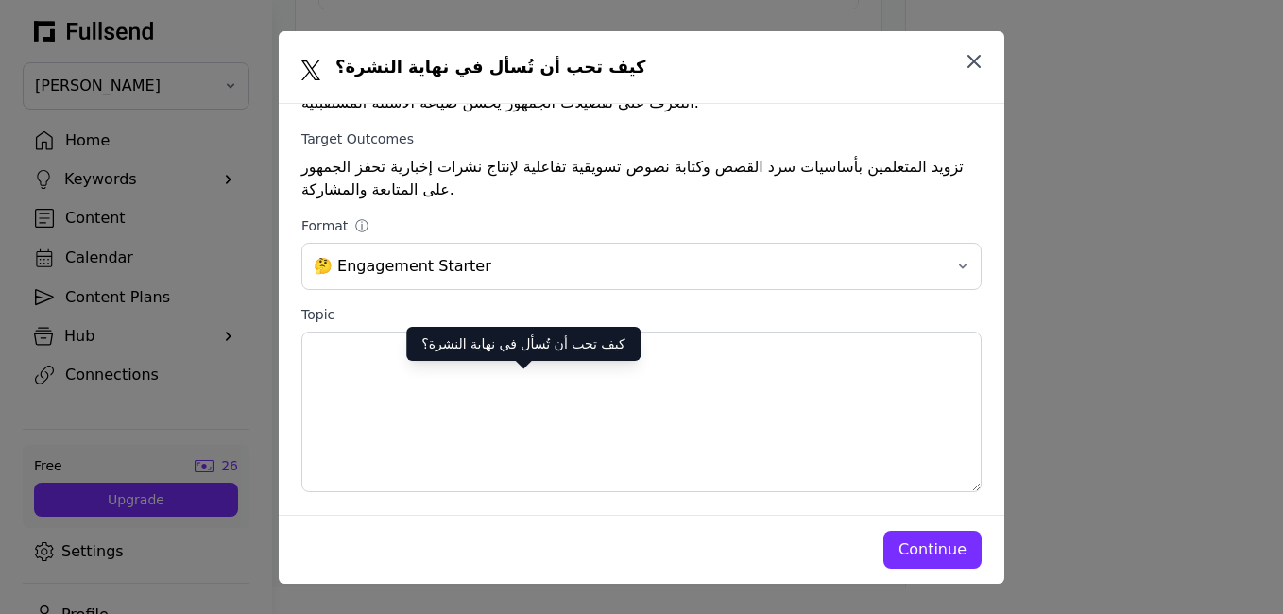
click at [968, 65] on icon "button" at bounding box center [974, 61] width 23 height 23
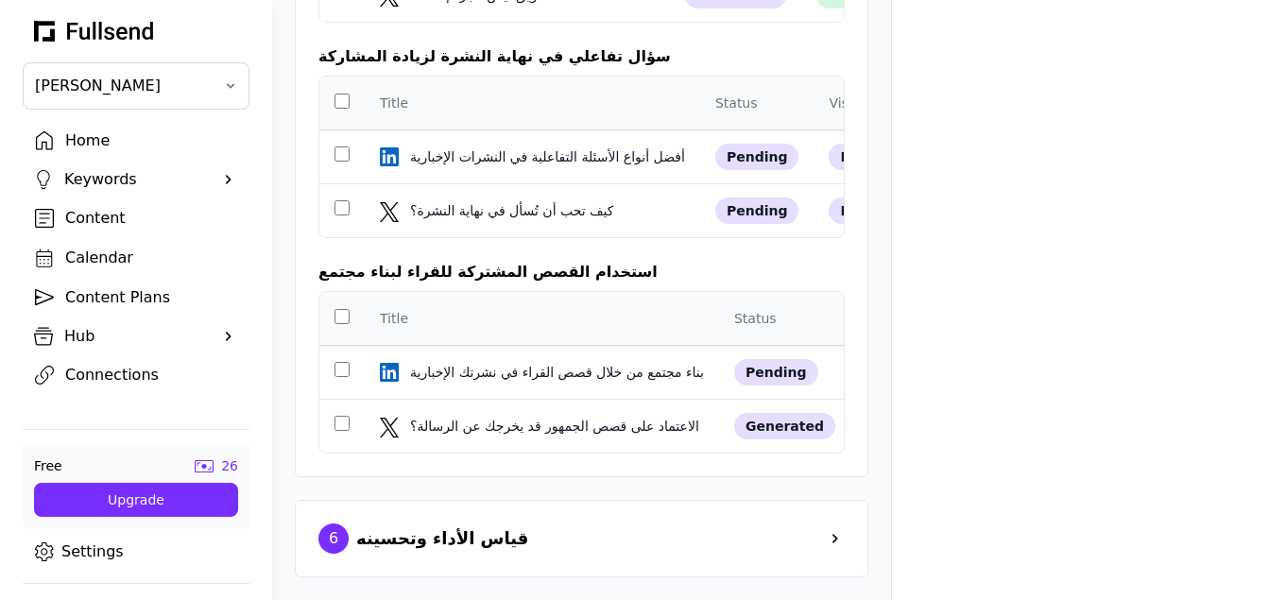
scroll to position [3420, 0]
click at [388, 532] on div "قياس الأداء وتحسينه" at bounding box center [442, 538] width 172 height 26
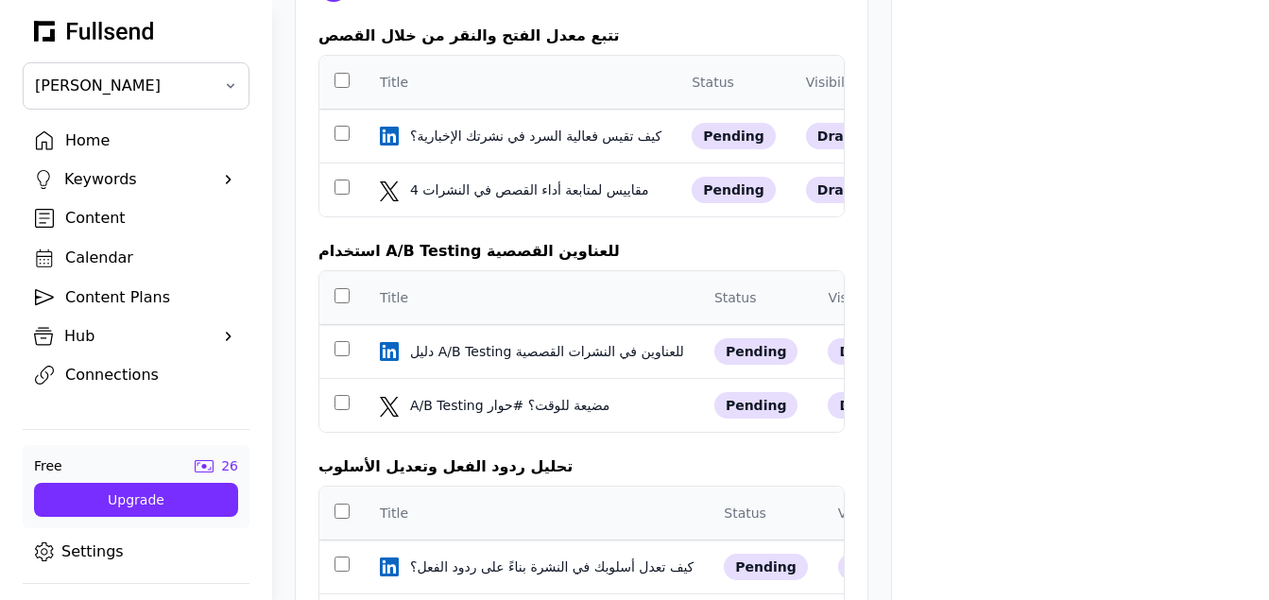
scroll to position [3766, 0]
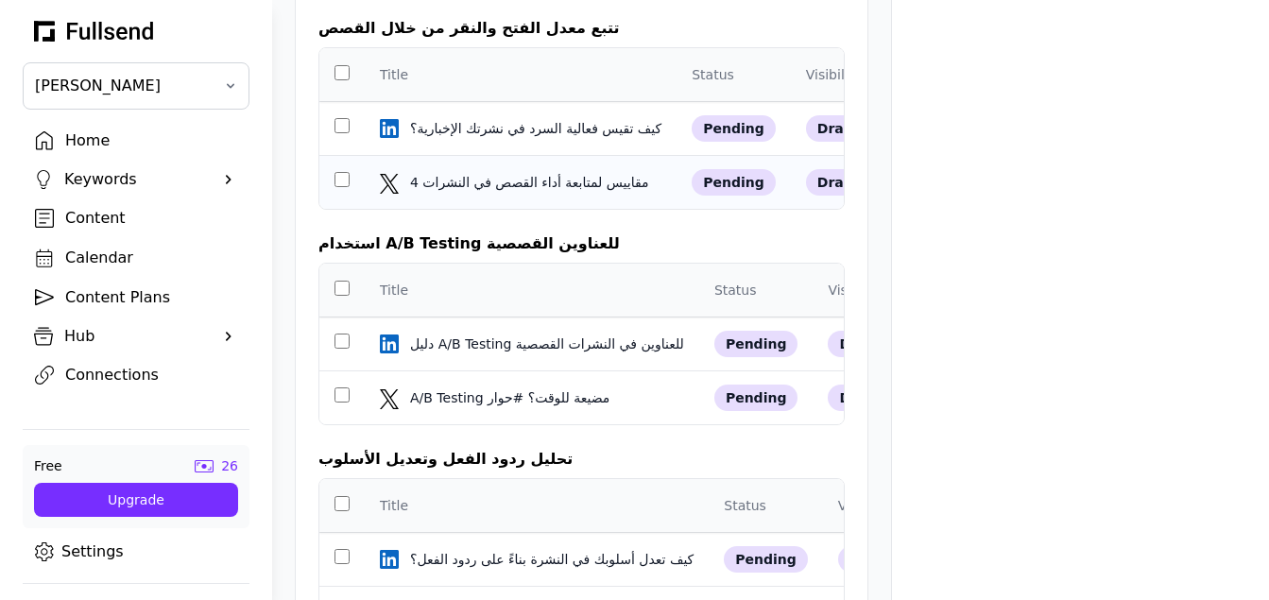
click at [425, 210] on td "4 مقاييس لمتابعة أداء القصص في النشرات 4 مقاييس لمتابعة أداء القصص في النشرات" at bounding box center [521, 183] width 312 height 54
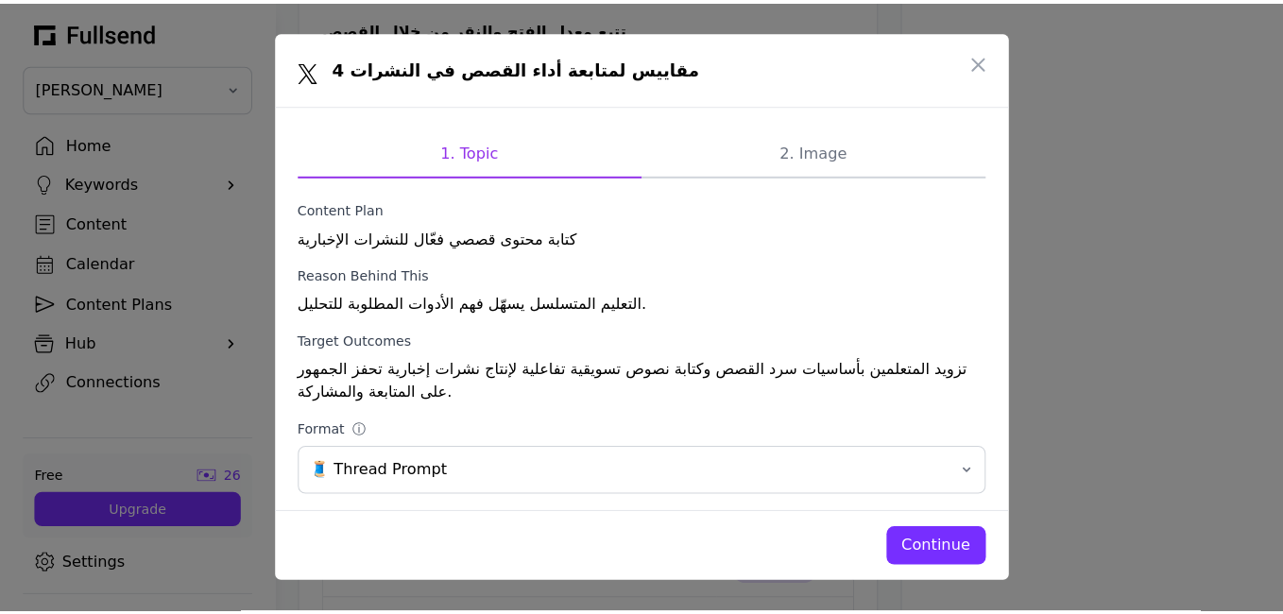
scroll to position [0, 0]
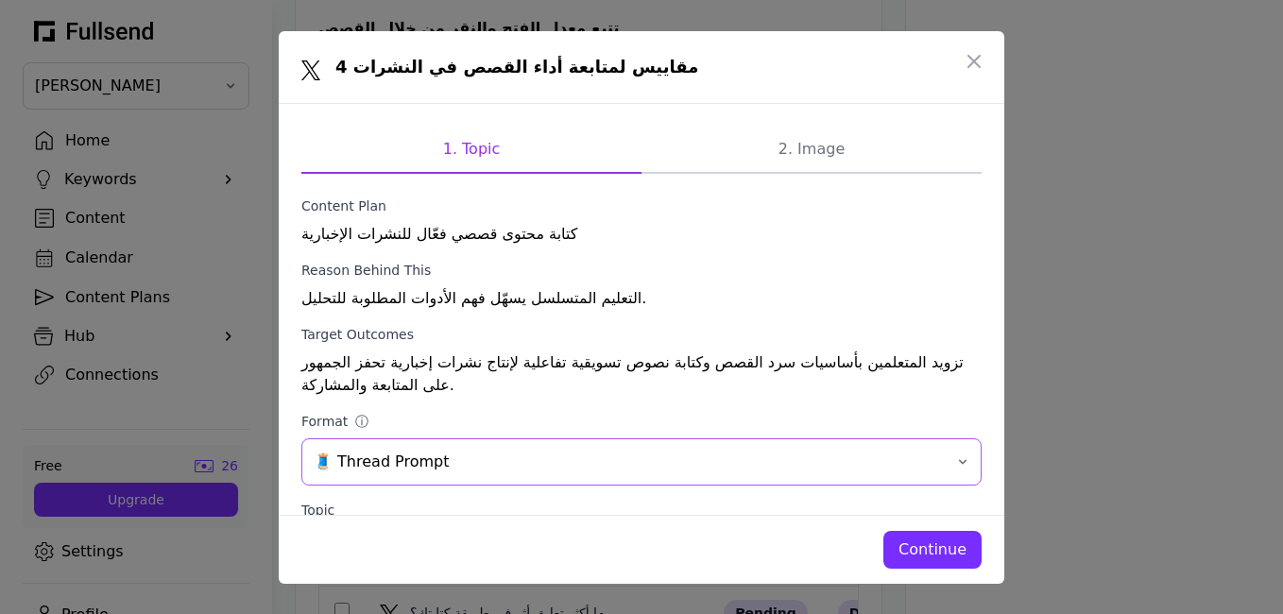
click at [389, 471] on span "🧵 Thread Prompt" at bounding box center [628, 462] width 629 height 23
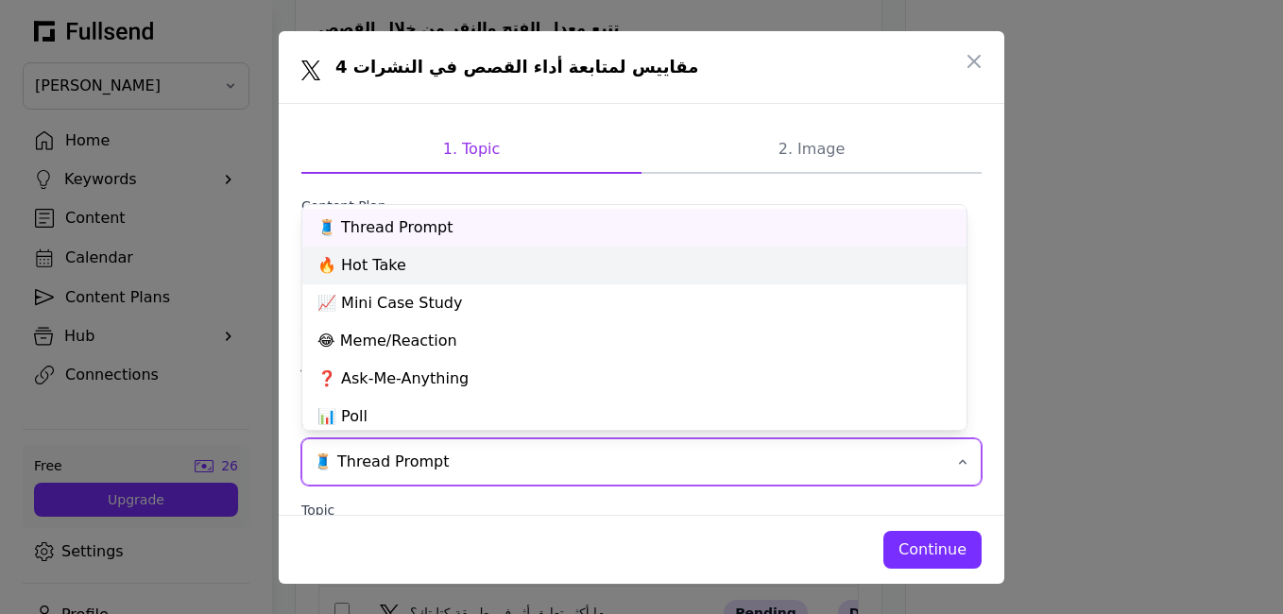
click at [353, 269] on div "🔥 Hot Take" at bounding box center [634, 266] width 664 height 38
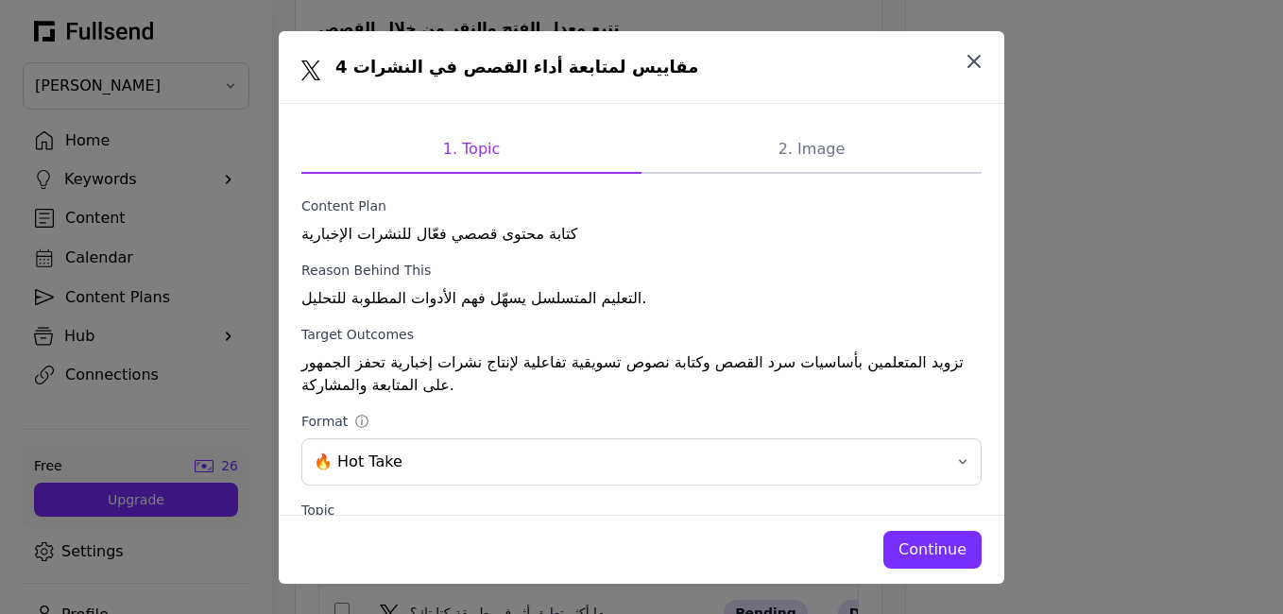
click at [981, 48] on button "button" at bounding box center [974, 62] width 38 height 38
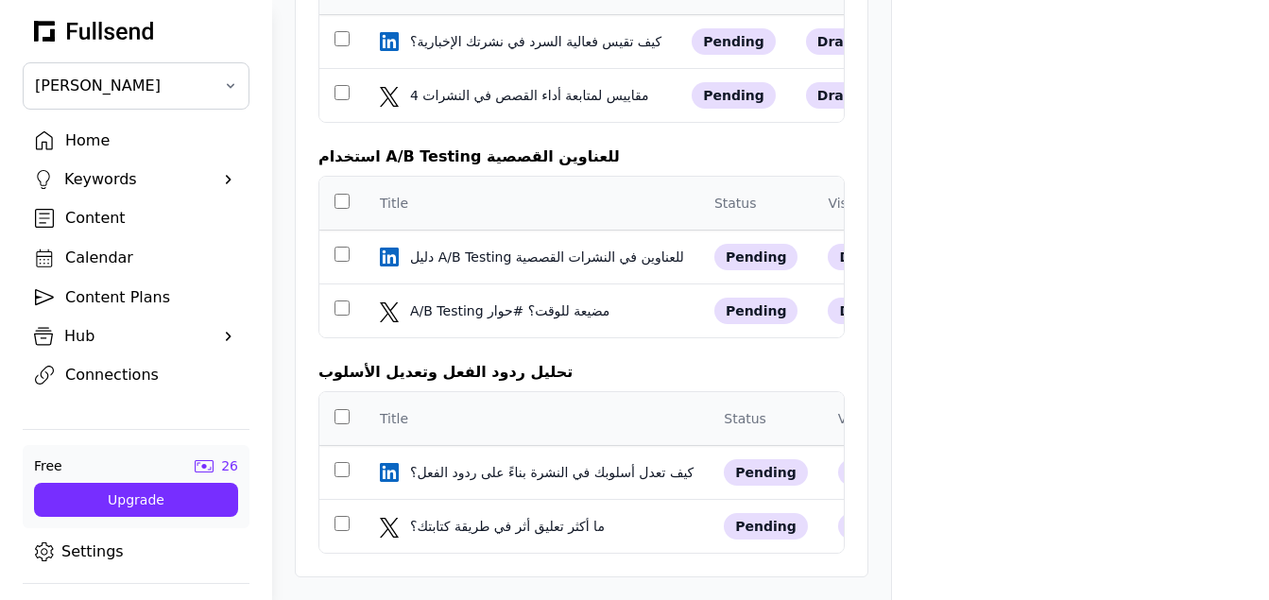
scroll to position [4089, 0]
click at [450, 301] on div "A/B Testing مضيعة للوقت؟ #حوار" at bounding box center [523, 310] width 227 height 19
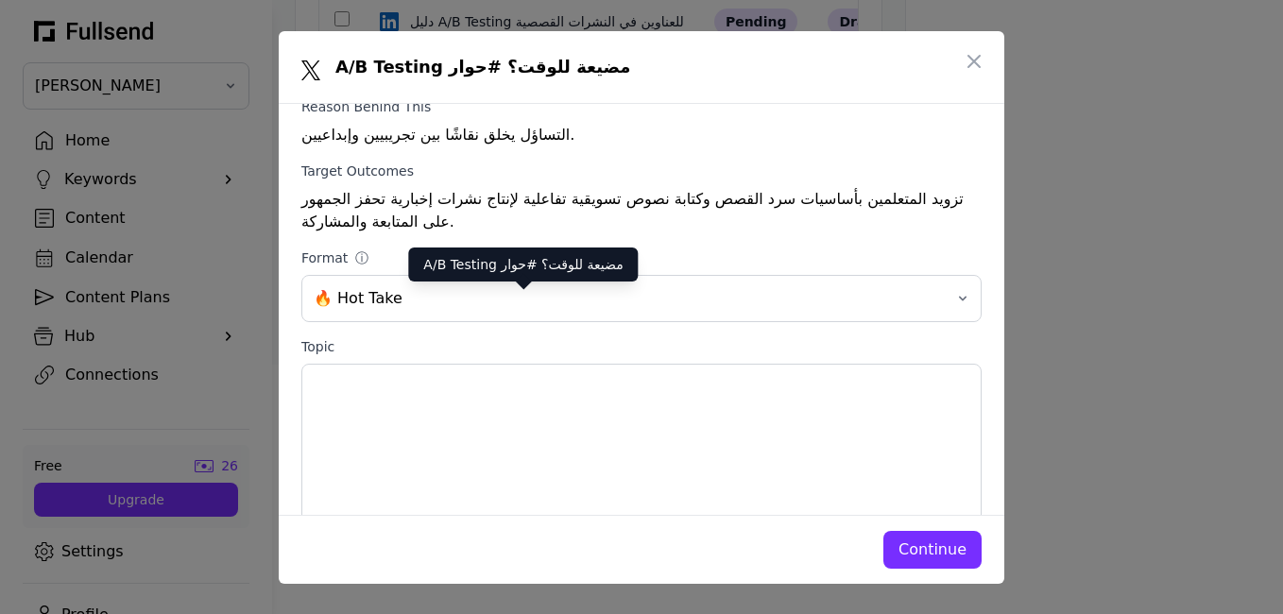
scroll to position [196, 0]
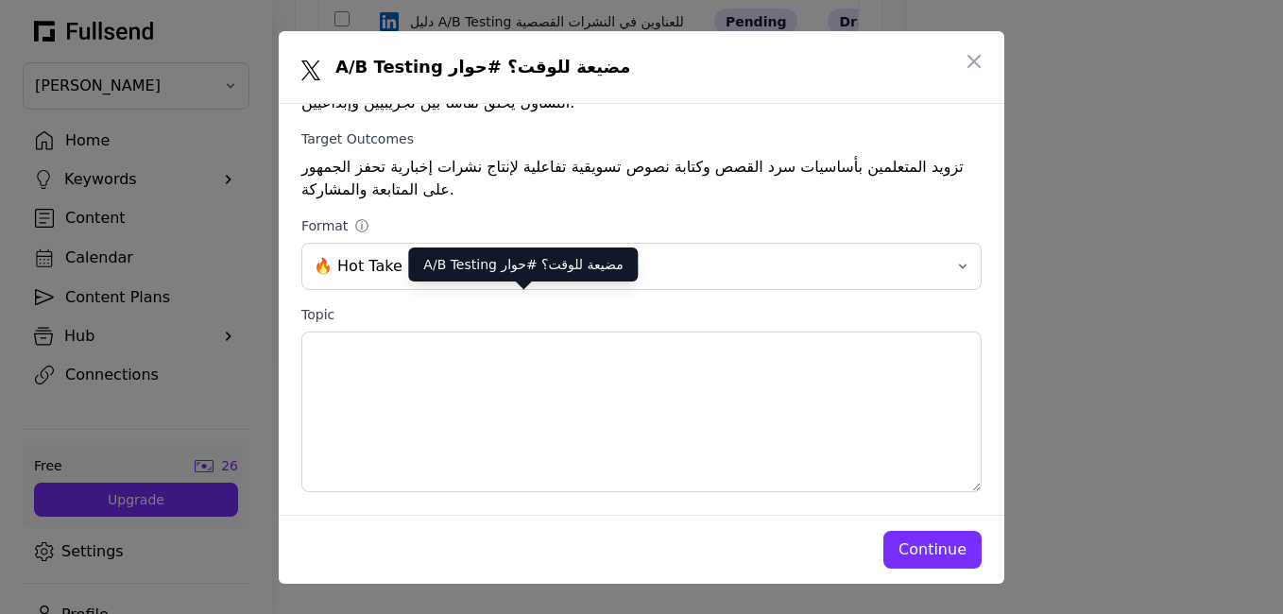
click at [948, 554] on div "Continue" at bounding box center [932, 549] width 68 height 23
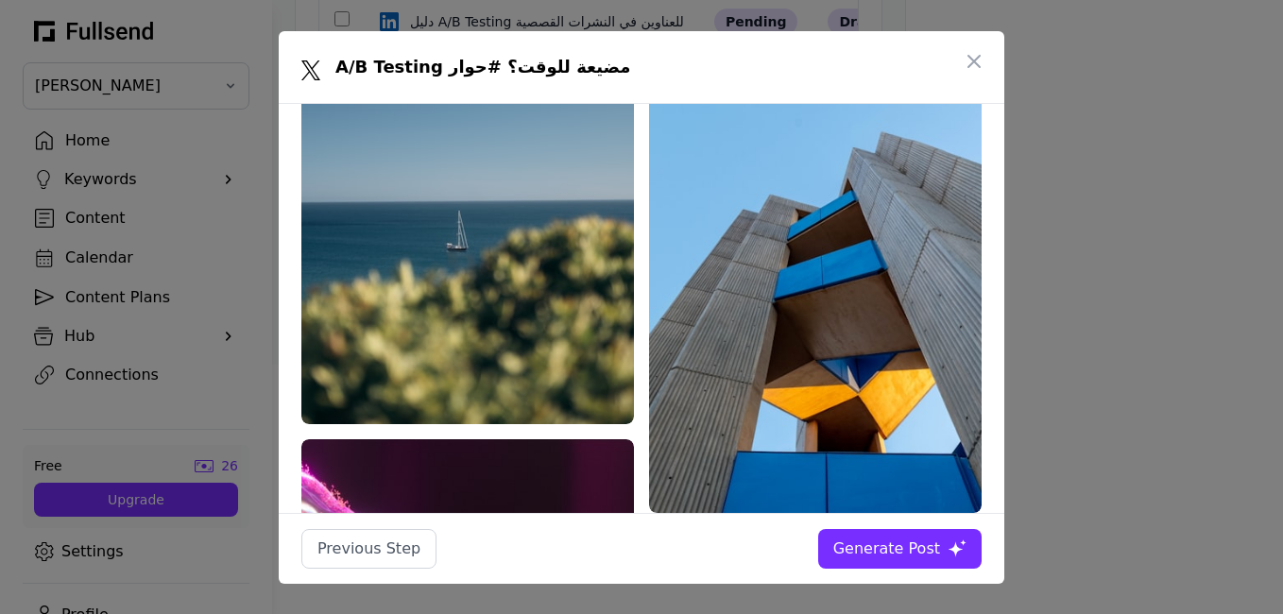
scroll to position [2643, 0]
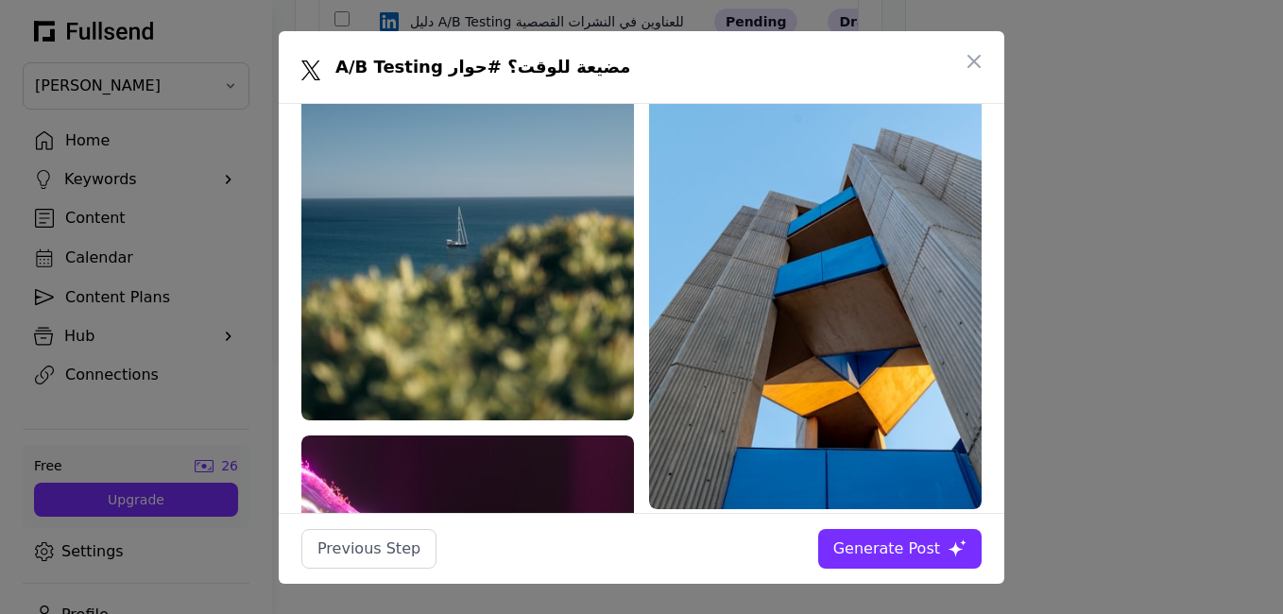
click at [916, 568] on button "Generate Post" at bounding box center [899, 549] width 163 height 40
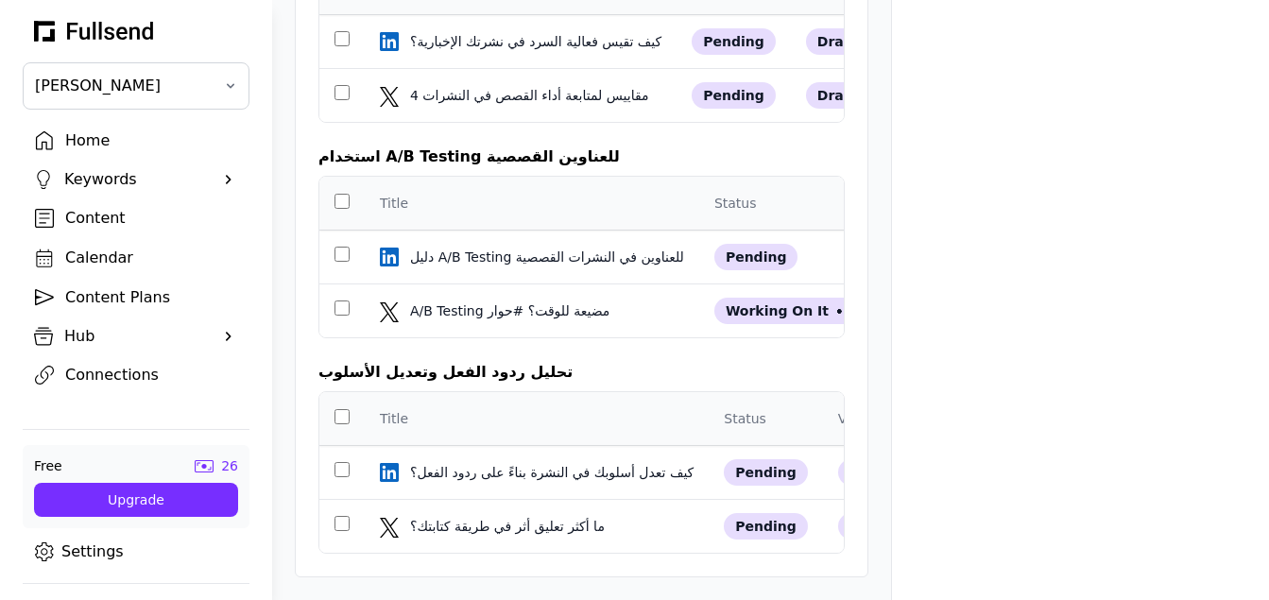
scroll to position [3958, 0]
click at [92, 302] on div "Content Plans" at bounding box center [151, 297] width 172 height 23
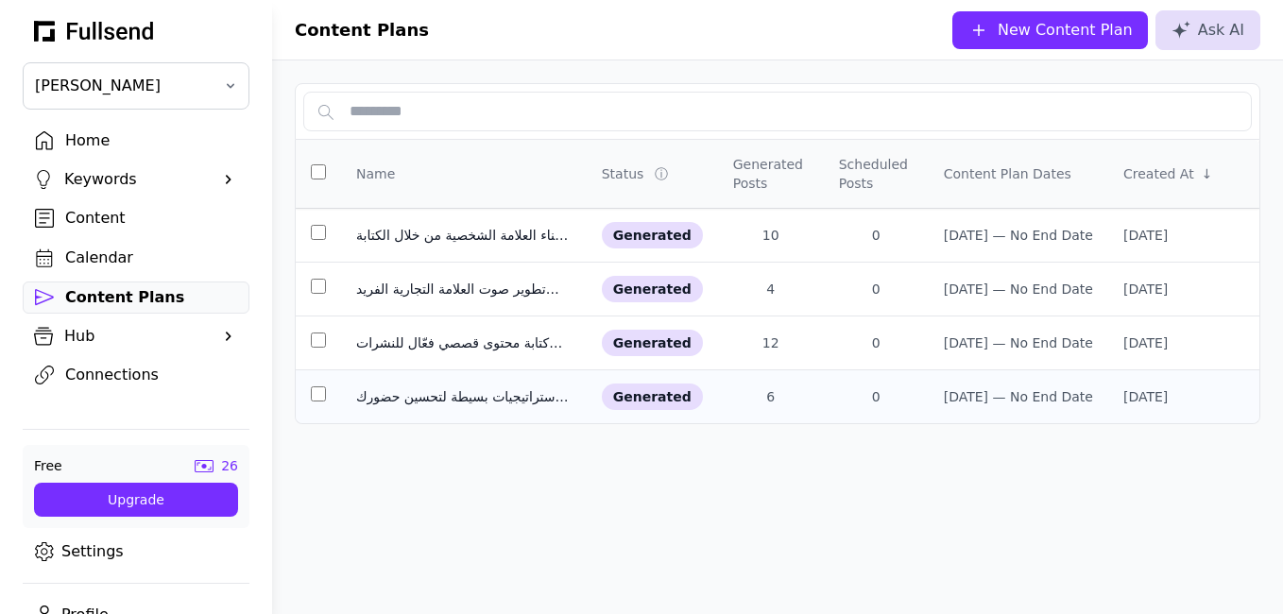
click at [418, 401] on div "استراتيجيات بسيطة لتحسين حضورك على وسائل التواصل الاجتماعي" at bounding box center [463, 396] width 215 height 19
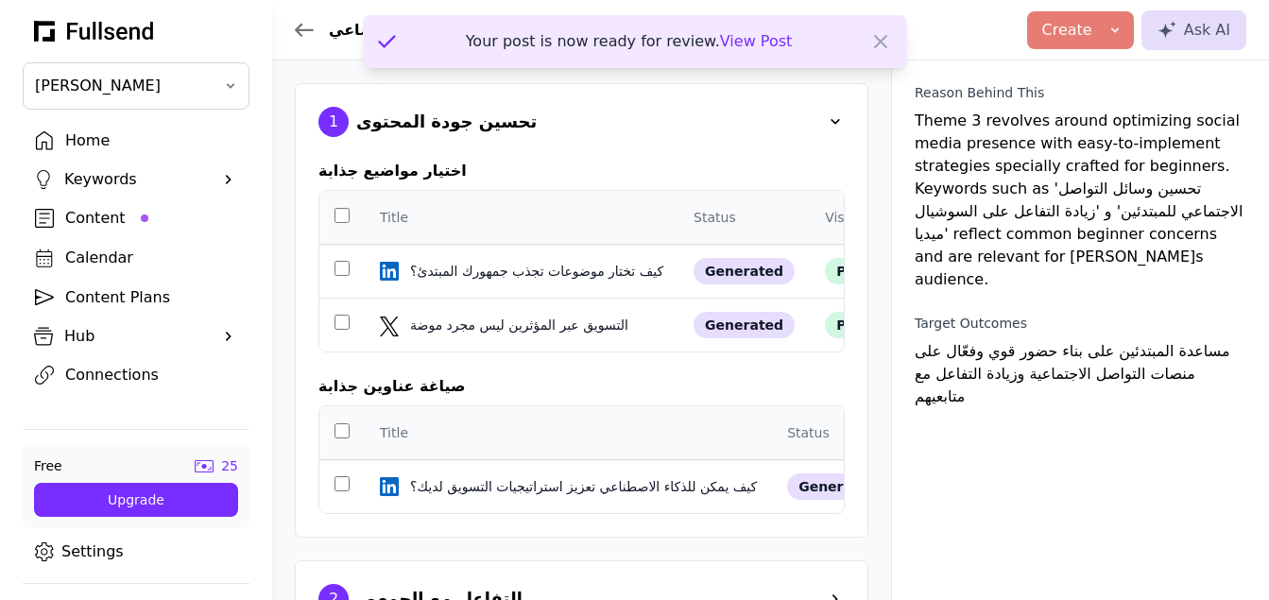
click at [755, 44] on span "View Post" at bounding box center [756, 41] width 73 height 18
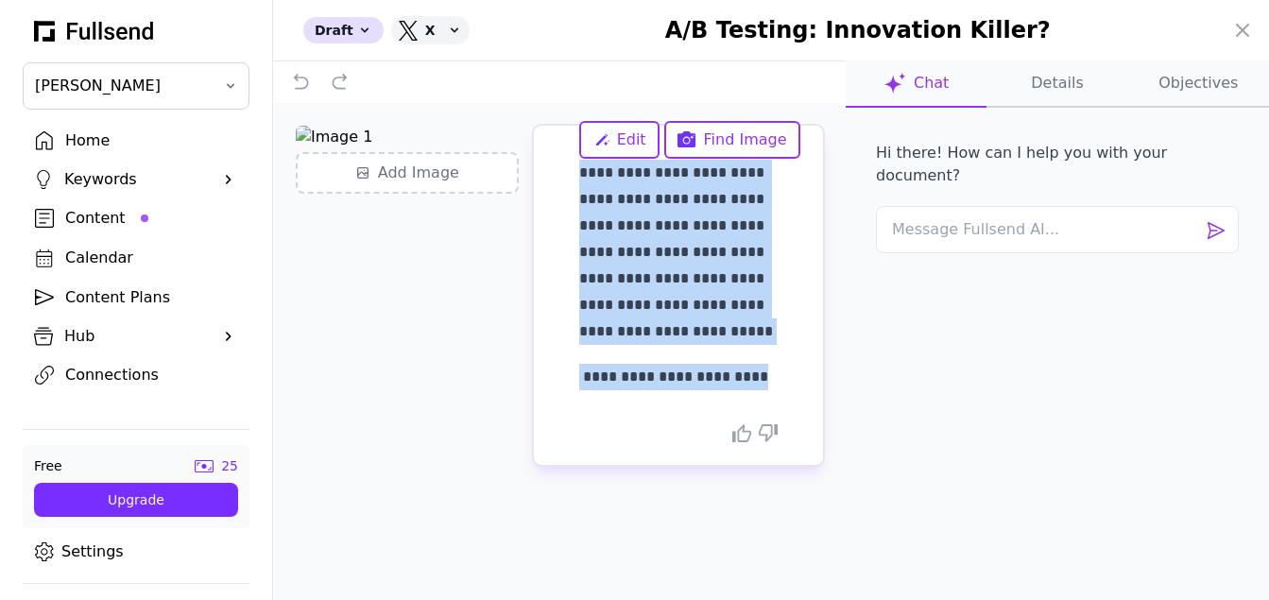
drag, startPoint x: 758, startPoint y: 369, endPoint x: 574, endPoint y: 161, distance: 277.8
click at [574, 161] on div "**********" at bounding box center [678, 295] width 289 height 339
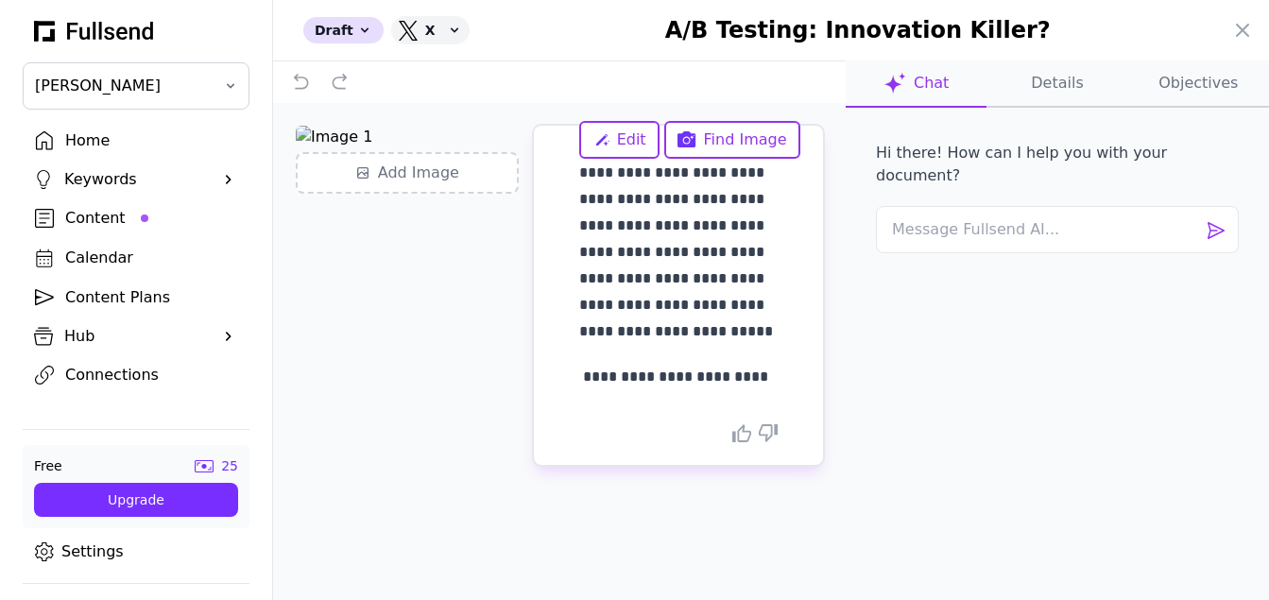
drag, startPoint x: 676, startPoint y: 180, endPoint x: 1179, endPoint y: 295, distance: 515.4
click at [1179, 295] on div "Hi there! How can I help you with your document?" at bounding box center [1057, 323] width 393 height 401
